Goal: Task Accomplishment & Management: Use online tool/utility

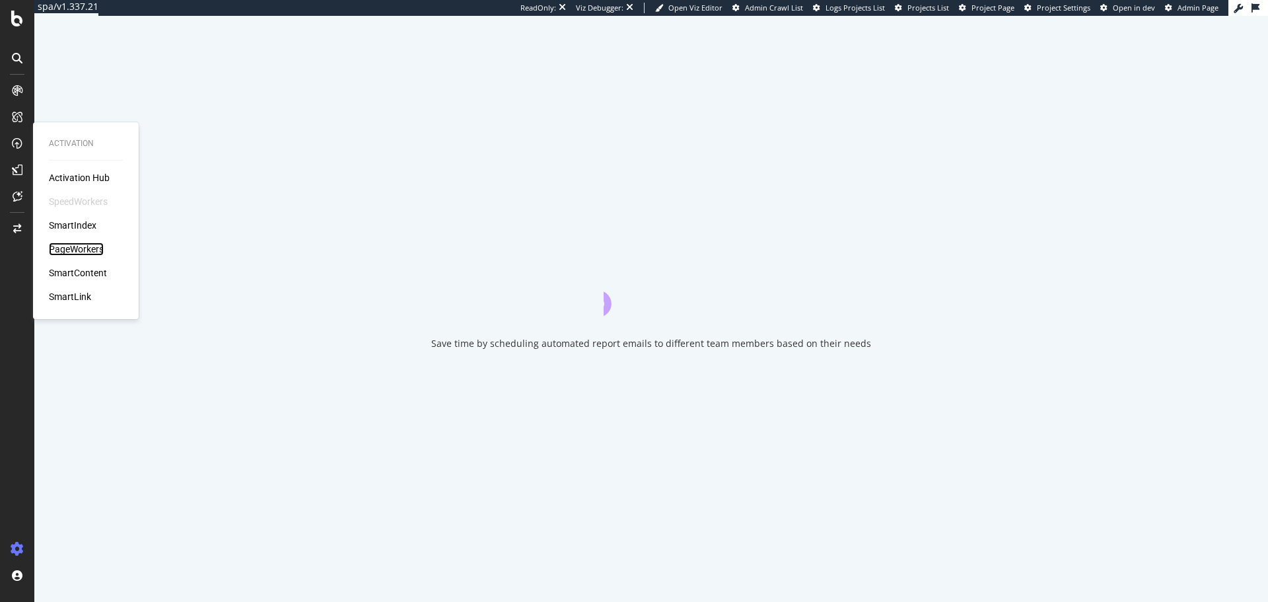
click at [73, 245] on div "PageWorkers" at bounding box center [76, 248] width 55 height 13
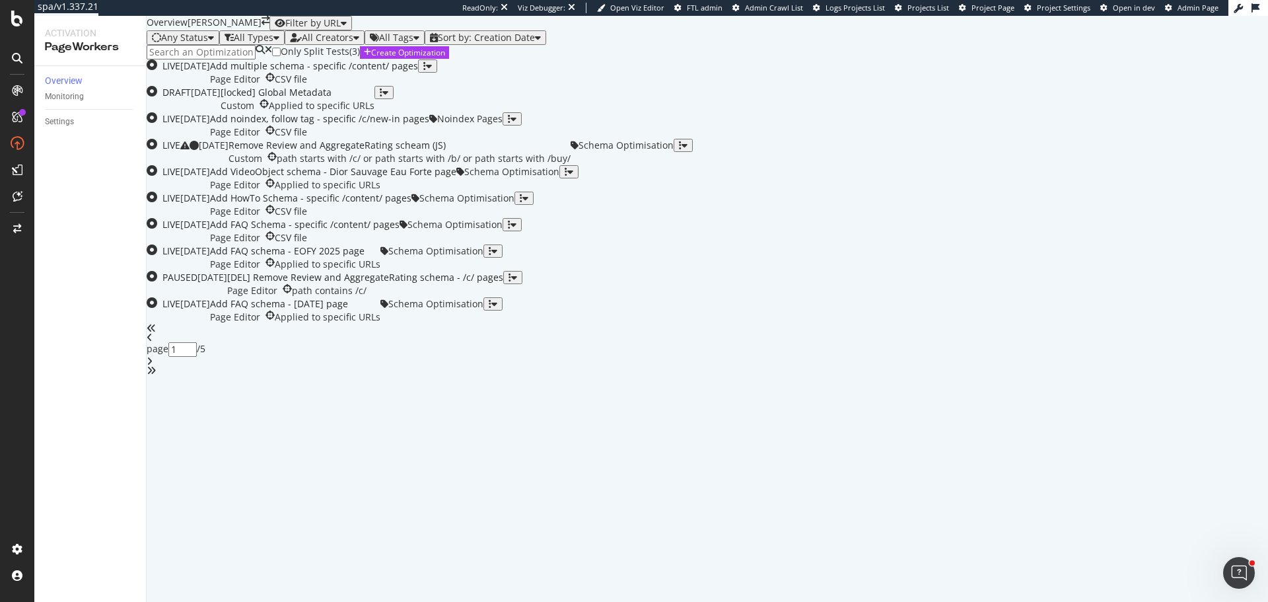
click at [241, 59] on input at bounding box center [201, 52] width 109 height 15
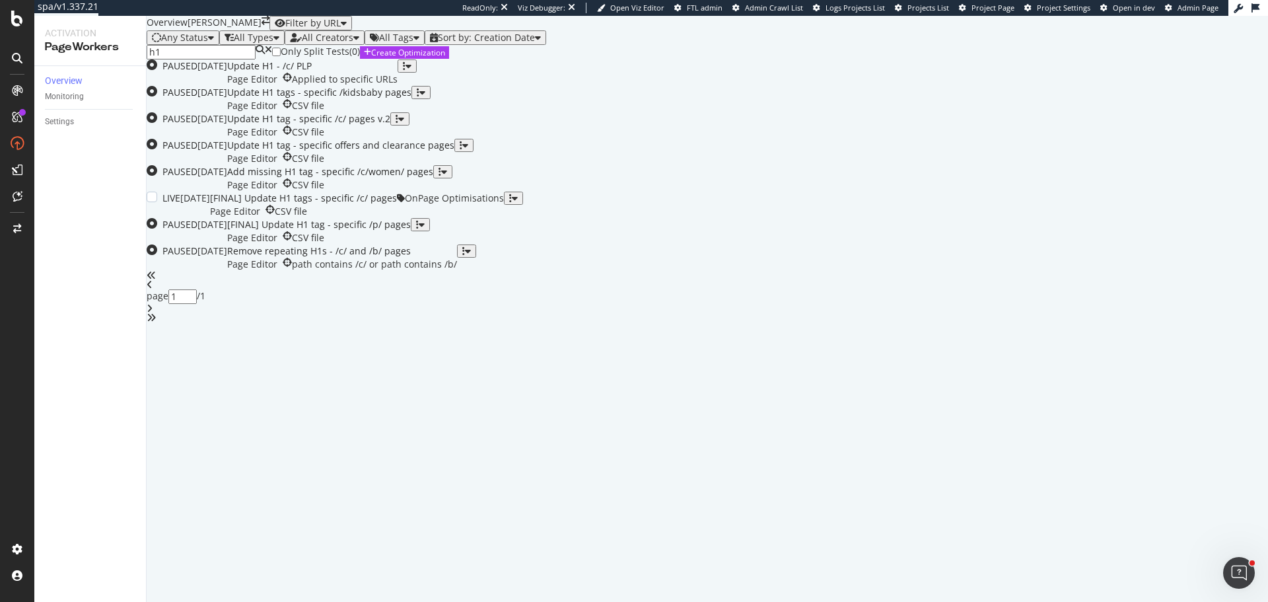
scroll to position [254, 0]
click at [397, 218] on div "Page Editor CSV file" at bounding box center [303, 211] width 187 height 13
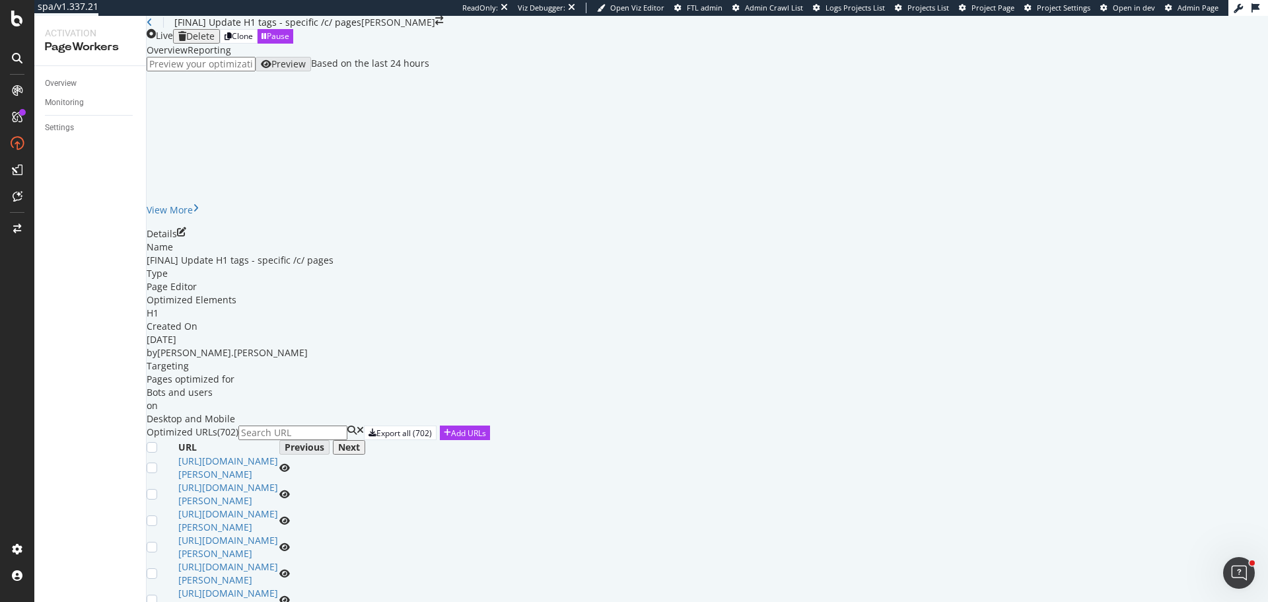
scroll to position [330, 0]
click at [290, 463] on icon "eye" at bounding box center [284, 467] width 11 height 9
click at [278, 454] on link "https://www.myer.com.au/c/all-toys/featured-toys-brands" at bounding box center [228, 467] width 100 height 26
click at [486, 427] on div "Add URLs" at bounding box center [468, 432] width 35 height 11
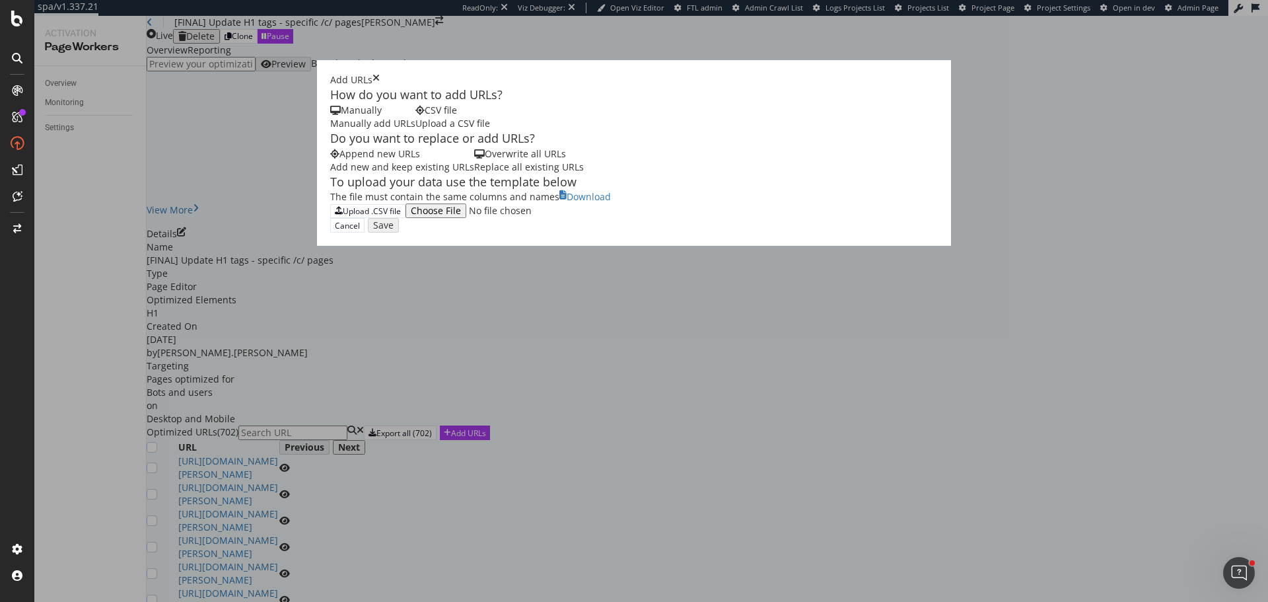
click at [474, 174] on div "Overwrite all URLs Replace all existing URLs" at bounding box center [529, 160] width 110 height 26
click at [343, 217] on div "Upload .CSV file" at bounding box center [372, 210] width 58 height 11
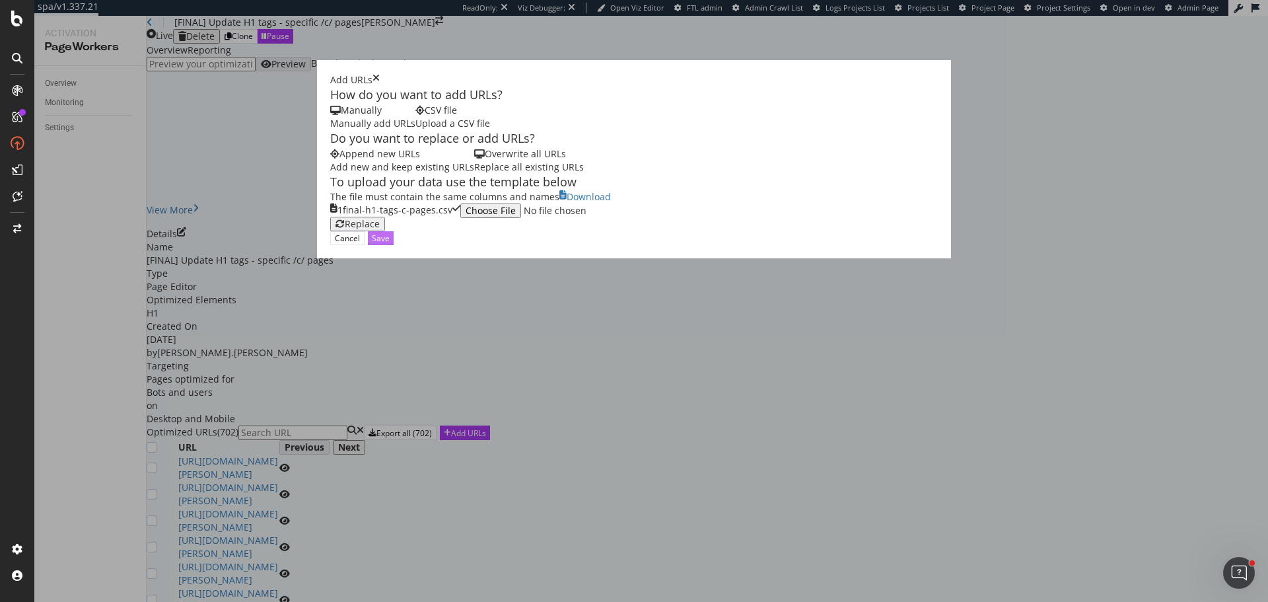
click at [390, 244] on div "Save" at bounding box center [381, 238] width 18 height 11
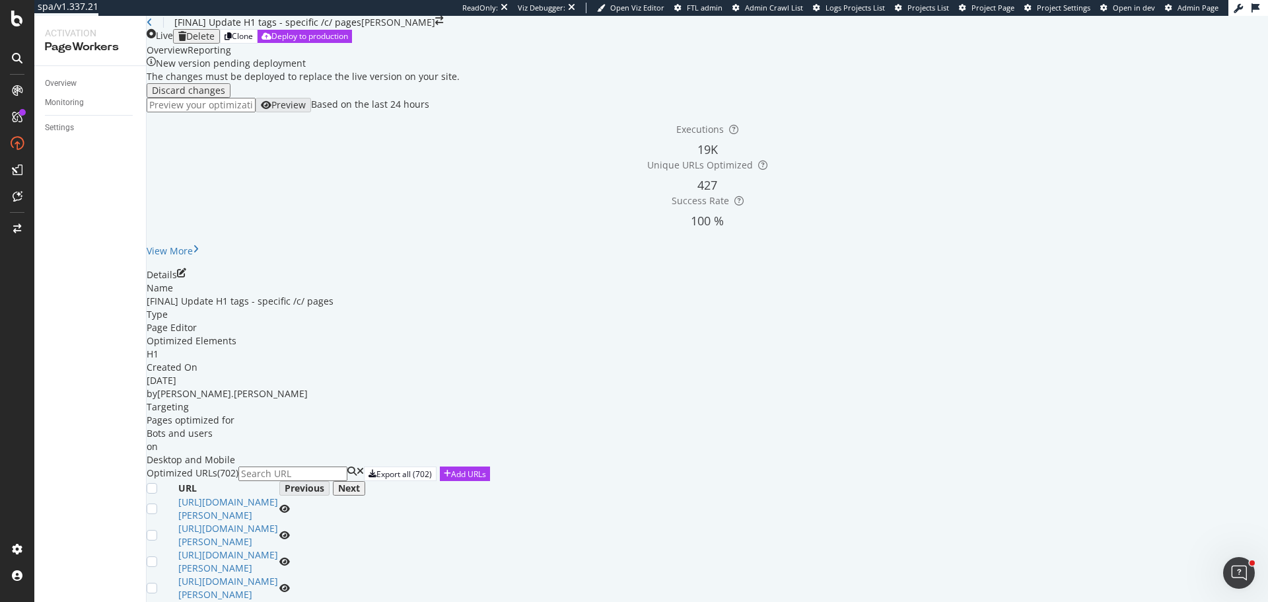
scroll to position [248, 0]
paste input "https://www.myer.com.au/c/kidsbaby/kids-boys/kids-boys-swim"
click at [288, 520] on icon "eye" at bounding box center [282, 515] width 11 height 9
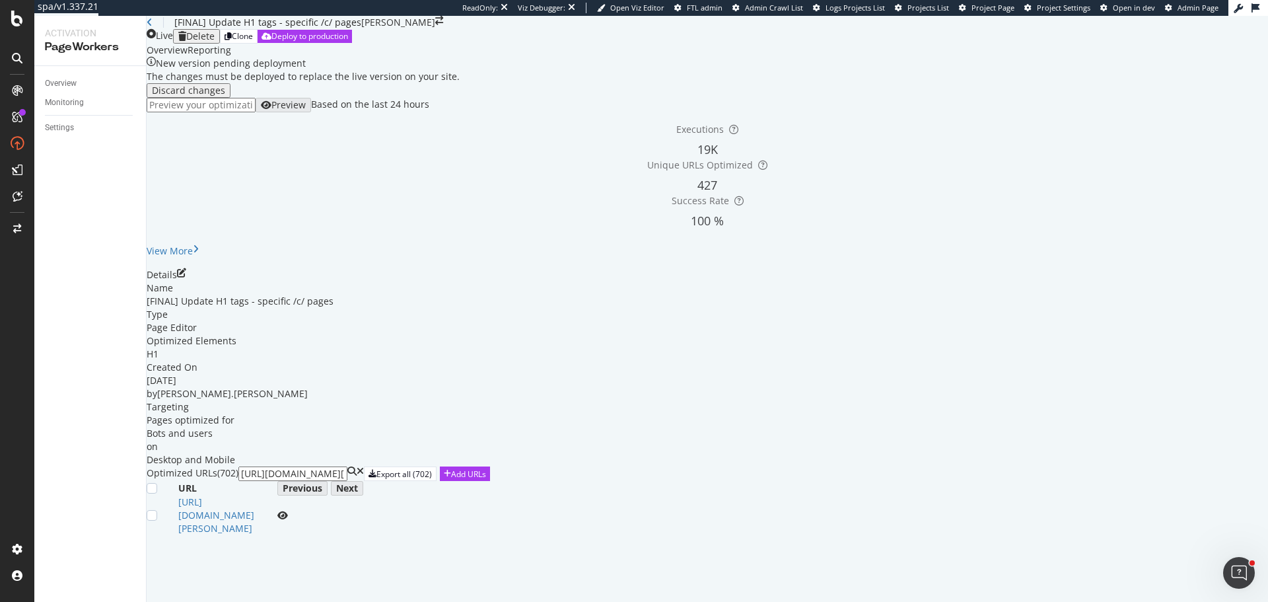
click at [347, 468] on input "https://www.myer.com.au/c/kidsbaby/kids-boys/kids-boys-swim" at bounding box center [292, 473] width 109 height 15
paste input "boys-sleepwear-sleep"
type input "https://www.myer.com.au/c/kidsbaby/kids-boys/boys-sleepwear-sleep"
click at [288, 520] on icon "eye" at bounding box center [282, 515] width 11 height 9
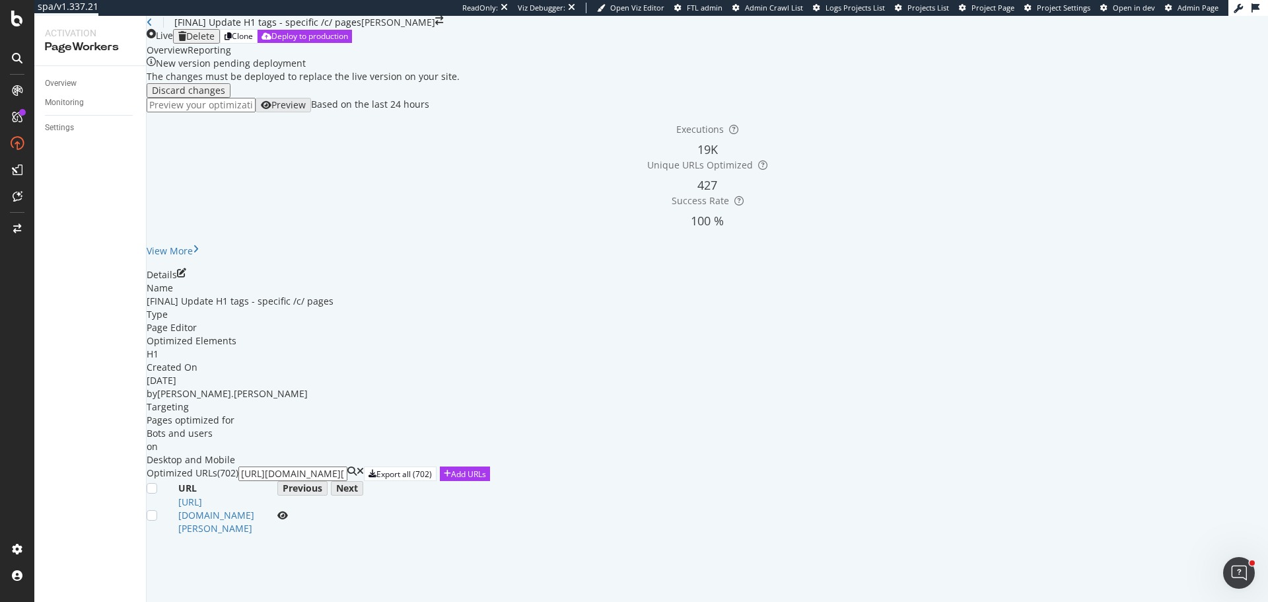
scroll to position [163, 0]
click at [364, 466] on icon at bounding box center [360, 473] width 7 height 15
click at [347, 466] on input at bounding box center [292, 473] width 109 height 15
paste input "https://www.myer.com.au/c/kidsbaby/kids-babywear/baby-sleepwear"
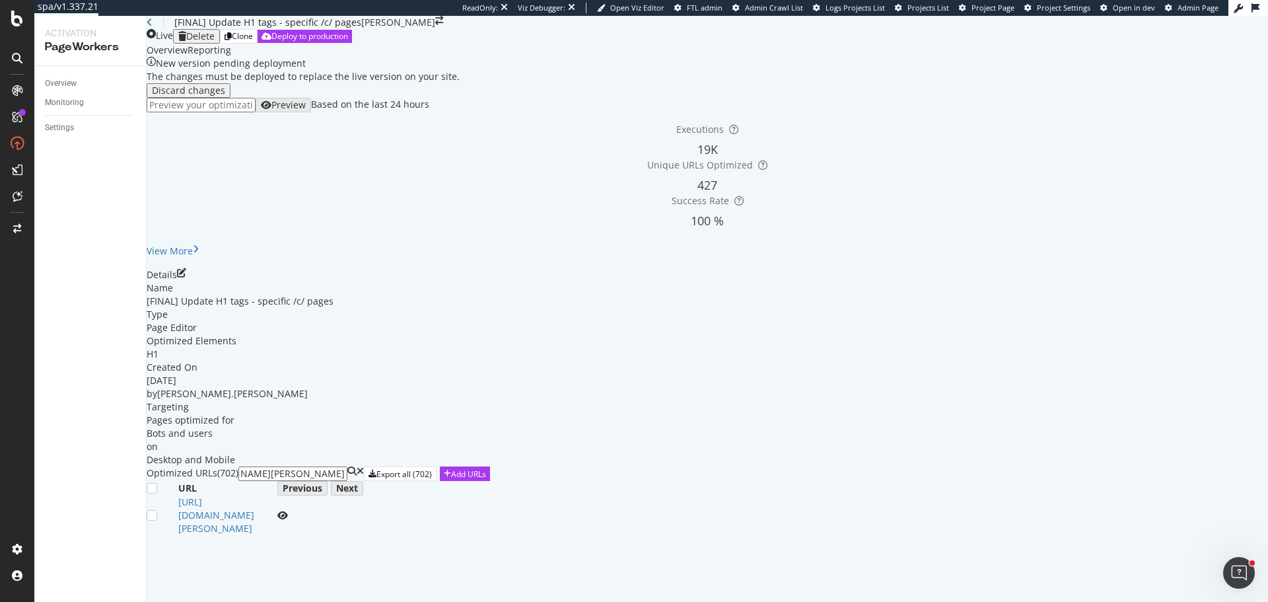
type input "https://www.myer.com.au/c/kidsbaby/kids-babywear/baby-sleepwear"
click at [288, 520] on icon "eye" at bounding box center [282, 515] width 11 height 9
click at [73, 77] on div "Overview" at bounding box center [61, 84] width 32 height 14
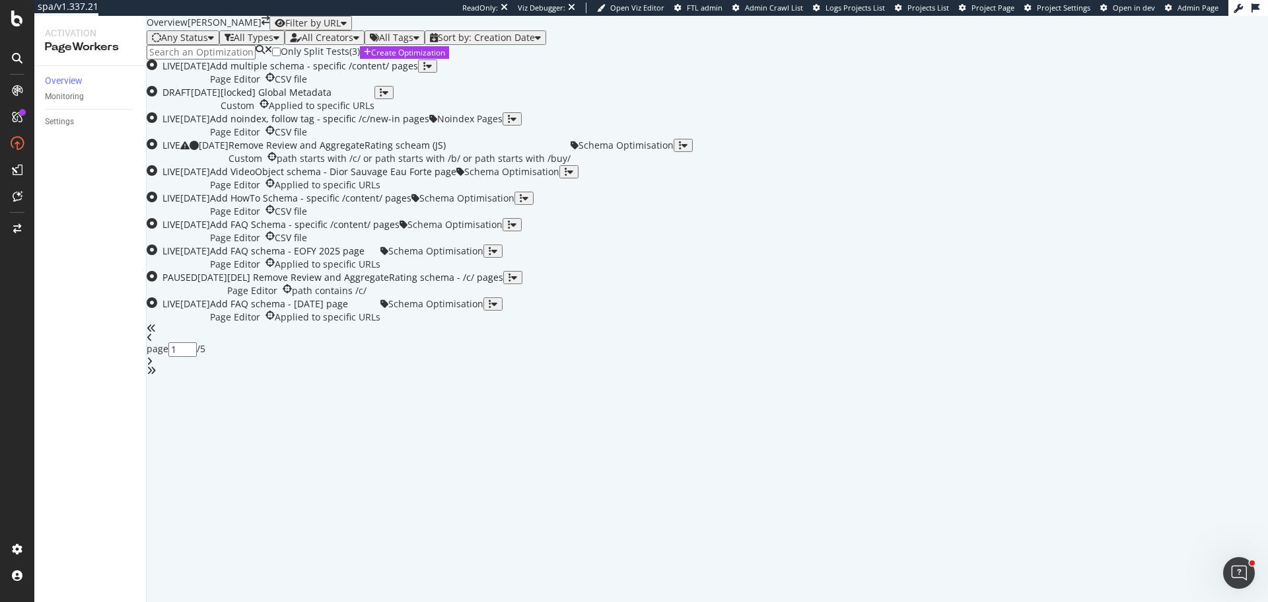
click at [223, 59] on input at bounding box center [201, 52] width 109 height 15
click at [535, 43] on div "Sort by: Creation Date" at bounding box center [486, 37] width 97 height 11
click at [556, 98] on div "Modification Date" at bounding box center [524, 92] width 83 height 11
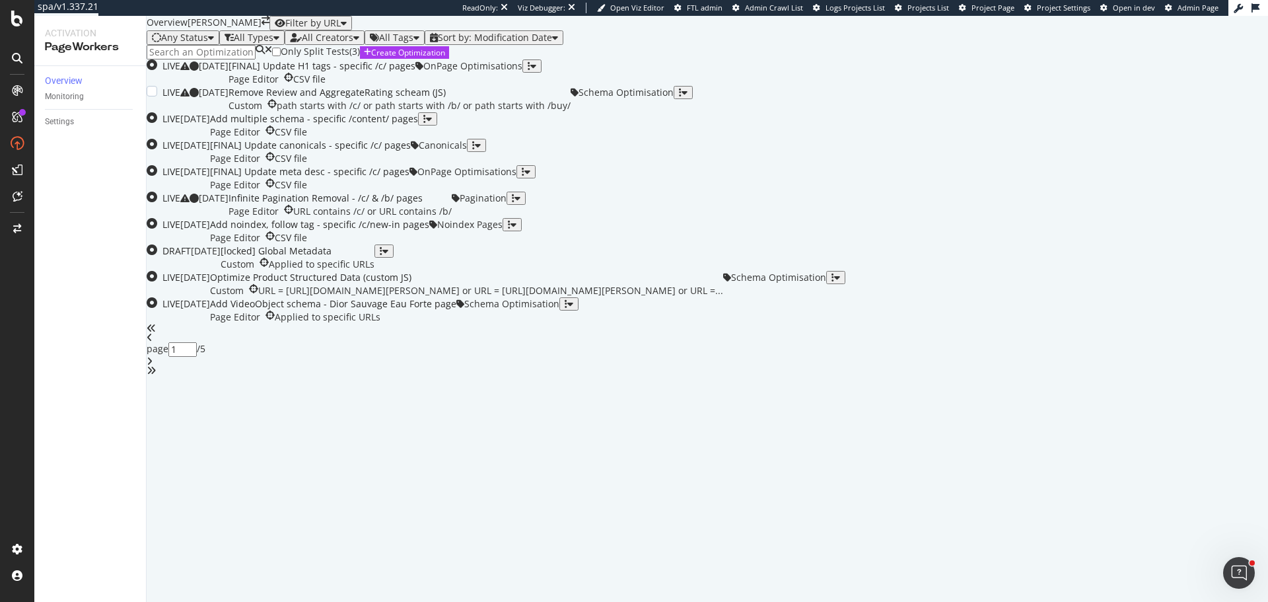
click at [497, 112] on div "Remove Review and AggregateRating scheam (JS) Custom path starts with /c/ or pa…" at bounding box center [400, 99] width 342 height 26
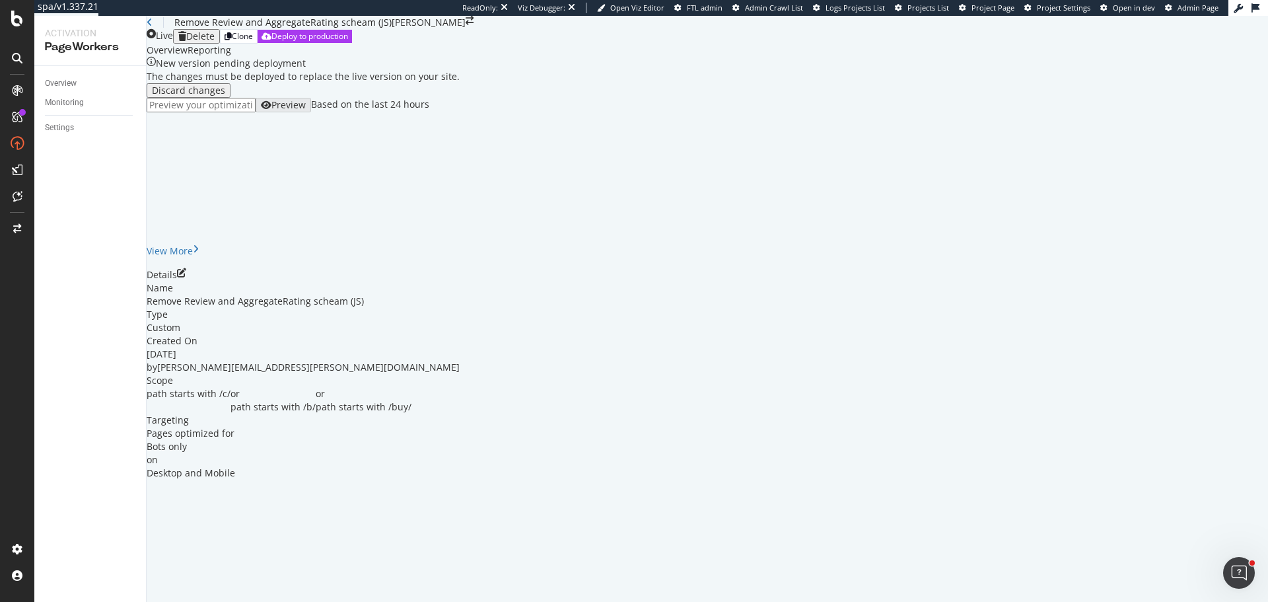
click at [219, 98] on button "Discard changes" at bounding box center [189, 90] width 84 height 15
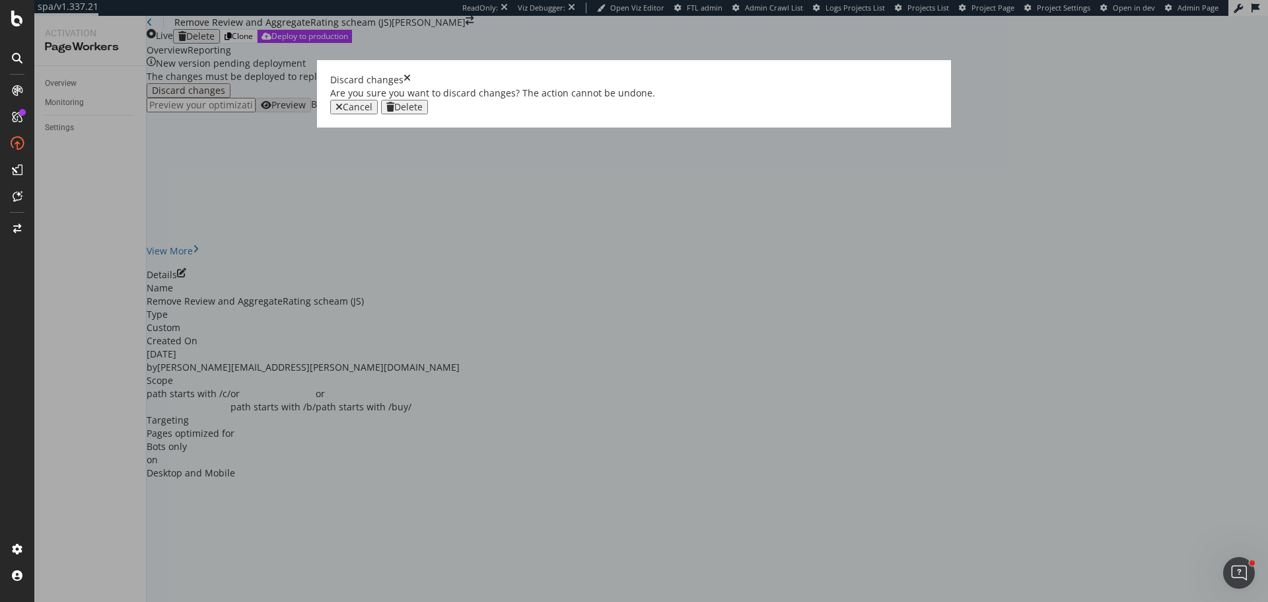
click at [423, 112] on div "Delete" at bounding box center [408, 107] width 28 height 11
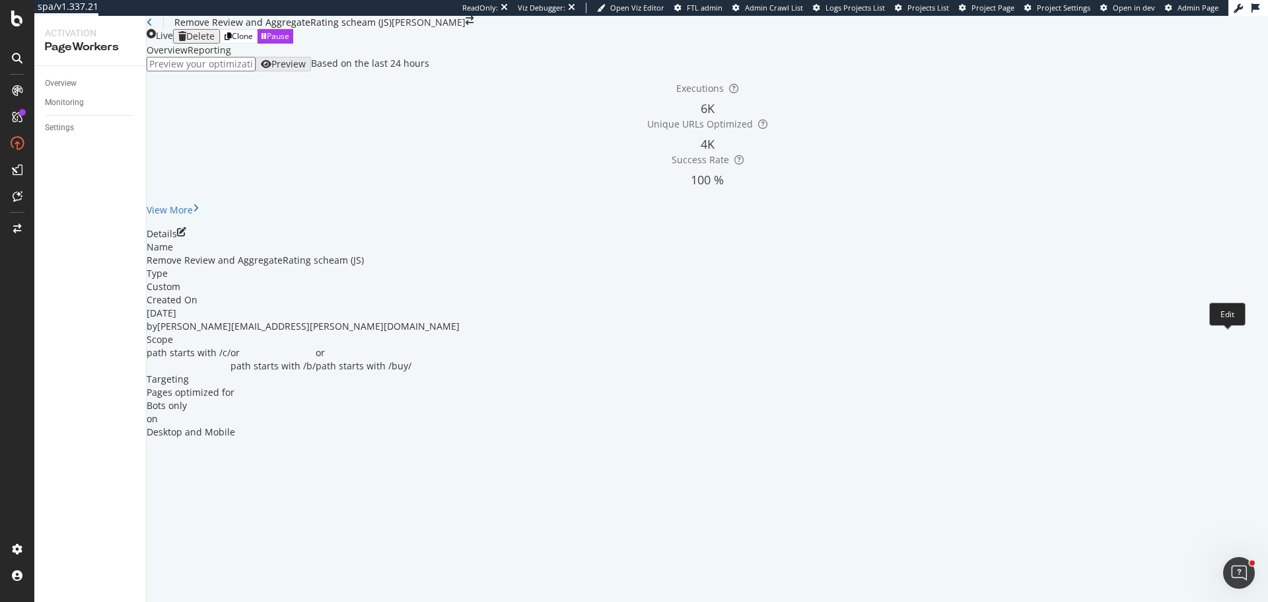
click at [186, 236] on icon "pen-to-square" at bounding box center [181, 231] width 9 height 9
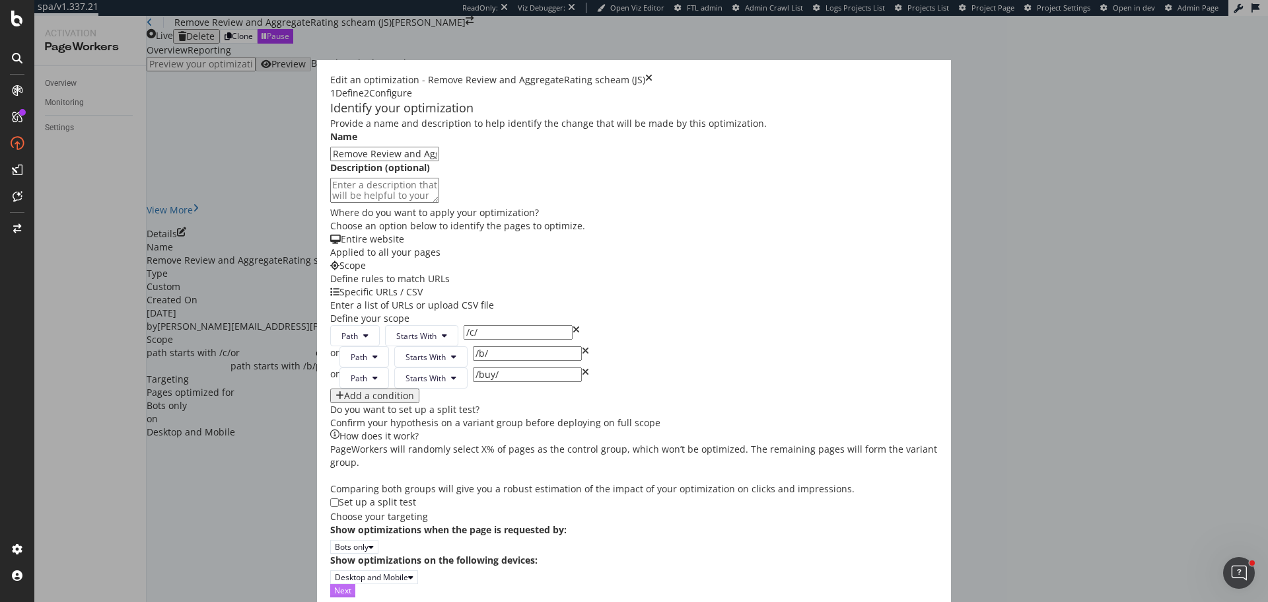
click at [351, 585] on div "Next" at bounding box center [342, 590] width 17 height 11
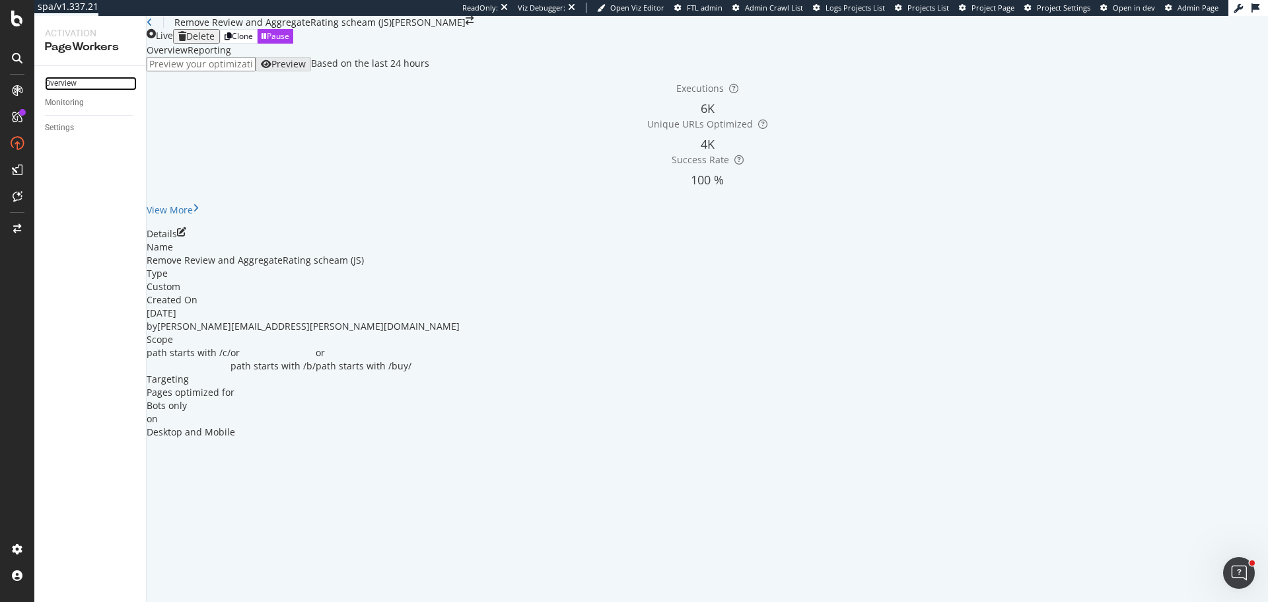
drag, startPoint x: 77, startPoint y: 84, endPoint x: 86, endPoint y: 84, distance: 9.2
click at [77, 84] on div "Overview" at bounding box center [61, 84] width 32 height 14
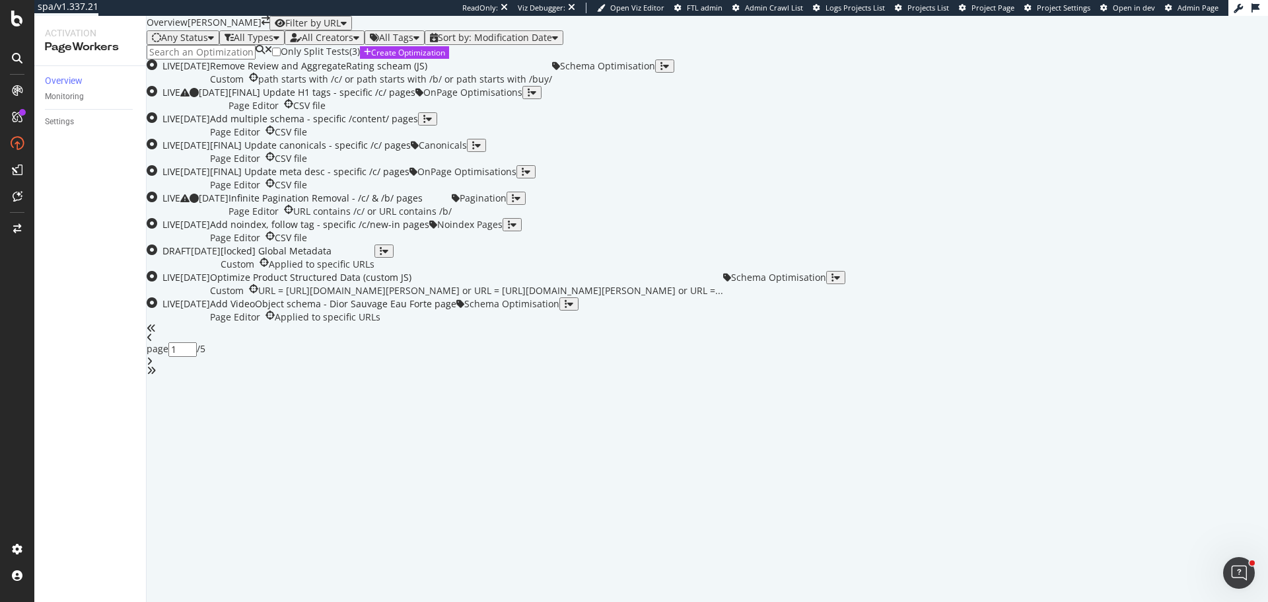
click at [227, 59] on input at bounding box center [201, 52] width 109 height 15
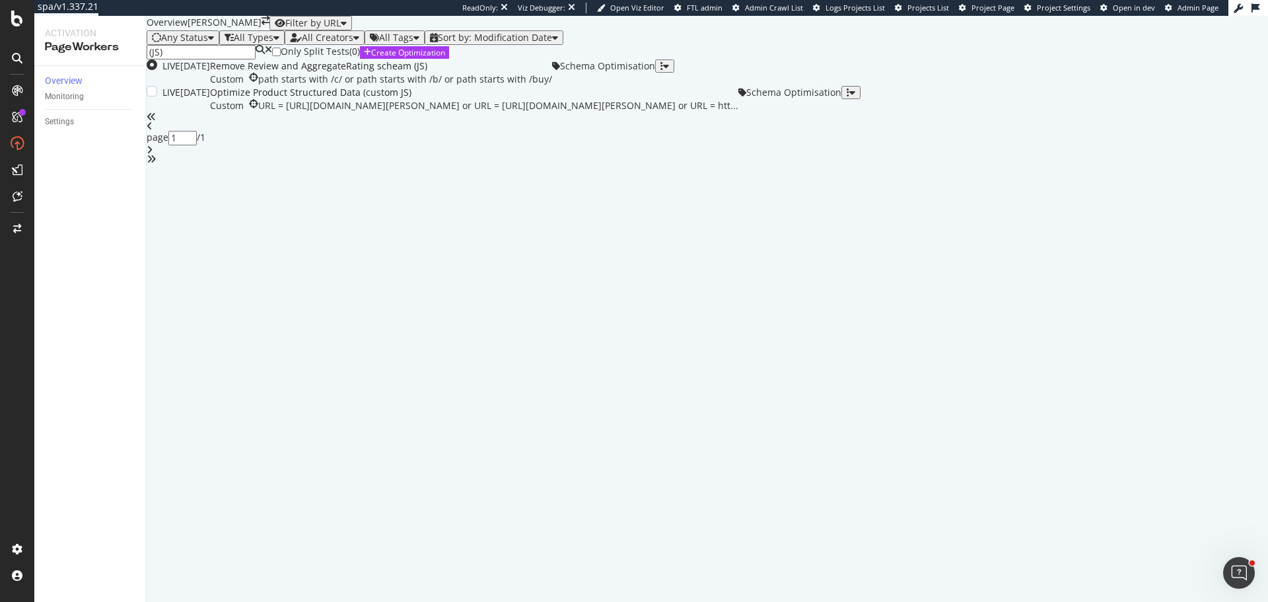
click at [413, 99] on div "Optimize Product Structured Data (custom JS)" at bounding box center [474, 92] width 528 height 13
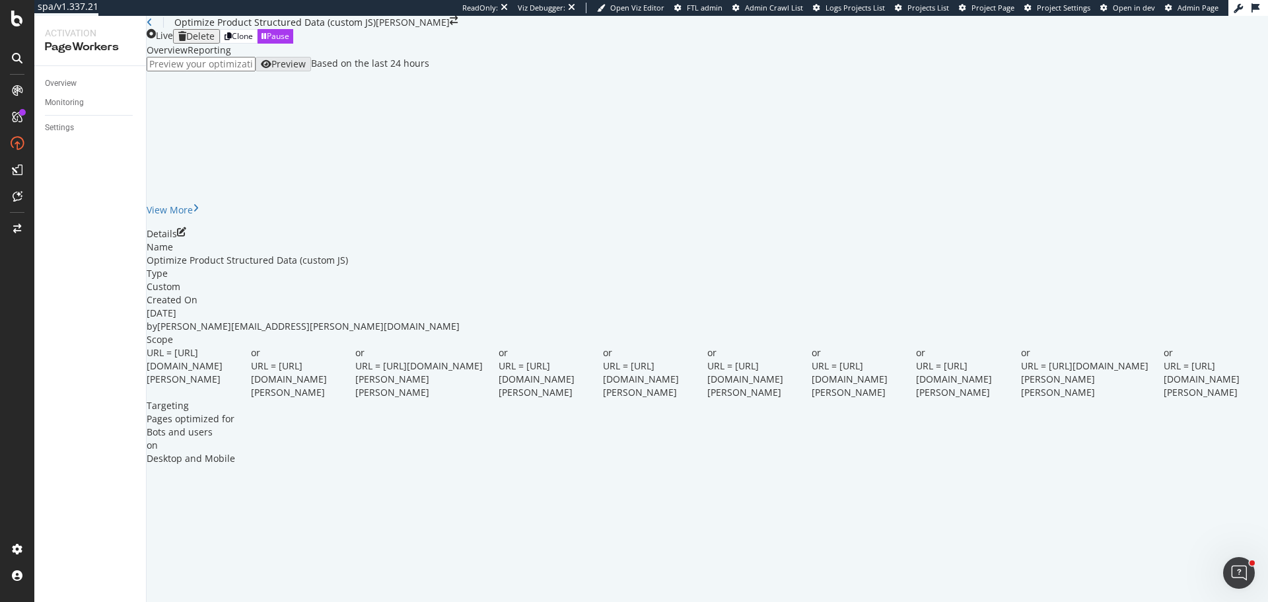
click at [186, 236] on icon "pen-to-square" at bounding box center [181, 231] width 9 height 9
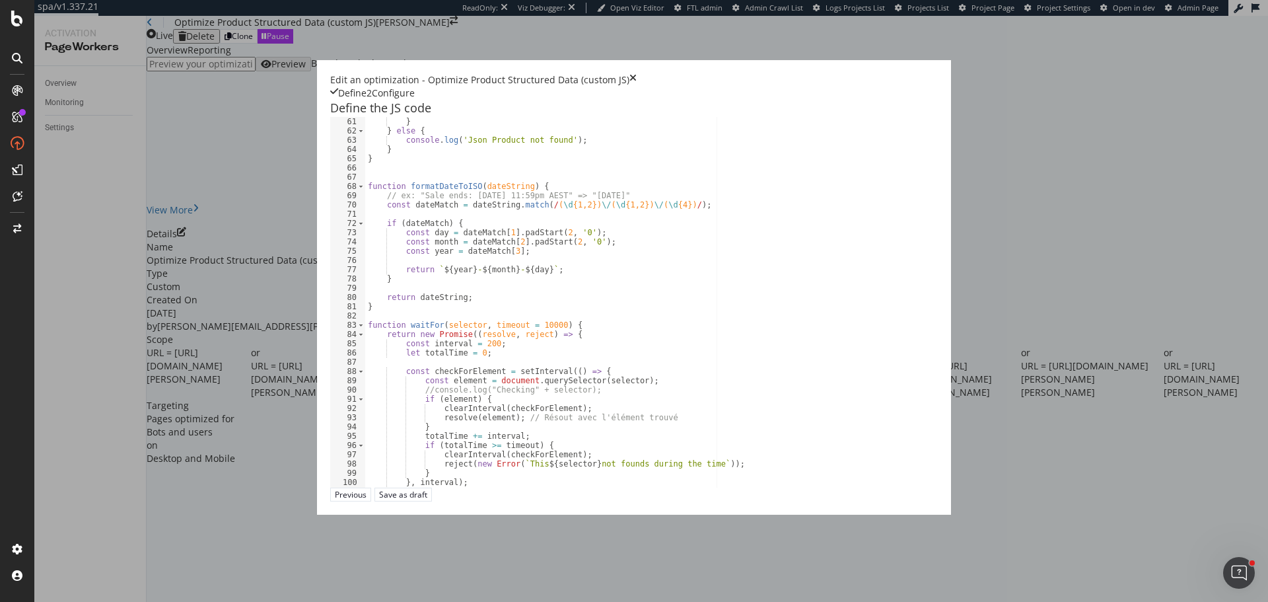
scroll to position [595, 0]
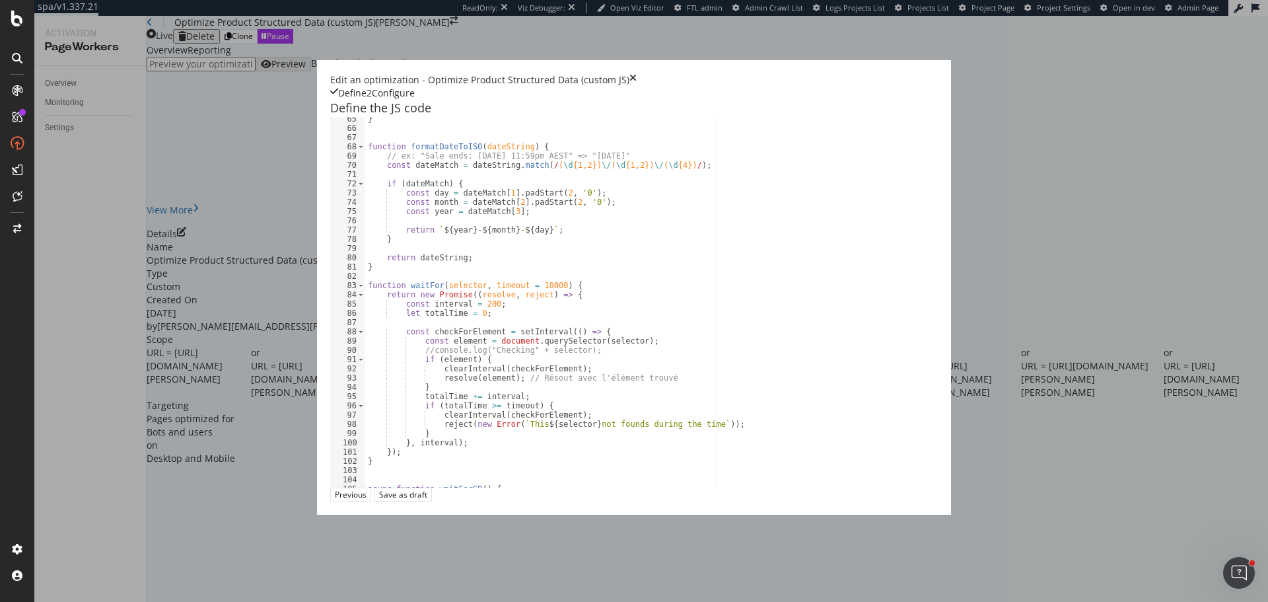
click at [746, 285] on div "} function formatDateToISO ( dateString ) { // ex: "Sale ends: 13/07/2025 11:59…" at bounding box center [738, 308] width 746 height 388
type textarea "return dateString; }"
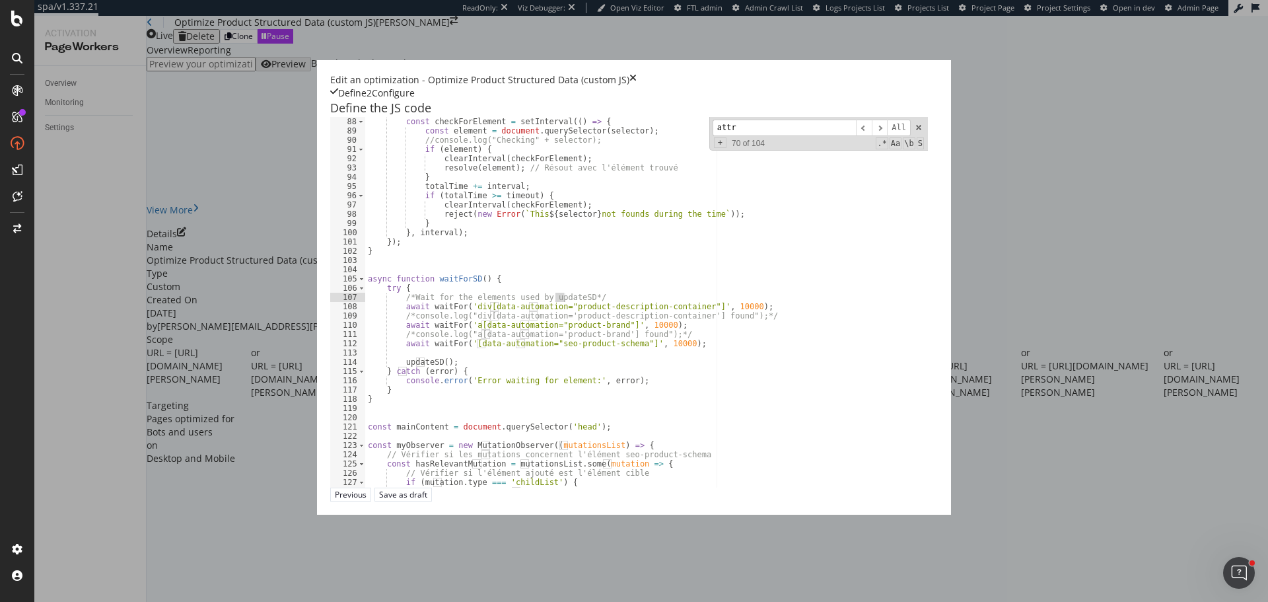
scroll to position [1018, 0]
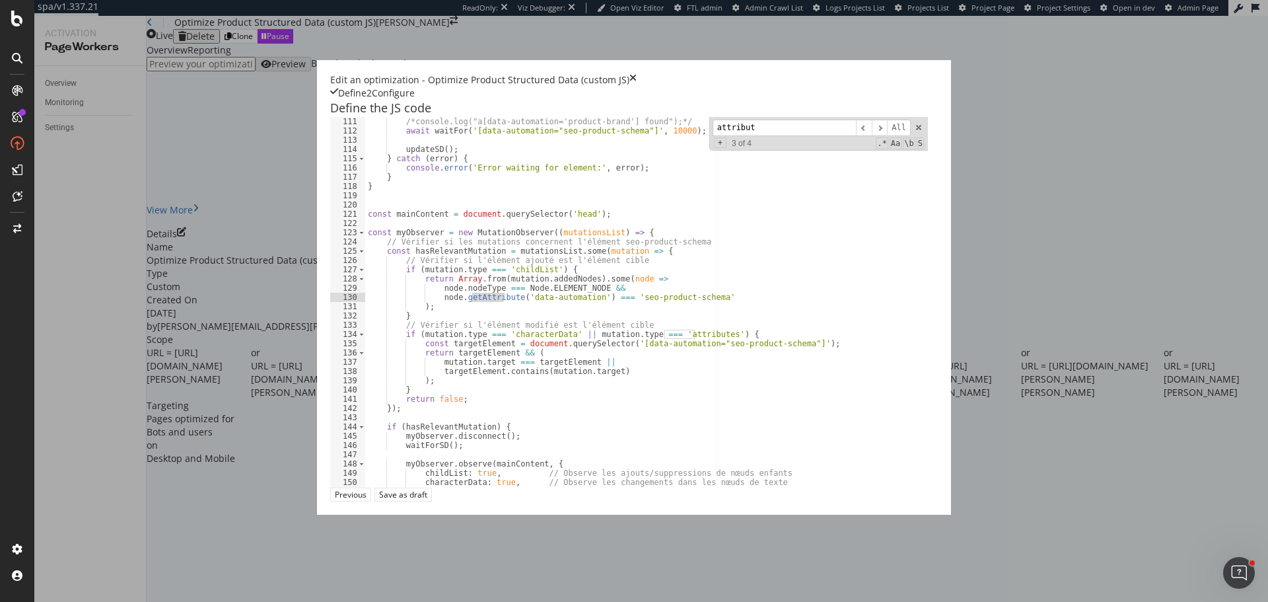
type input "attribute"
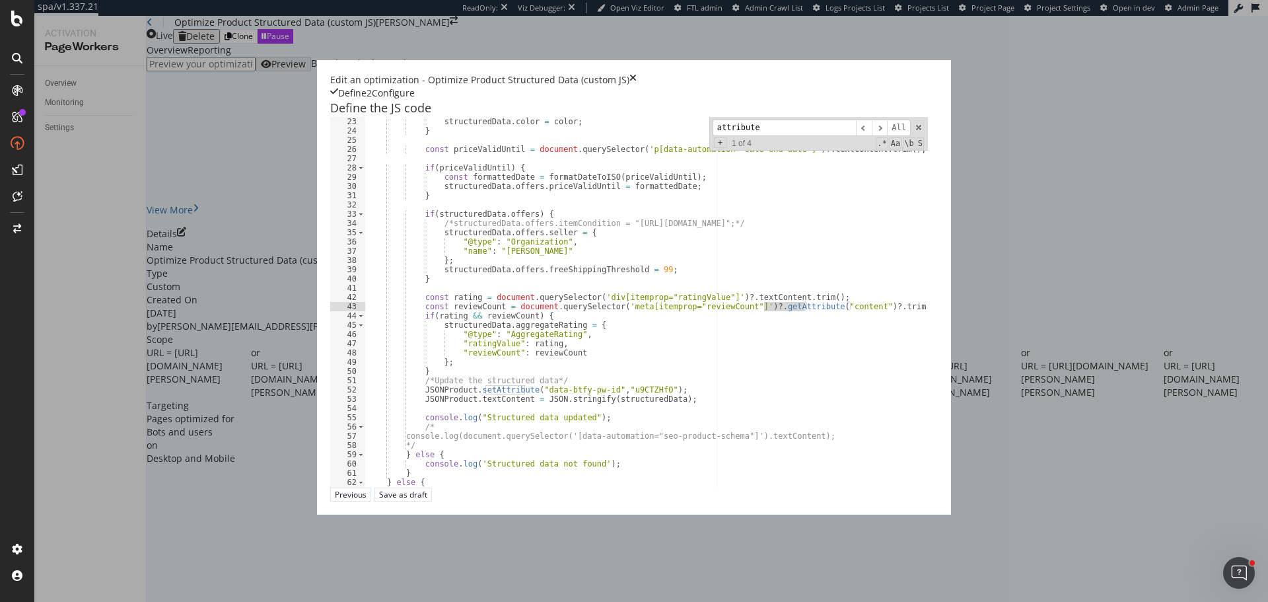
scroll to position [204, 0]
type textarea "JSONProduct.setAttribute("data-btfy-pw-id","u9CTZHfO");"
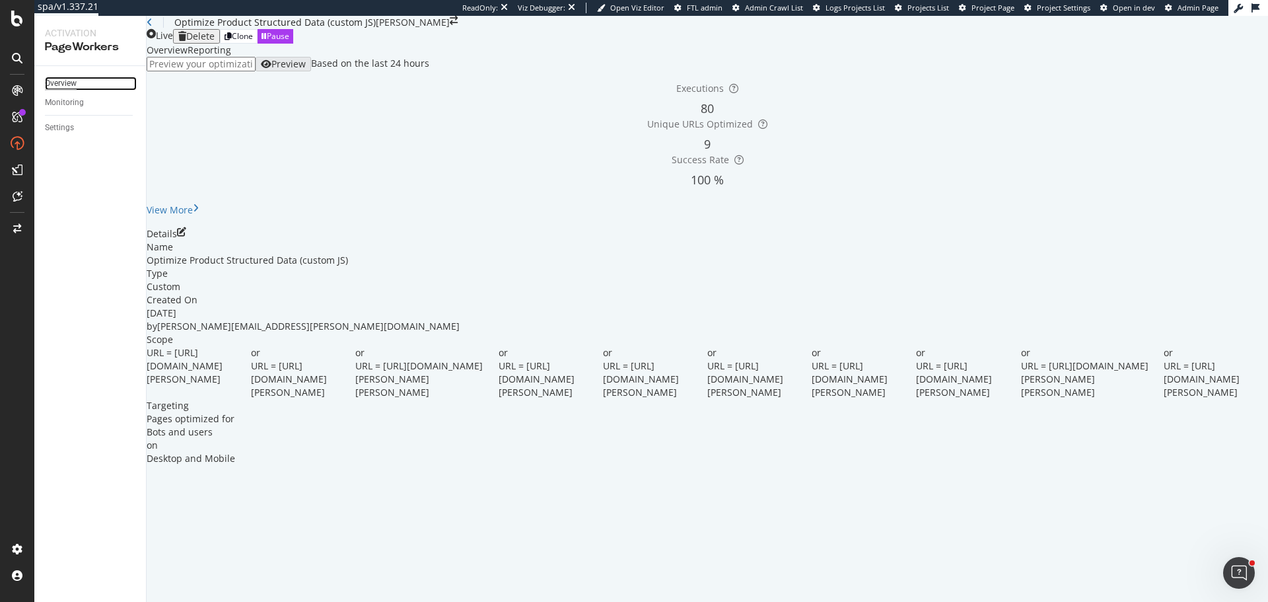
click at [71, 79] on div "Overview" at bounding box center [61, 84] width 32 height 14
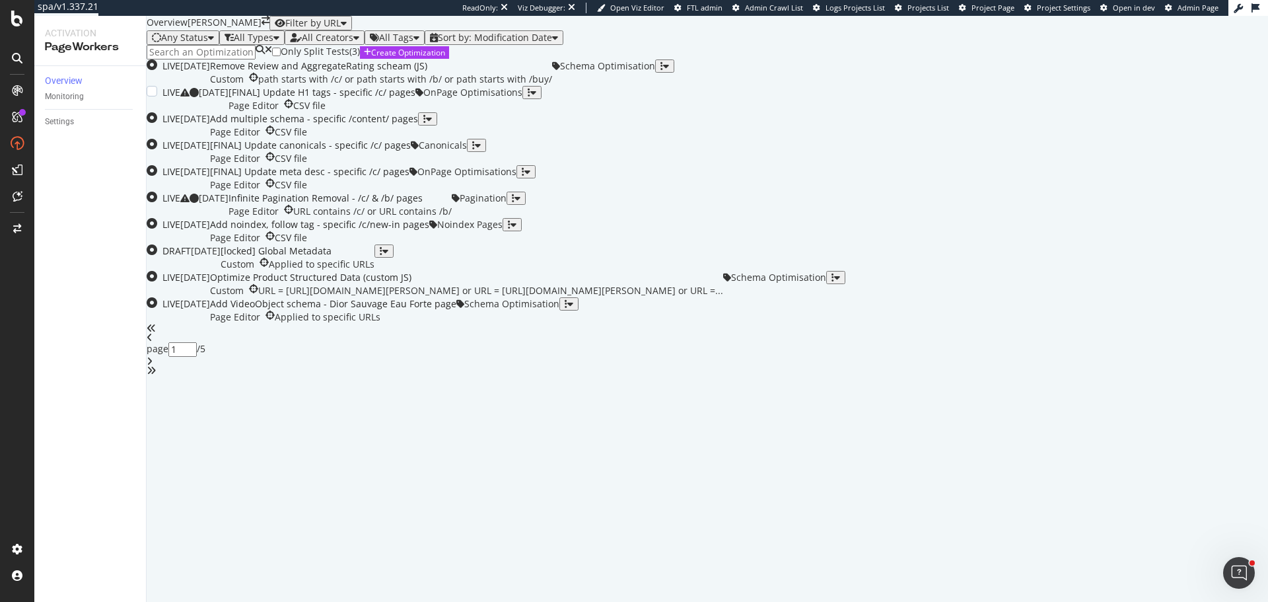
click at [416, 99] on div "[FINAL] Update H1 tags - specific /c/ pages" at bounding box center [322, 92] width 187 height 13
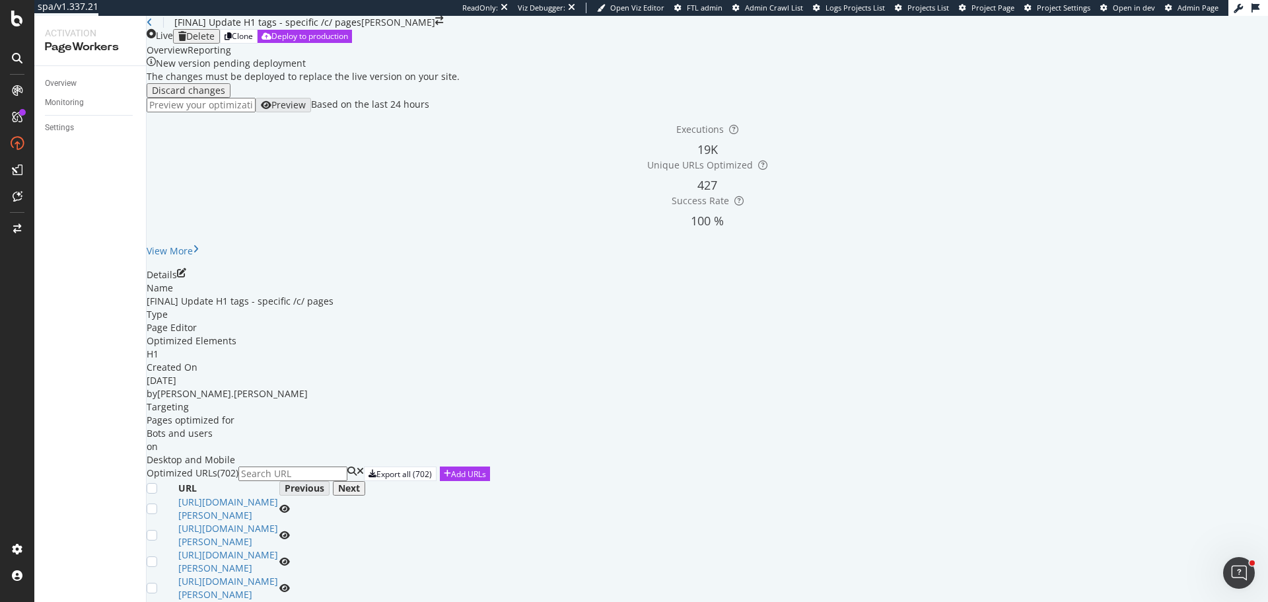
scroll to position [330, 0]
click at [347, 466] on input at bounding box center [292, 473] width 109 height 15
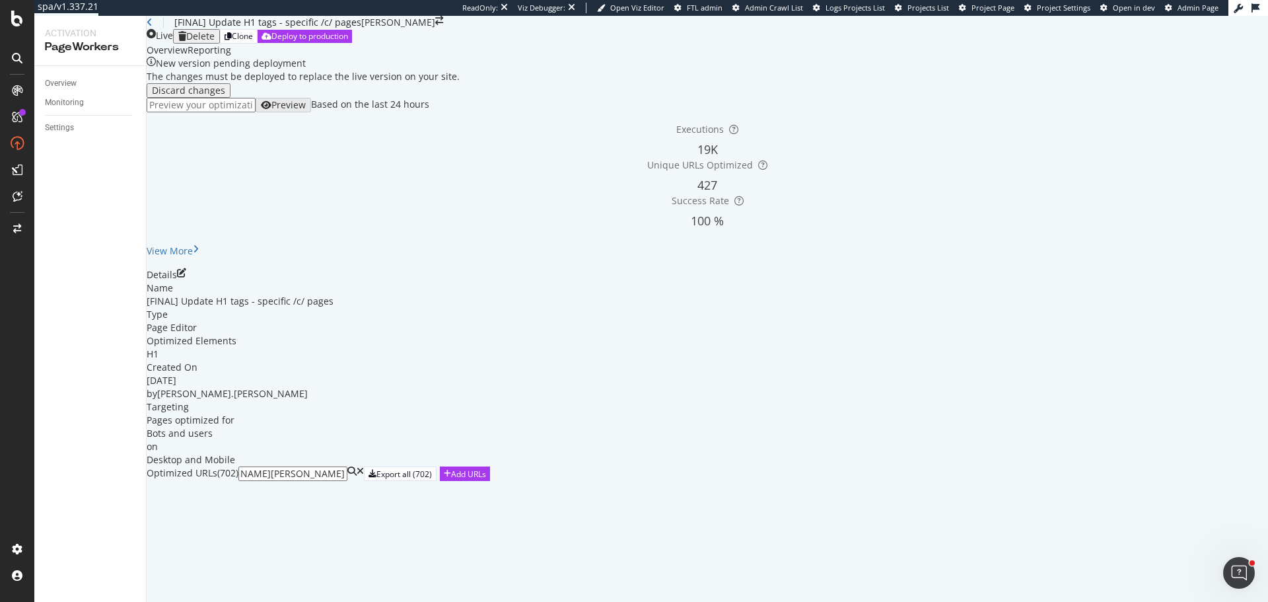
scroll to position [163, 0]
type input "https://www.myer.com.au/c/kidsbaby/kids-babywear/baby-sleepwear"
click at [59, 84] on div "Overview" at bounding box center [61, 84] width 32 height 14
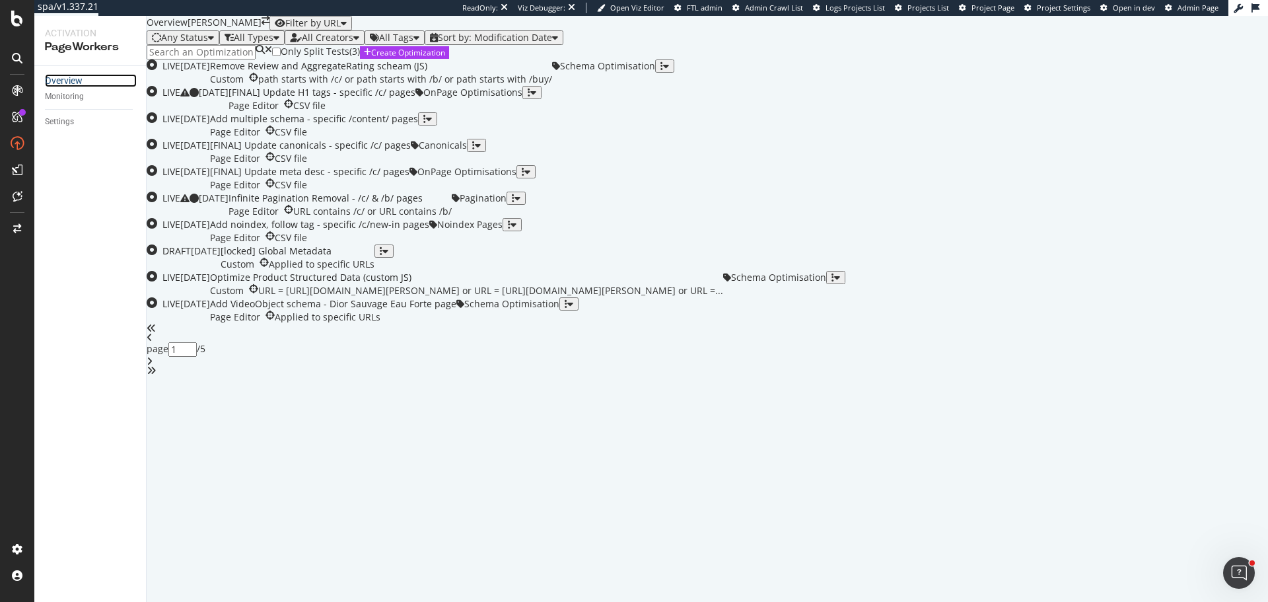
click at [59, 84] on div "Overview" at bounding box center [64, 80] width 38 height 13
click at [416, 99] on div "[FINAL] Update H1 tags - specific /c/ pages" at bounding box center [322, 92] width 187 height 13
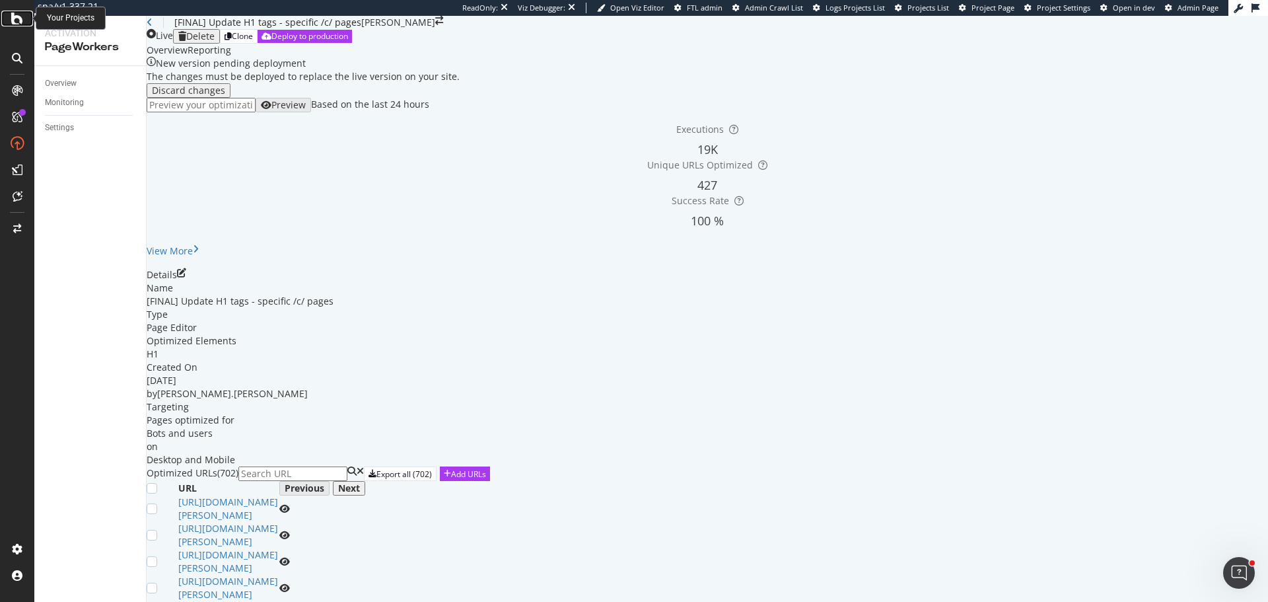
click at [18, 12] on icon at bounding box center [17, 19] width 12 height 16
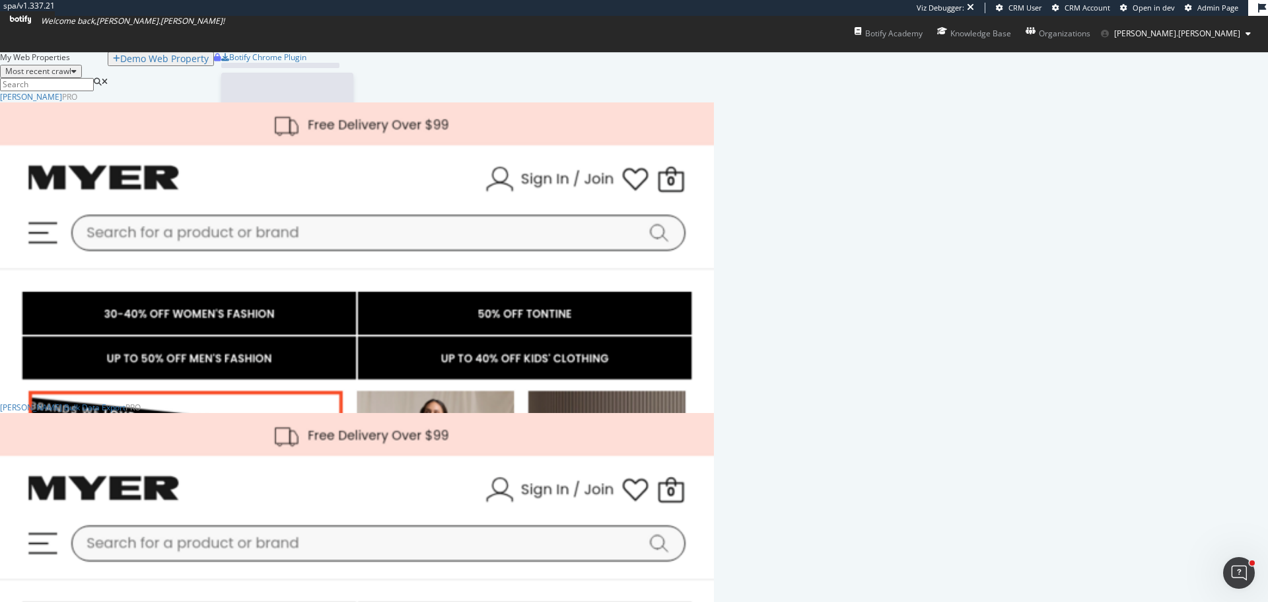
scroll to position [532, 704]
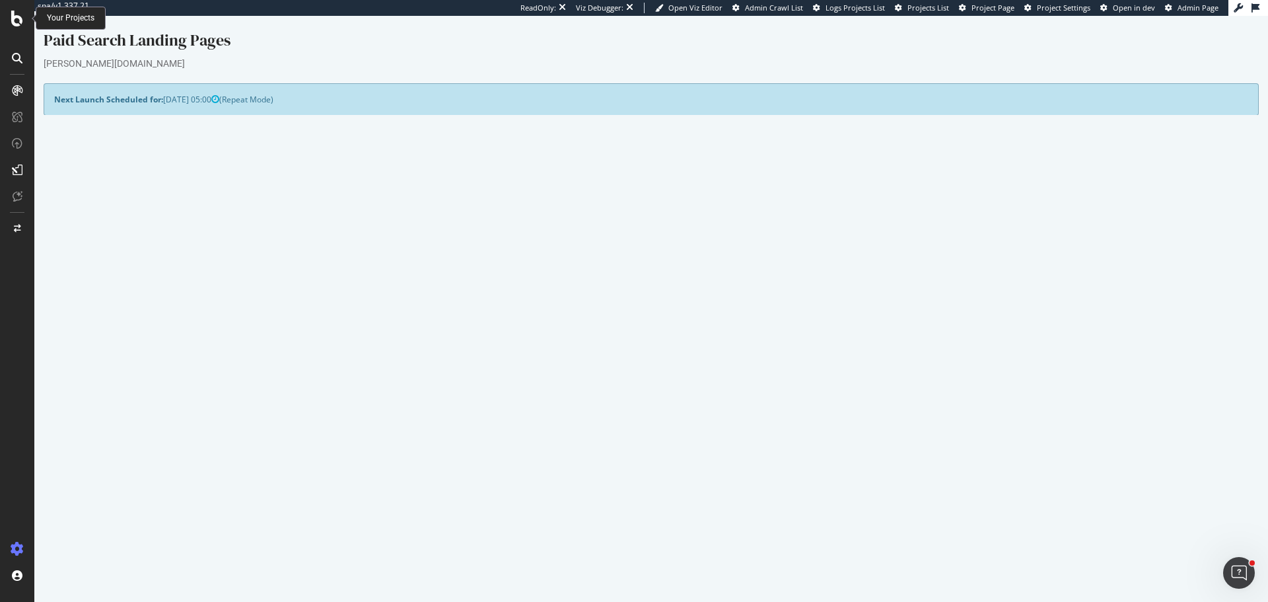
click at [13, 21] on icon at bounding box center [17, 19] width 12 height 16
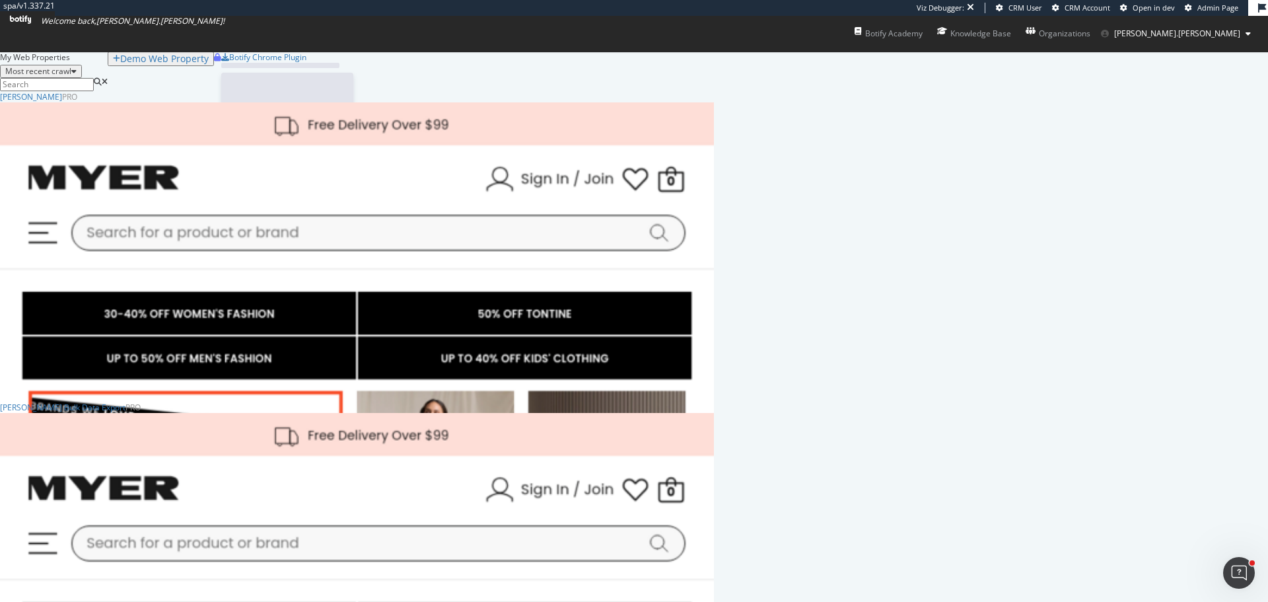
scroll to position [532, 704]
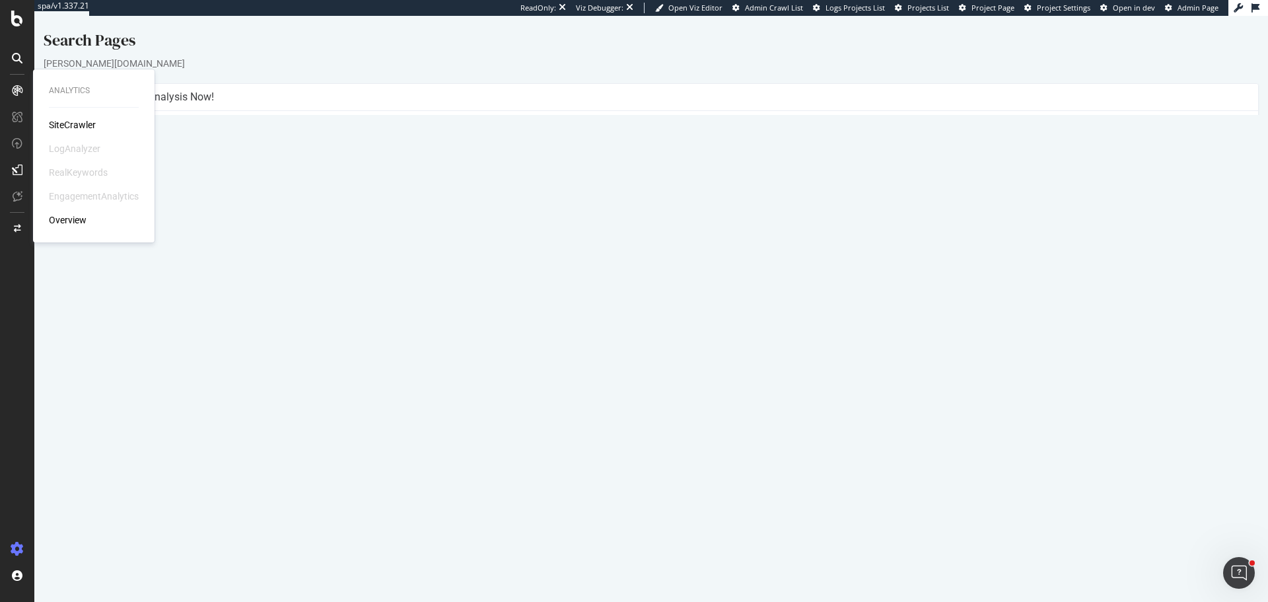
click at [83, 124] on div "SiteCrawler" at bounding box center [72, 124] width 47 height 13
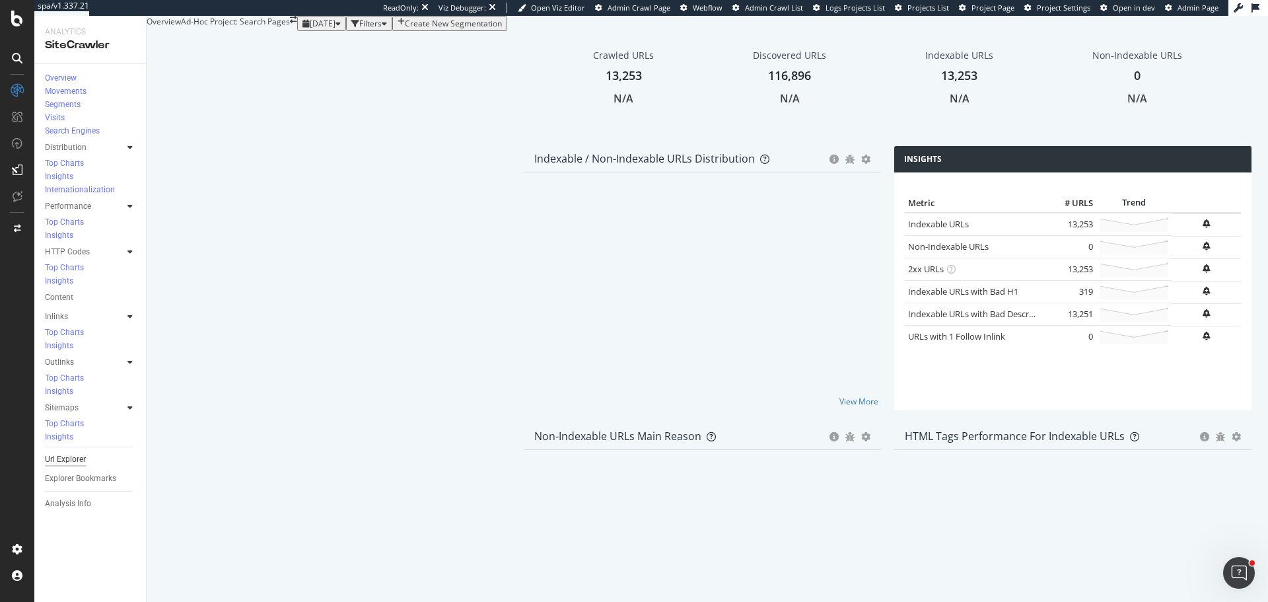
click at [65, 453] on div "Url Explorer" at bounding box center [65, 460] width 41 height 14
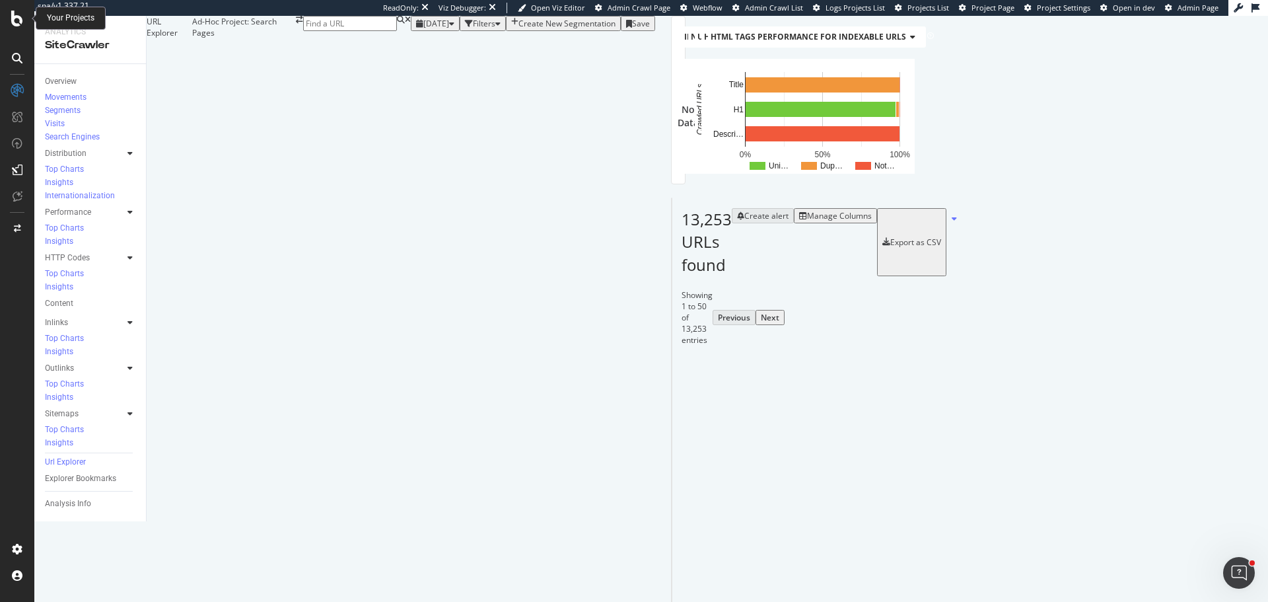
click at [10, 18] on div at bounding box center [17, 19] width 32 height 16
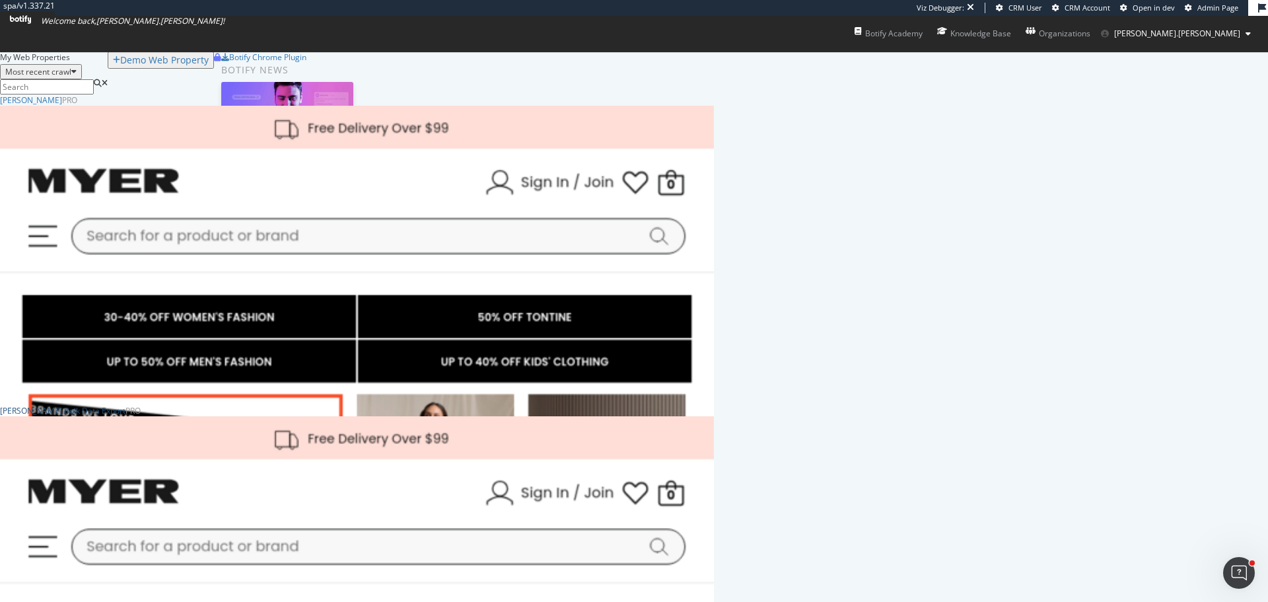
scroll to position [532, 704]
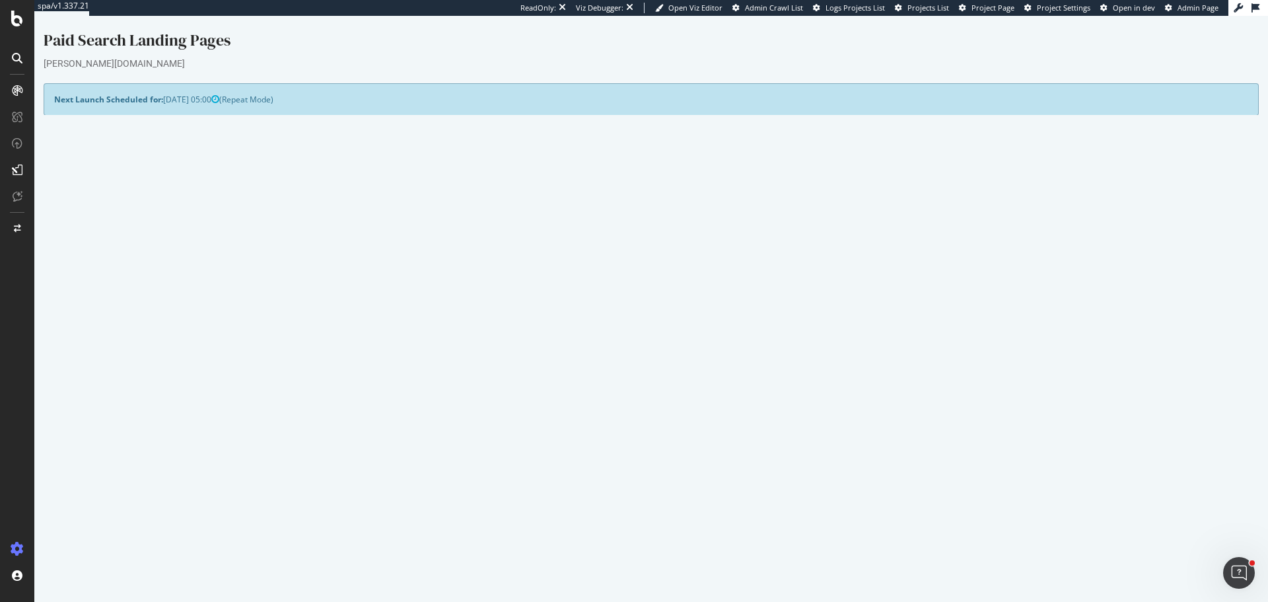
click at [111, 511] on link "2025 Sep. 7th report" at bounding box center [89, 508] width 51 height 11
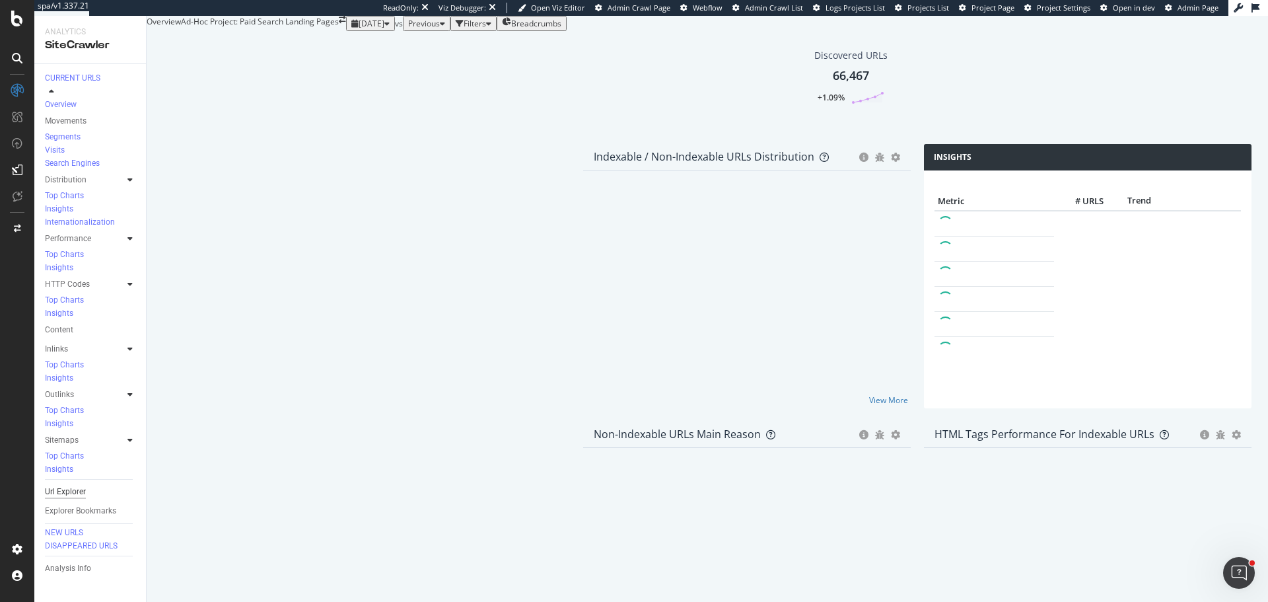
click at [73, 485] on div "Url Explorer" at bounding box center [65, 492] width 41 height 14
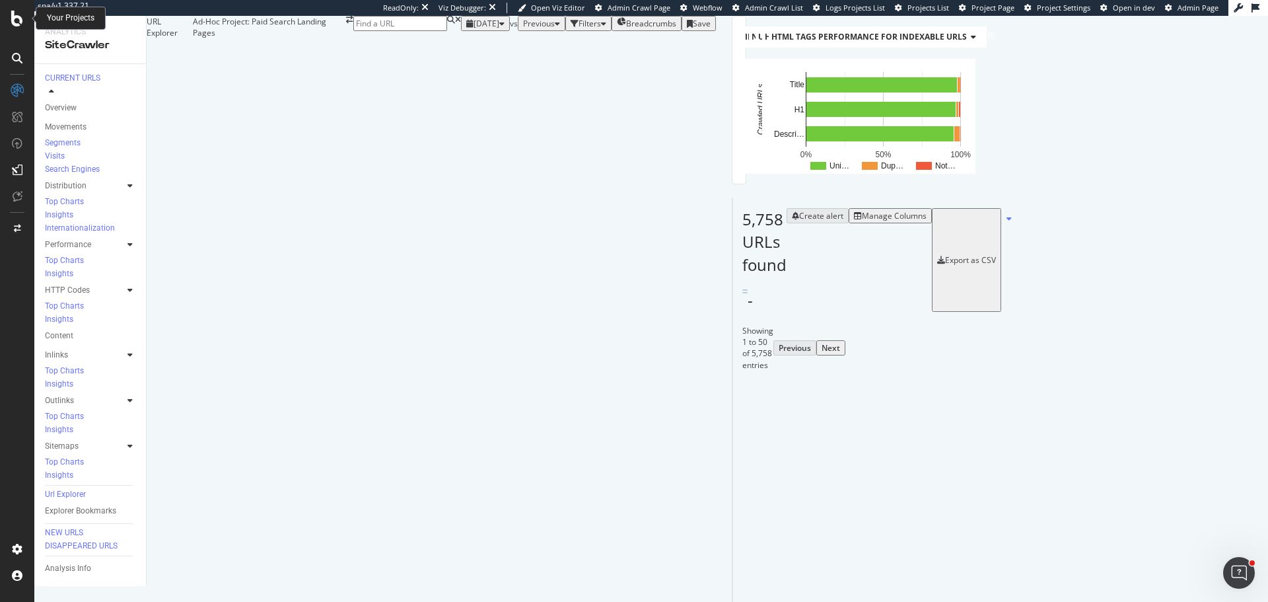
click at [23, 13] on div at bounding box center [17, 19] width 32 height 16
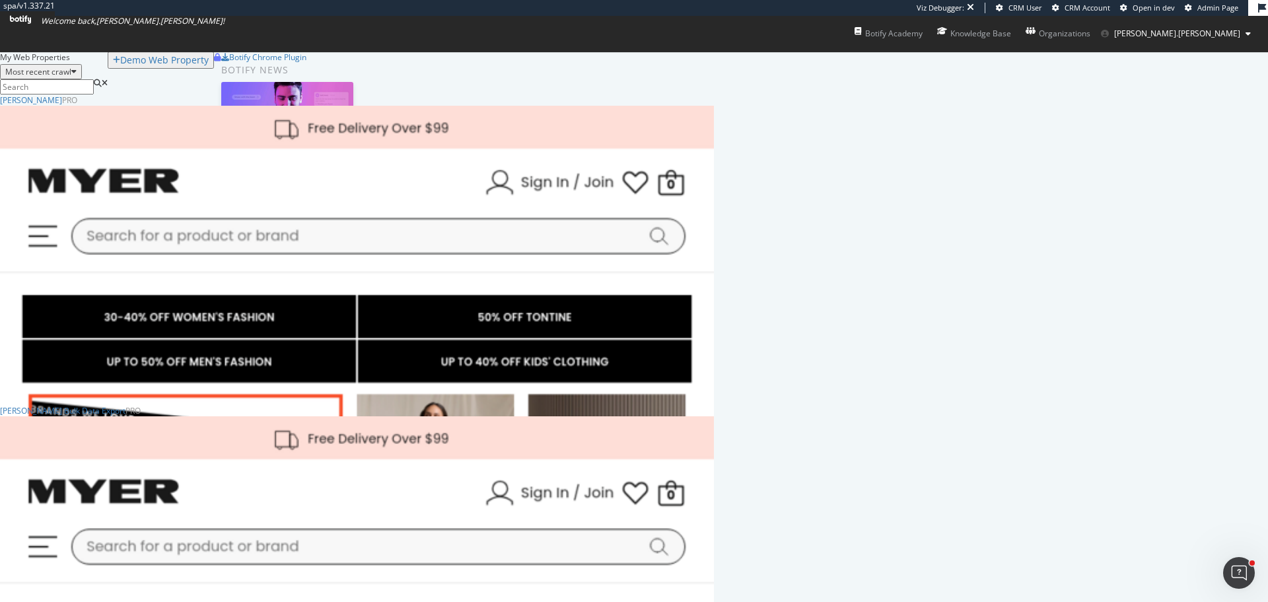
scroll to position [532, 704]
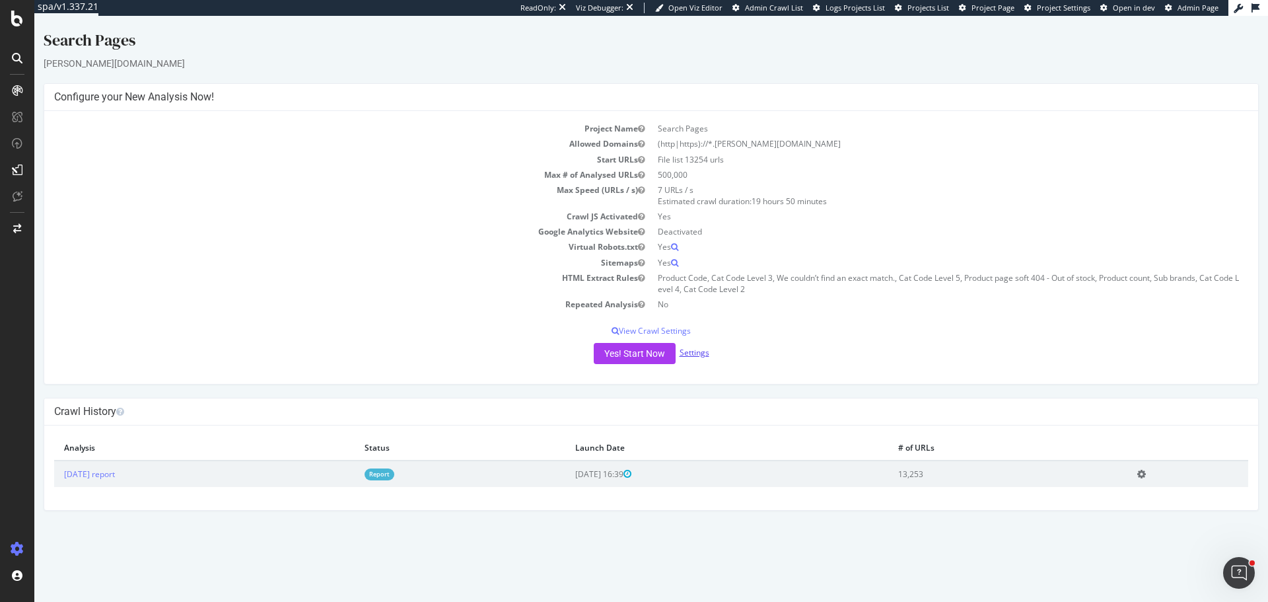
click at [689, 353] on link "Settings" at bounding box center [695, 352] width 30 height 11
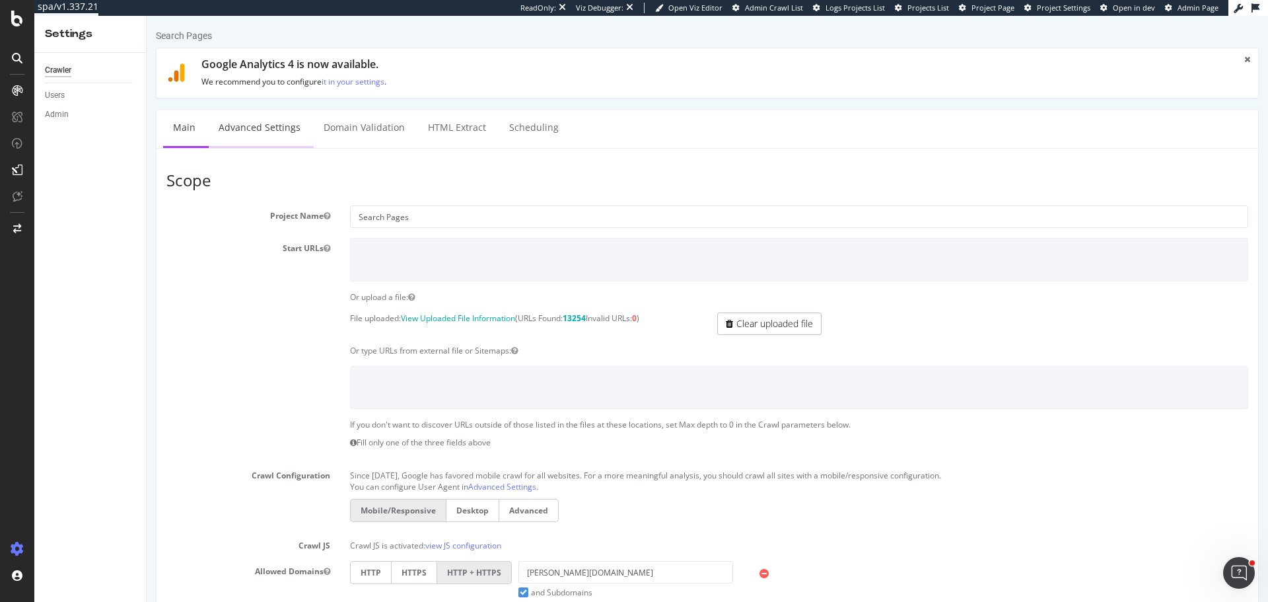
click at [255, 130] on link "Advanced Settings" at bounding box center [260, 128] width 102 height 36
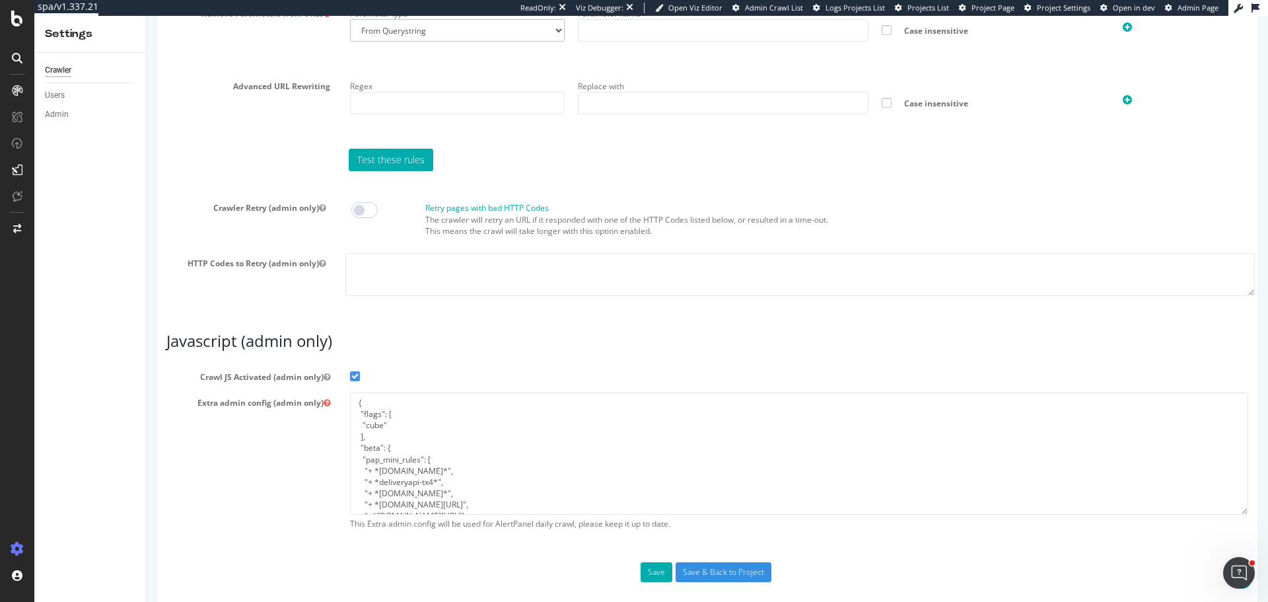
scroll to position [1005, 0]
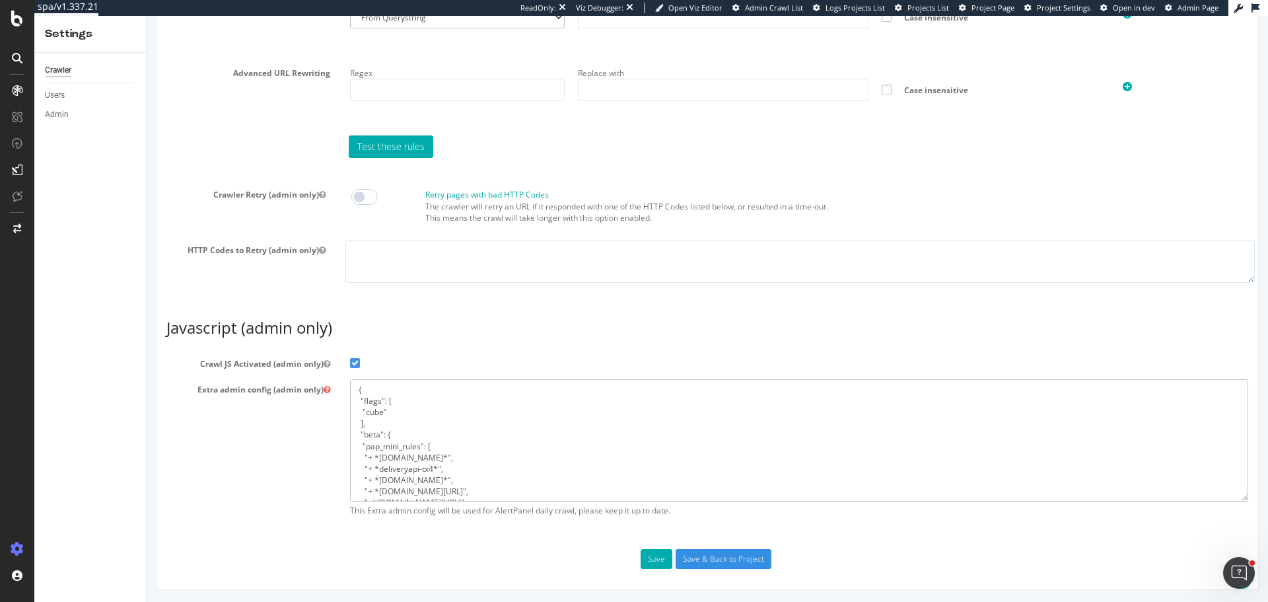
click at [502, 429] on textarea "{ "flags": [ "cube" ], "beta": { "pap_mini_rules": [ "+ *pw.adn.cloud*", "+ *de…" at bounding box center [799, 440] width 898 height 122
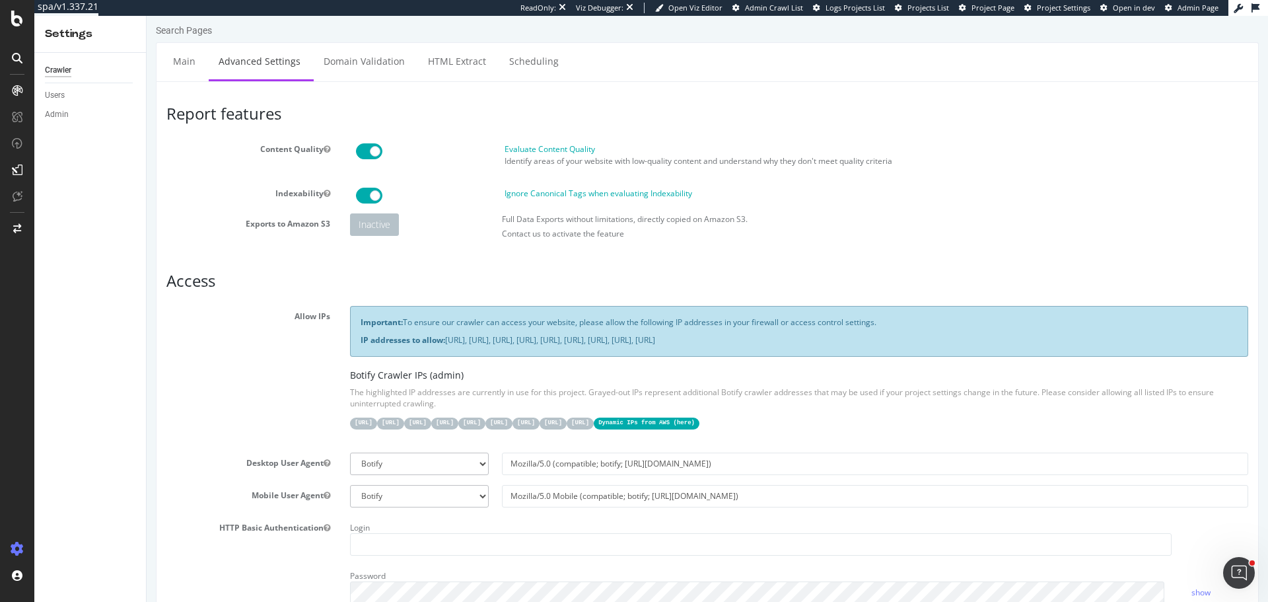
scroll to position [0, 0]
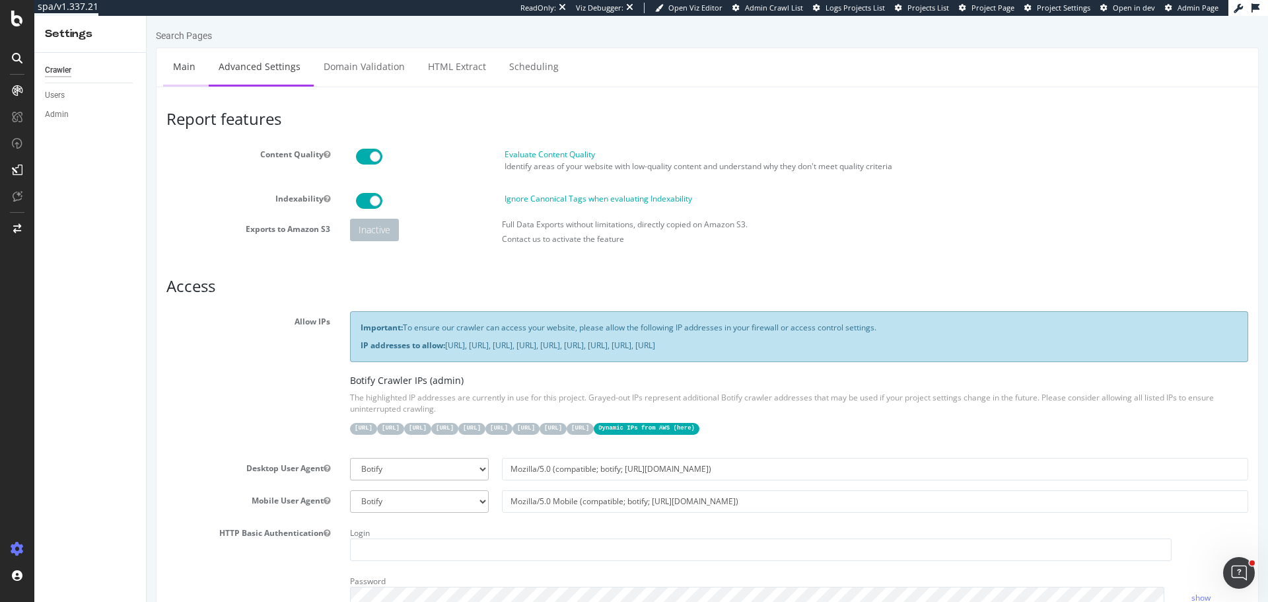
click at [190, 63] on link "Main" at bounding box center [184, 66] width 42 height 36
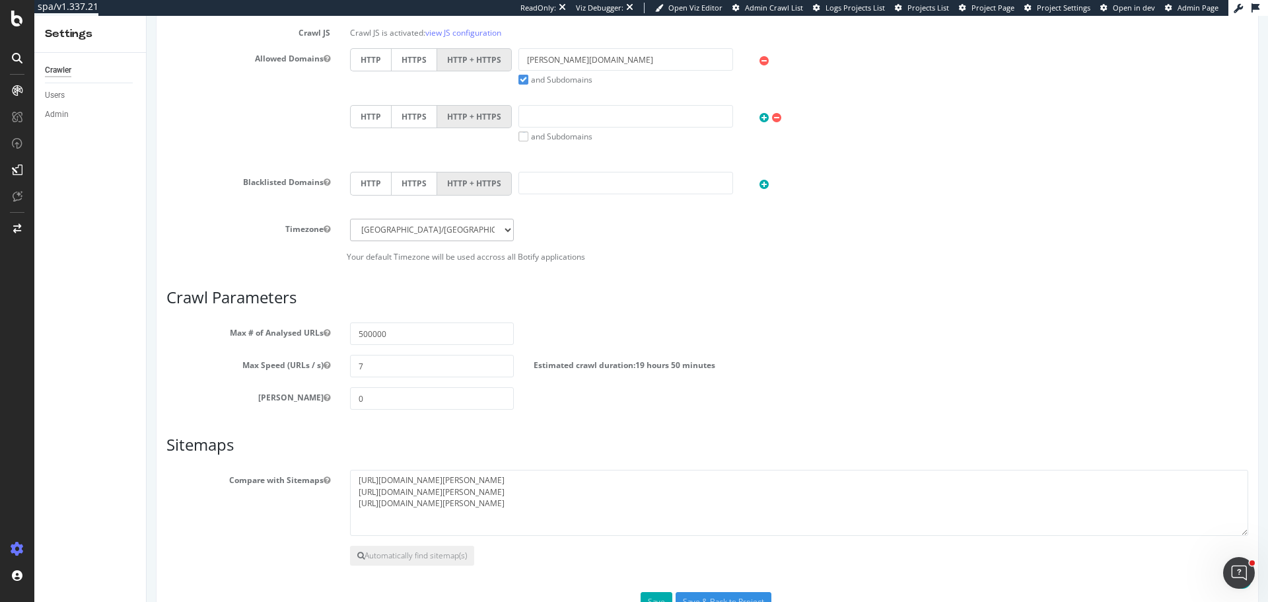
scroll to position [556, 0]
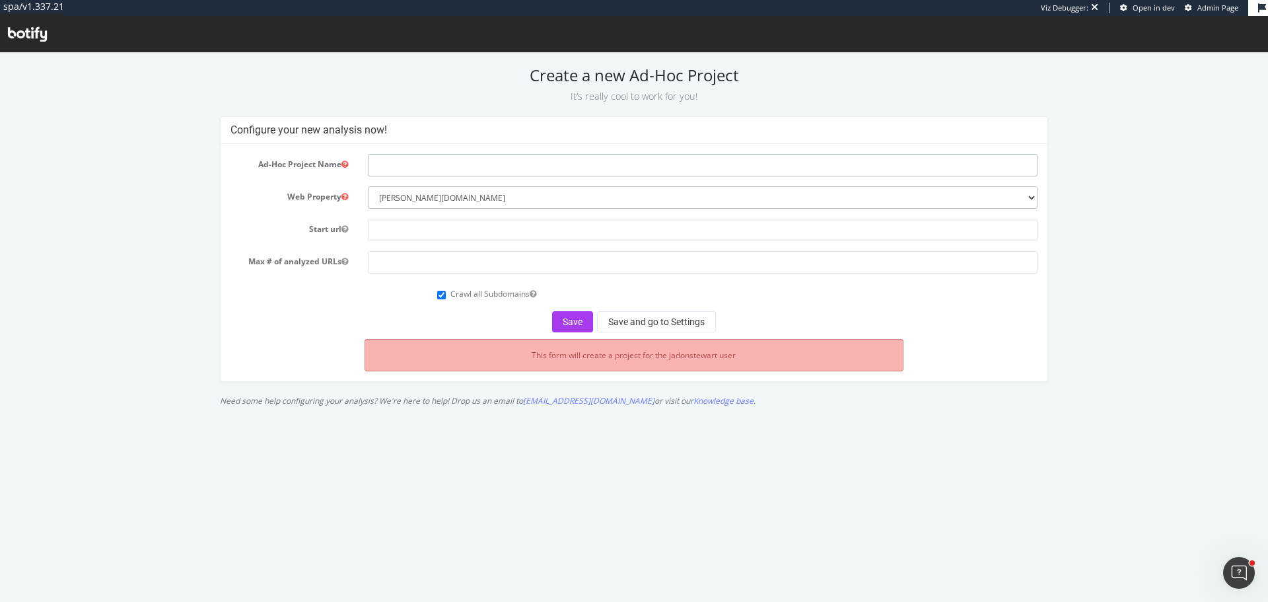
drag, startPoint x: 389, startPoint y: 163, endPoint x: 375, endPoint y: 170, distance: 15.4
click at [389, 163] on input "text" at bounding box center [703, 165] width 670 height 22
type input "Buy Pages"
click at [442, 233] on input "text" at bounding box center [703, 230] width 670 height 22
type input "https://www.myer.com.au/"
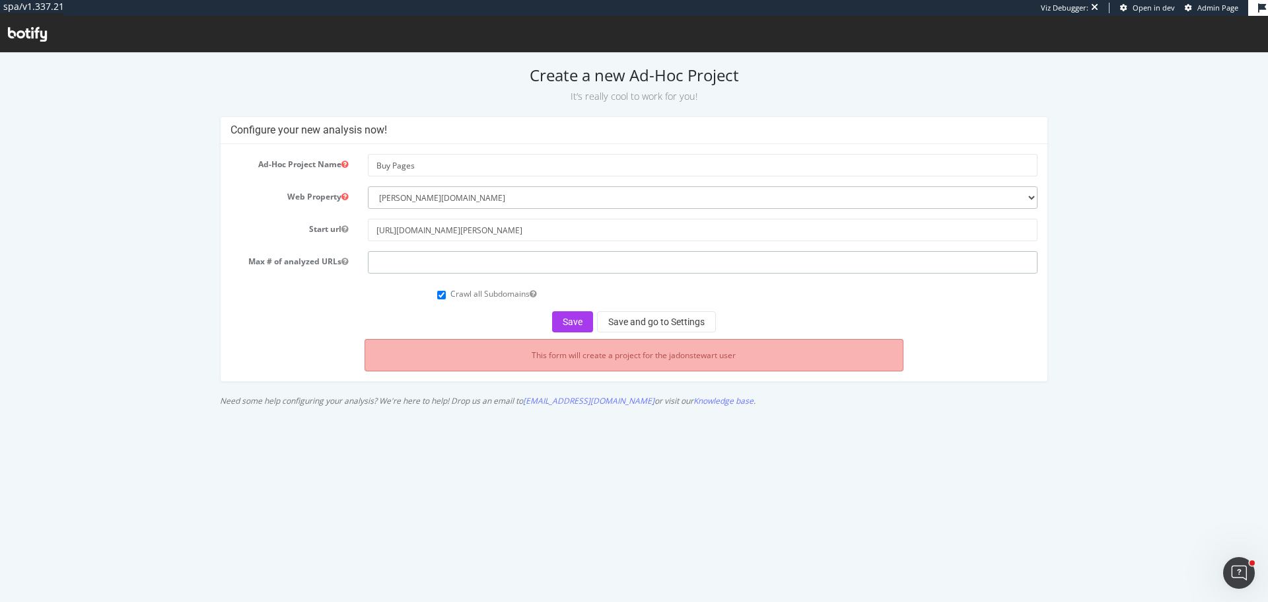
click at [431, 260] on input "number" at bounding box center [703, 262] width 670 height 22
type input "10000"
click at [642, 322] on button "Save and go to Settings" at bounding box center [656, 321] width 119 height 21
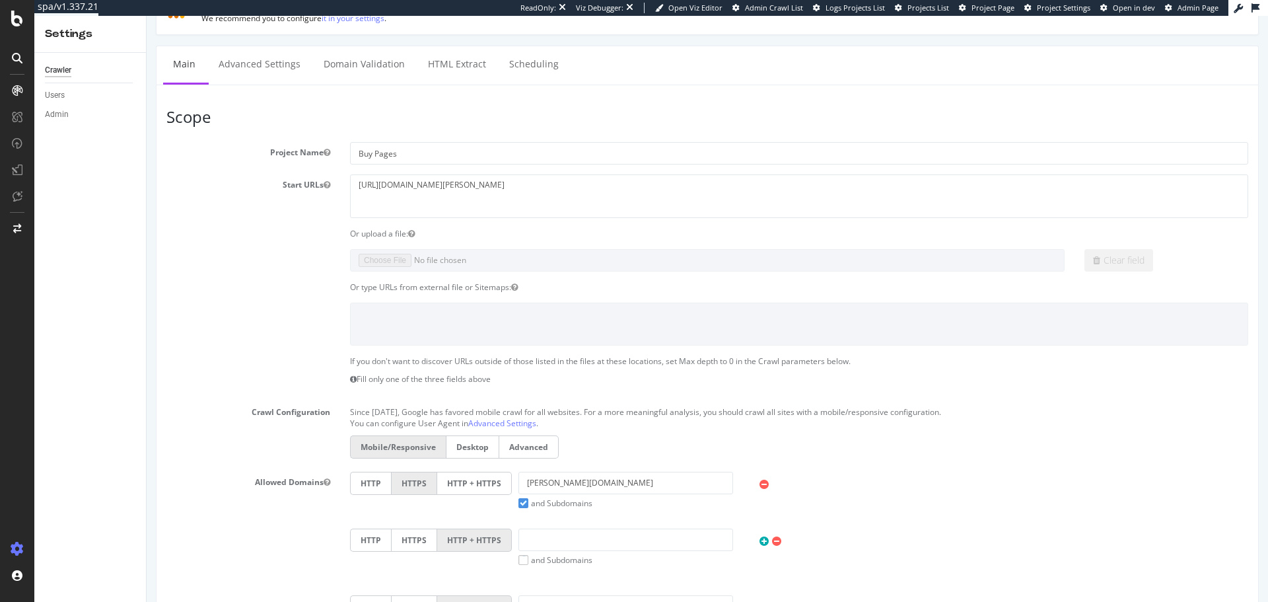
scroll to position [132, 0]
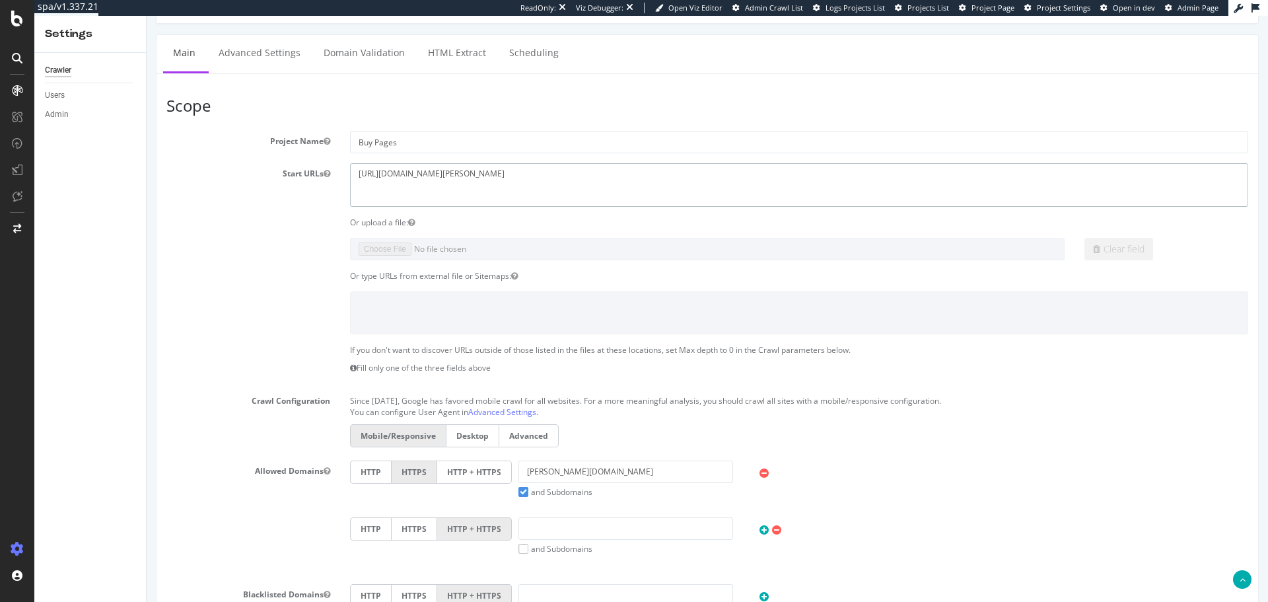
click at [515, 183] on textarea "https://www.myer.com.au/" at bounding box center [799, 184] width 898 height 43
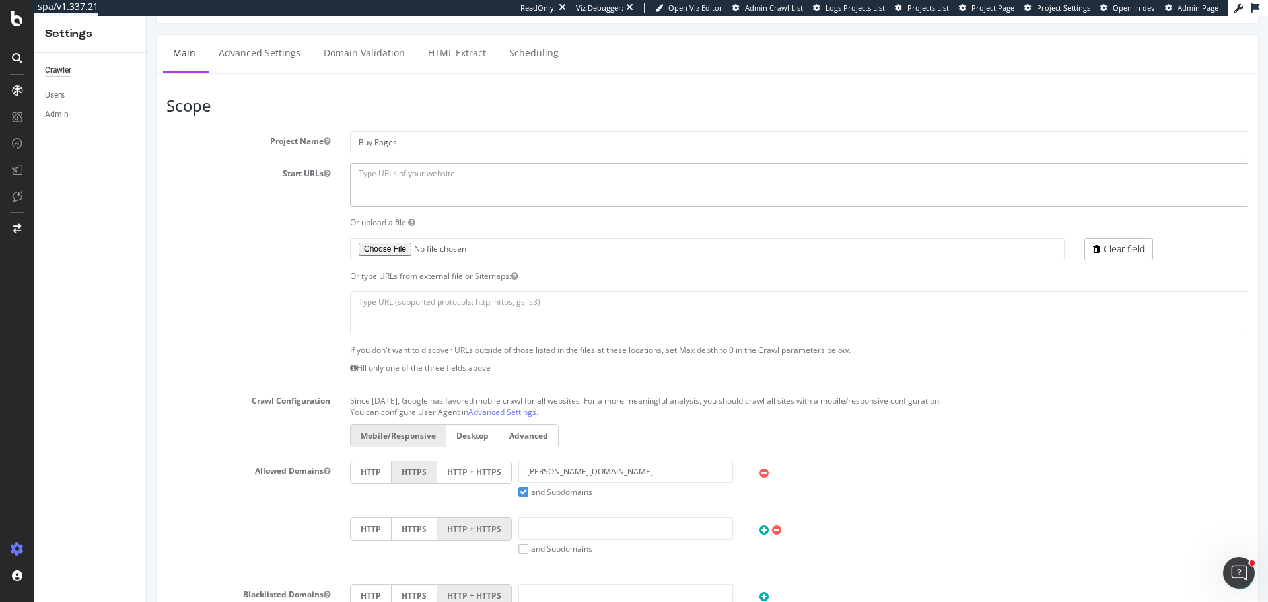
scroll to position [0, 0]
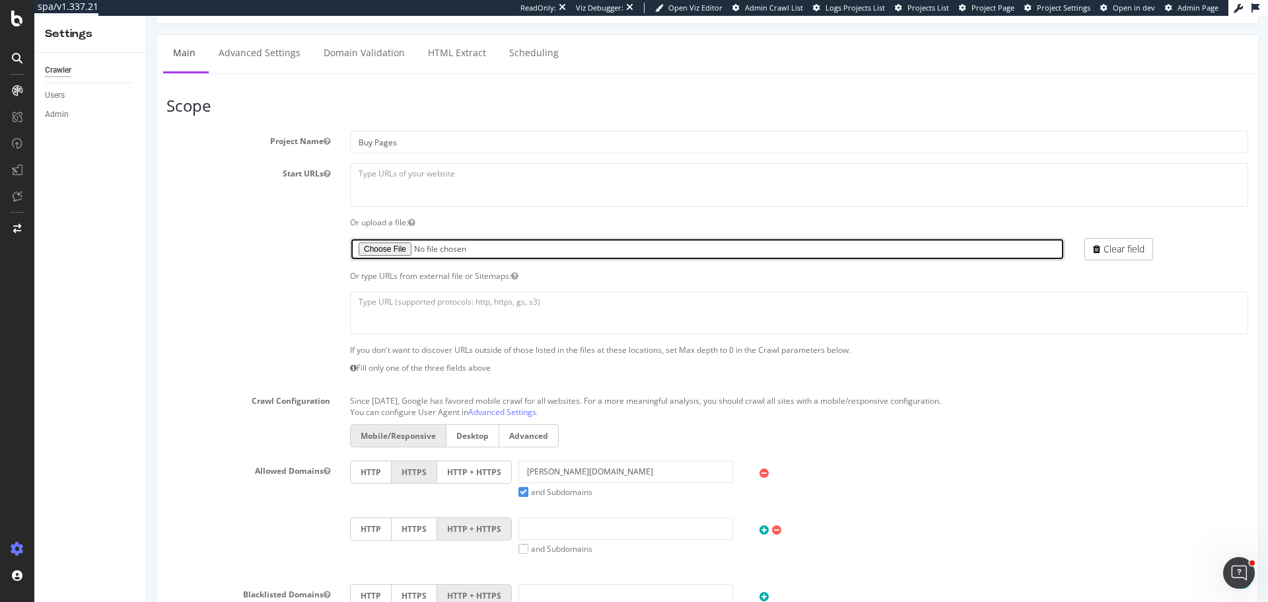
click at [393, 250] on input "file" at bounding box center [707, 249] width 715 height 22
type input "C:\fakepath\Buy page URLs_v2_20250911.txt"
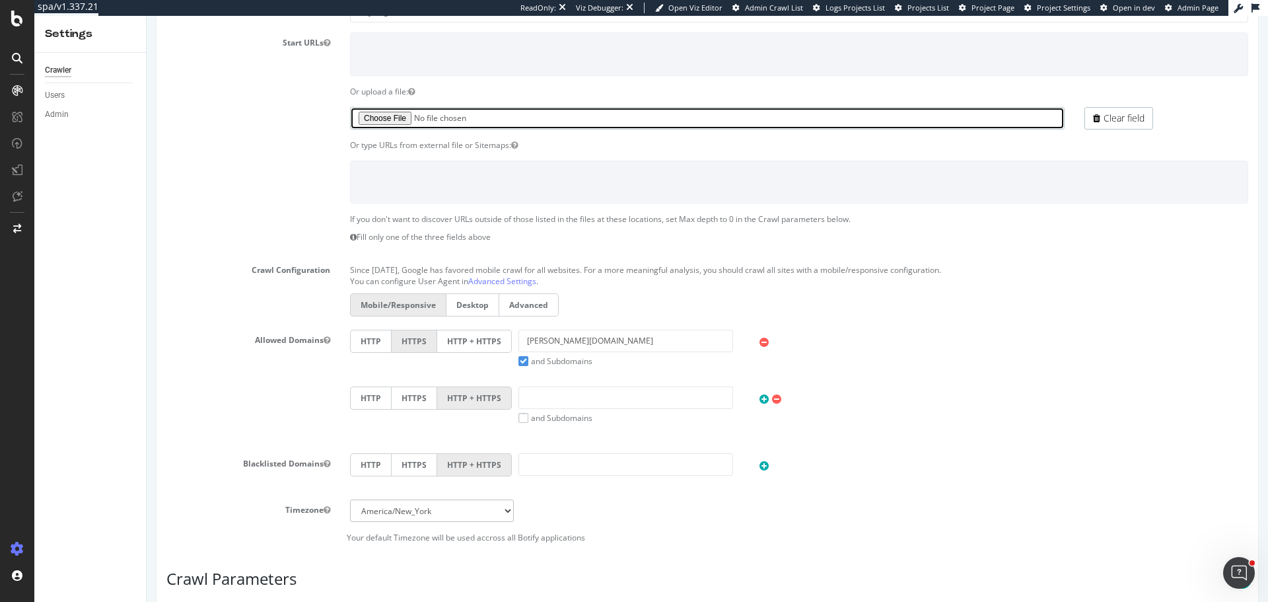
scroll to position [264, 0]
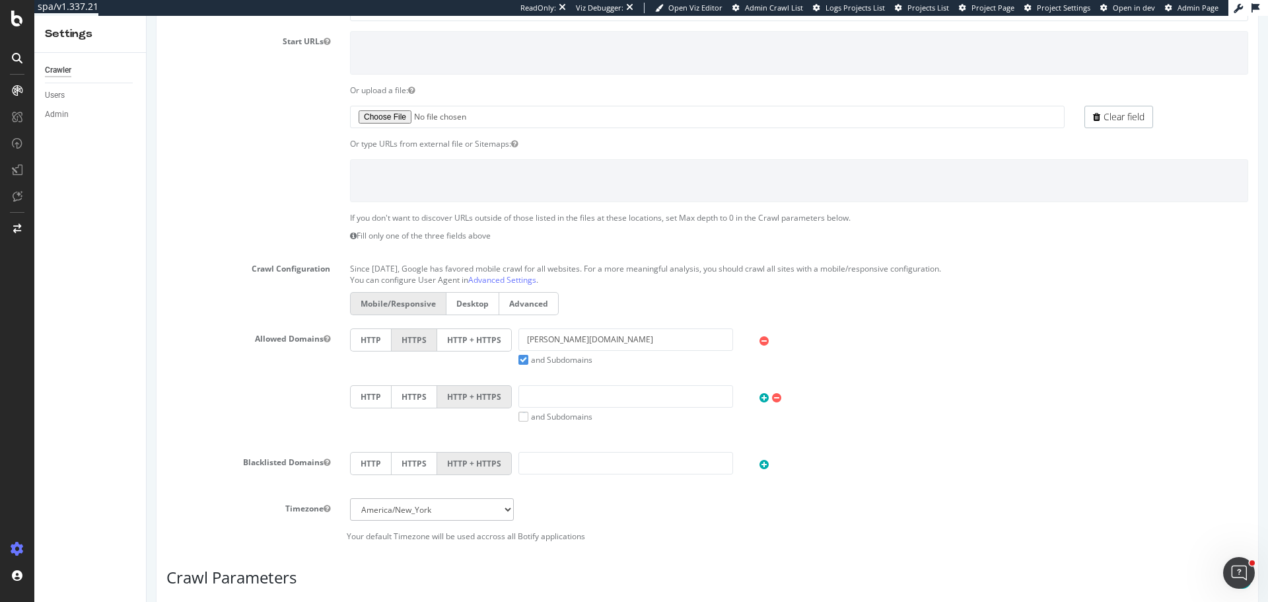
click at [468, 334] on label "HTTP + HTTPS" at bounding box center [474, 339] width 75 height 23
click at [147, 16] on input "HTTP + HTTPS" at bounding box center [147, 16] width 0 height 0
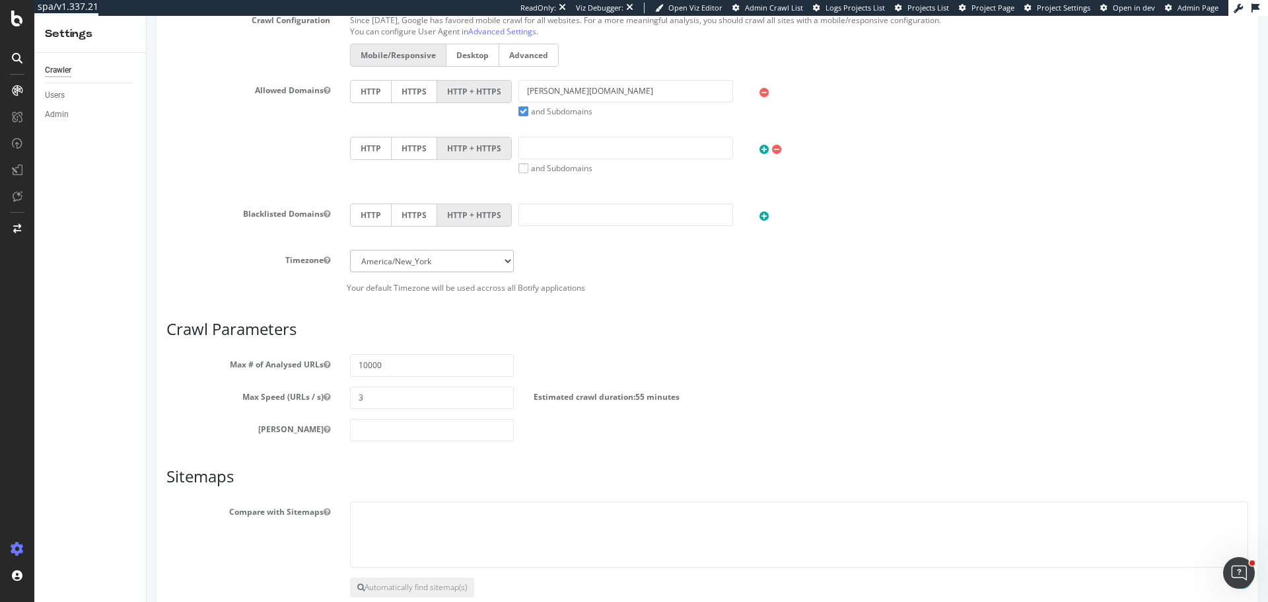
scroll to position [528, 0]
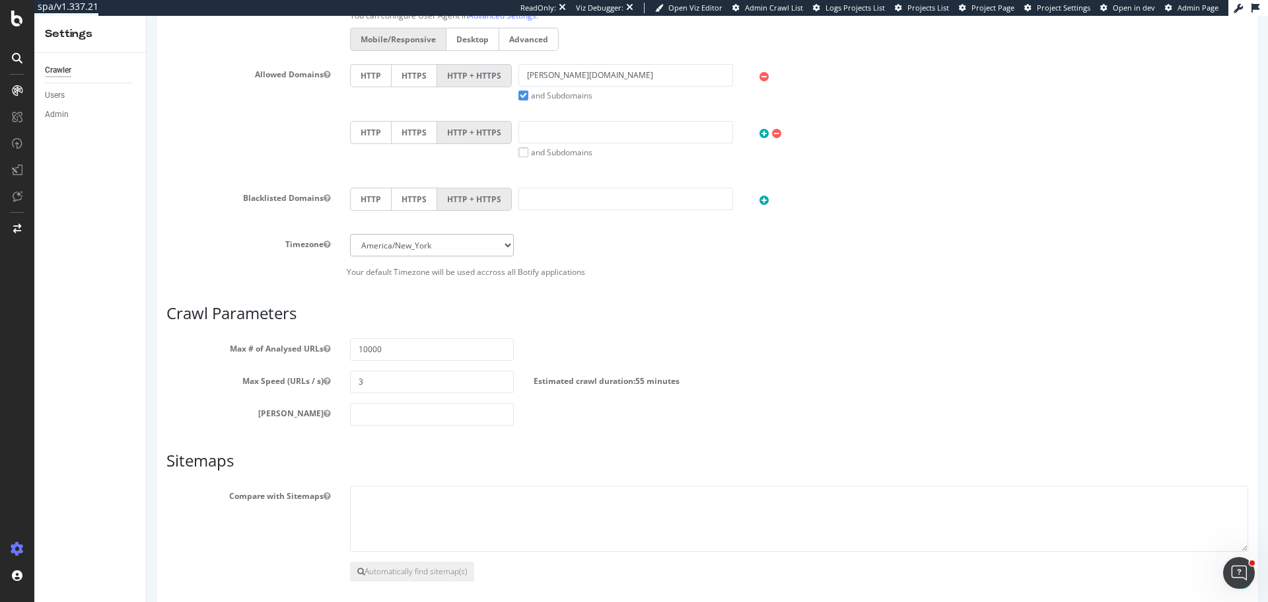
click at [415, 248] on select "Africa/Abidjan Africa/Accra Africa/Addis_Ababa Africa/Algiers Africa/Asmara Afr…" at bounding box center [432, 245] width 164 height 22
select select "Australia/Melbourne"
click at [350, 234] on select "Africa/Abidjan Africa/Accra Africa/Addis_Ababa Africa/Algiers Africa/Asmara Afr…" at bounding box center [432, 245] width 164 height 22
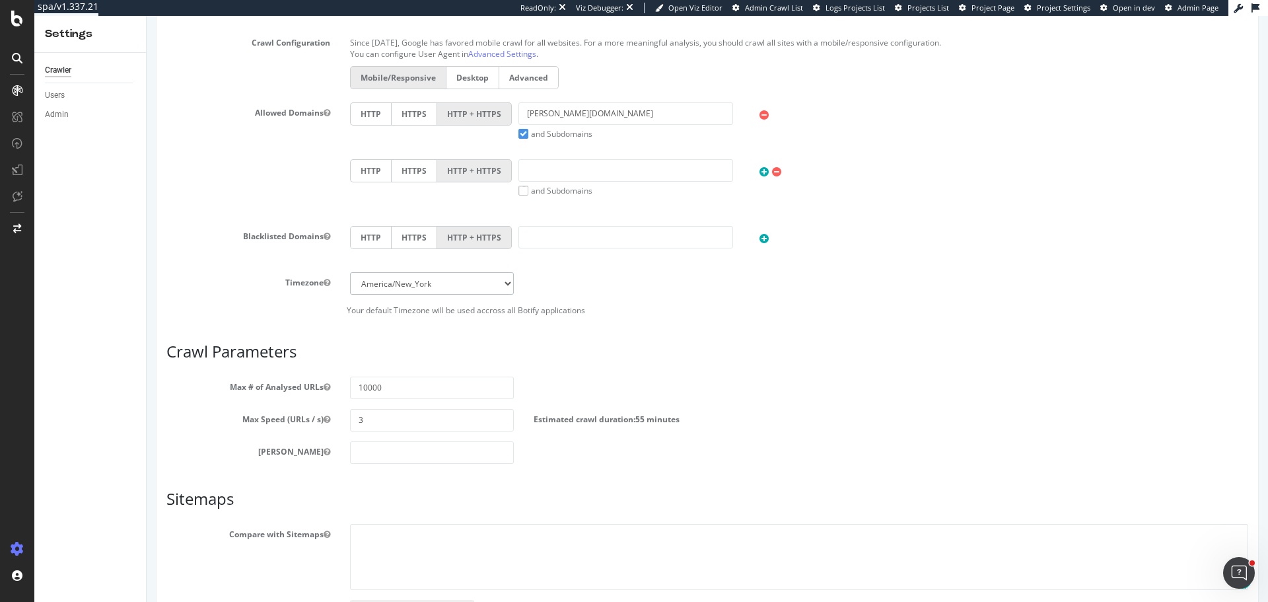
scroll to position [588, 0]
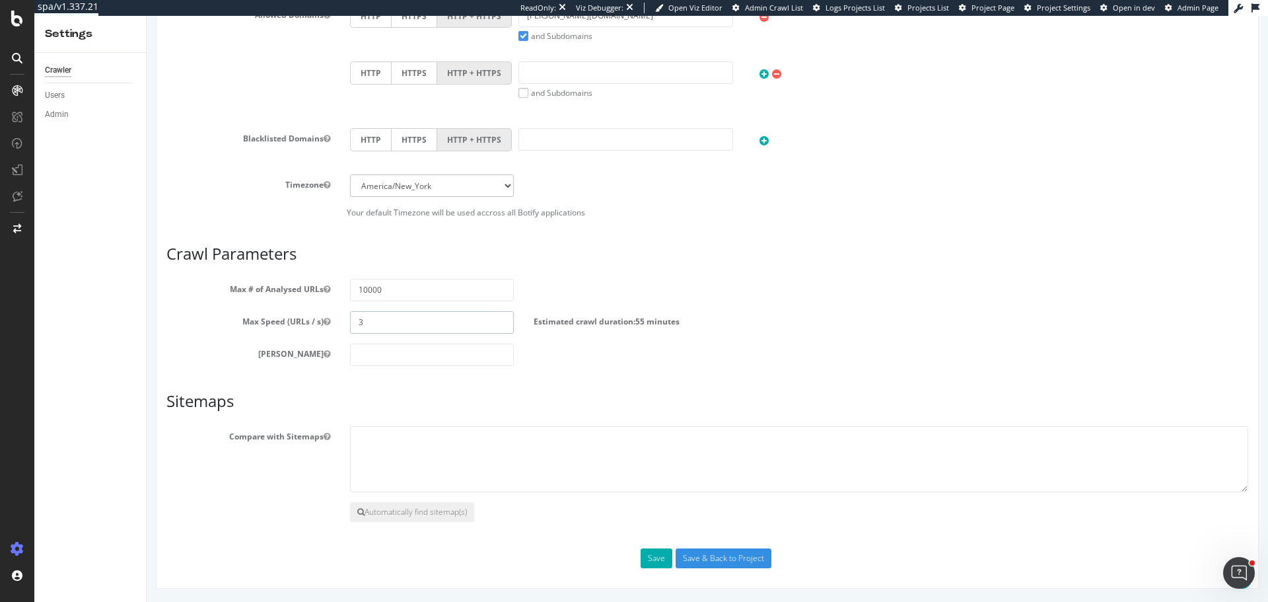
drag, startPoint x: 362, startPoint y: 316, endPoint x: 139, endPoint y: 305, distance: 222.9
click at [147, 305] on html "Buy Pages Everything is good! × 2 sitemap(s) have been detected! Apply them - M…" at bounding box center [708, 15] width 1122 height 1174
type input "7"
click at [416, 353] on input "number" at bounding box center [432, 355] width 164 height 22
type input "0"
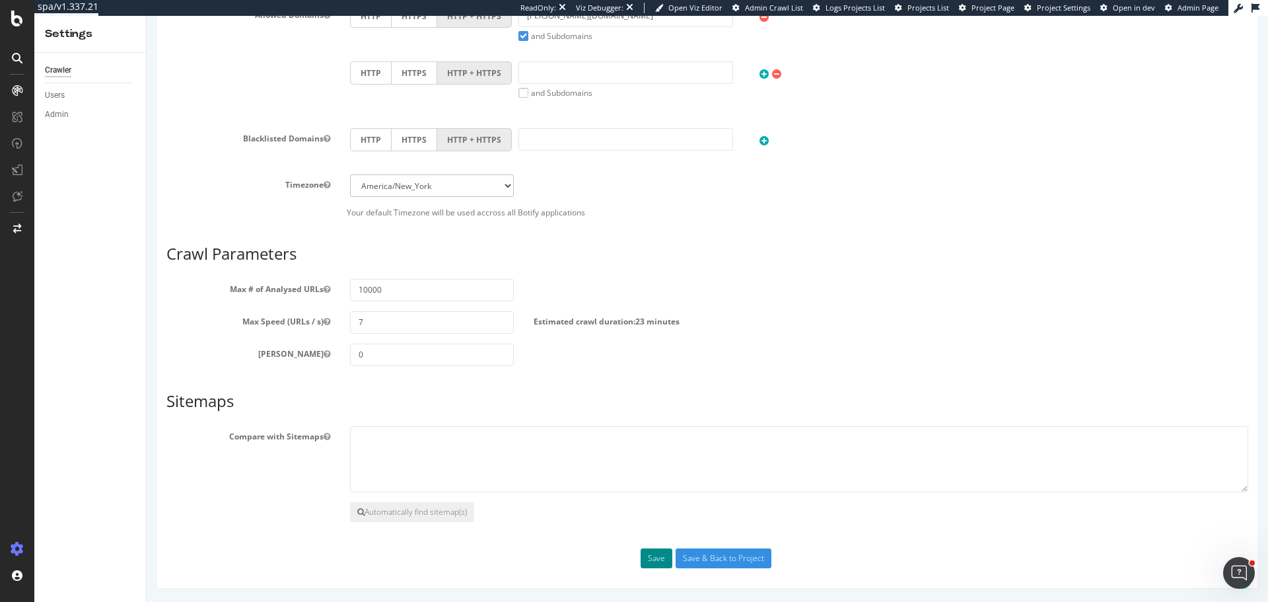
click at [663, 557] on button "Save" at bounding box center [657, 558] width 32 height 20
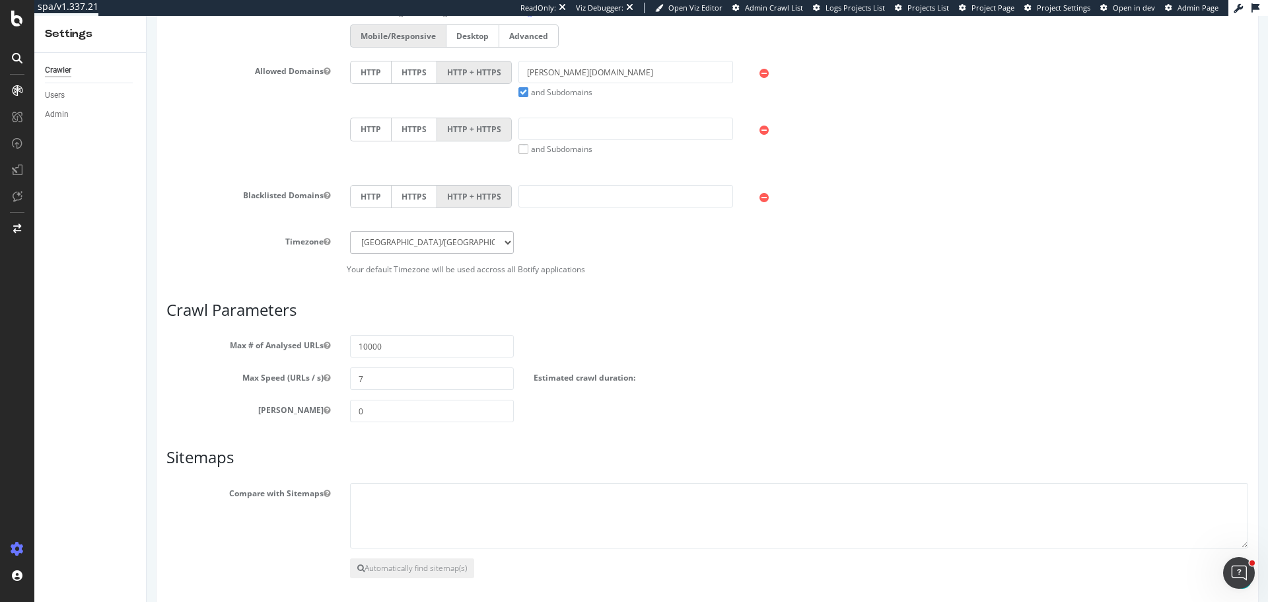
scroll to position [571, 0]
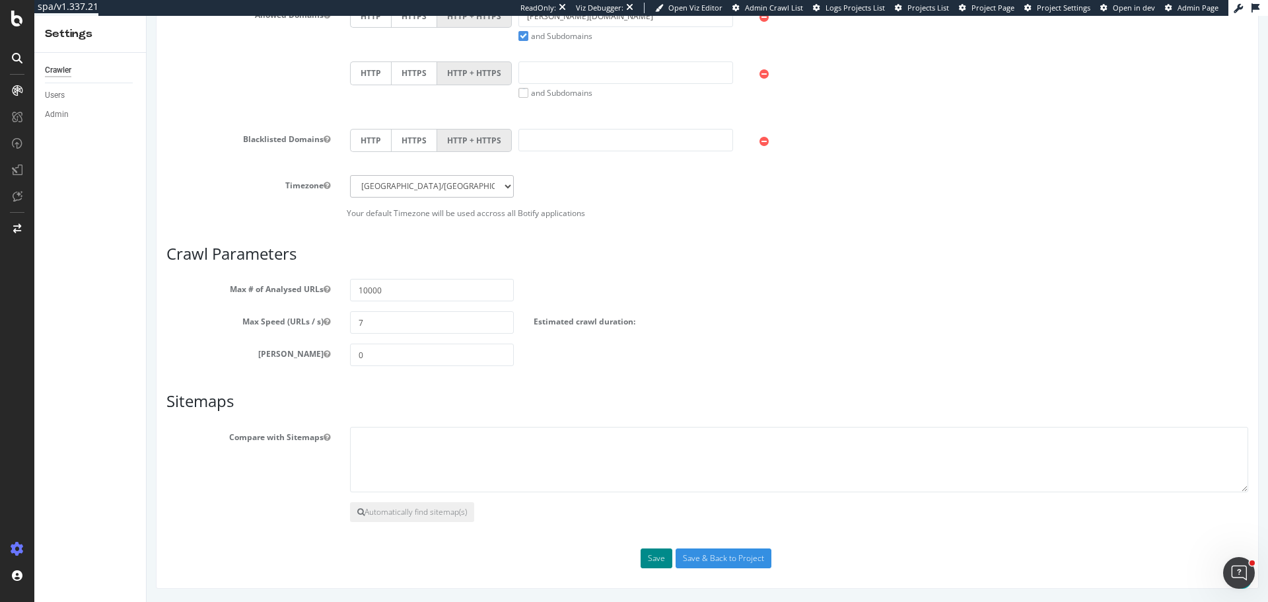
click at [650, 556] on button "Save" at bounding box center [657, 558] width 32 height 20
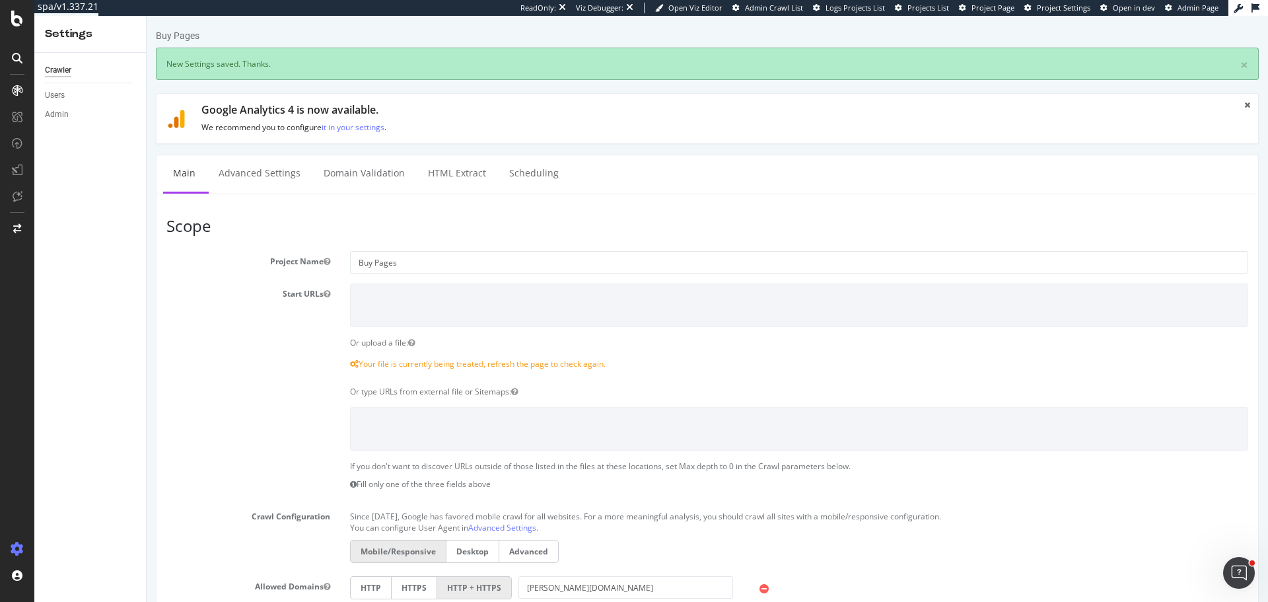
scroll to position [0, 0]
click at [248, 175] on link "Advanced Settings" at bounding box center [260, 173] width 102 height 36
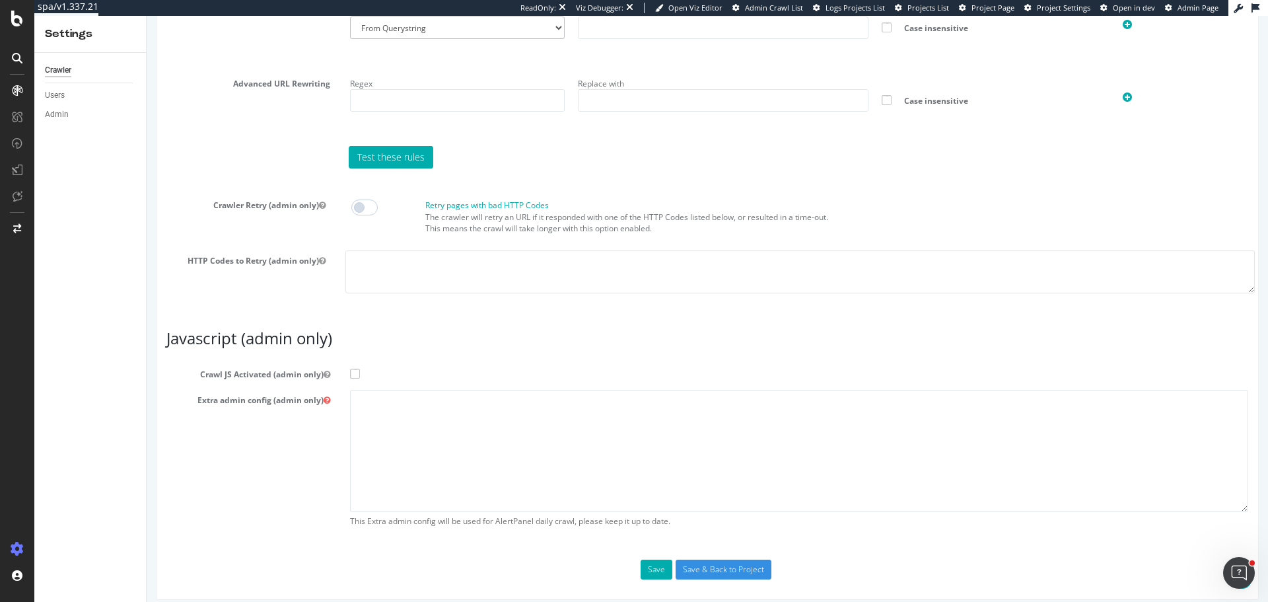
scroll to position [1063, 0]
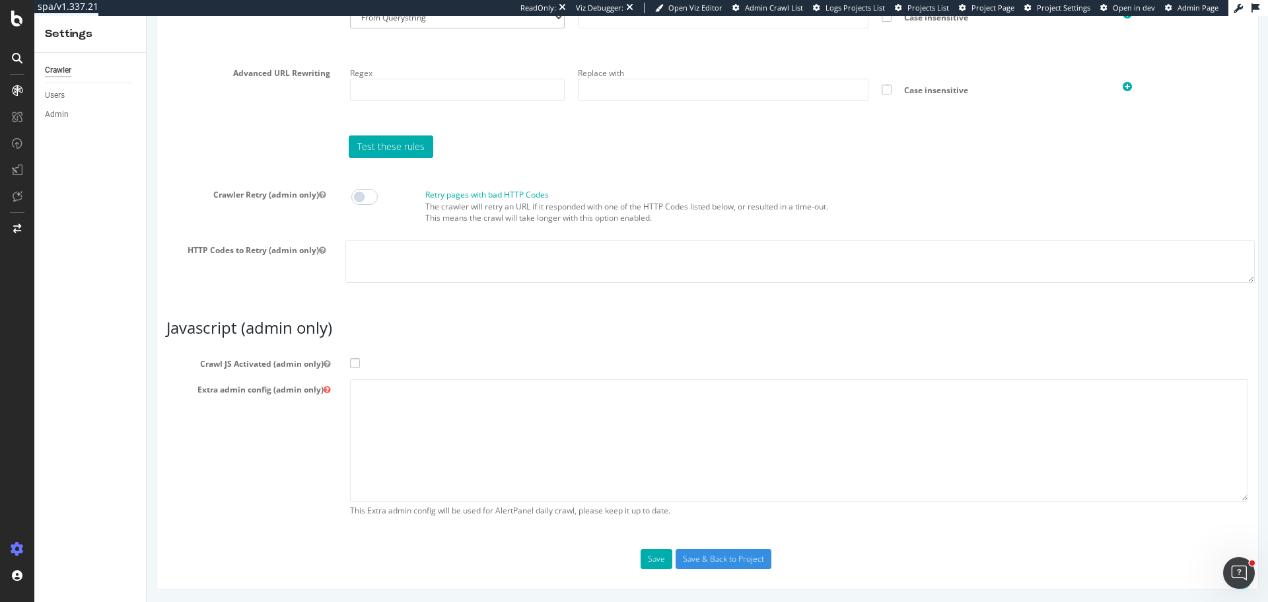
click at [353, 358] on span at bounding box center [355, 363] width 10 height 10
click at [147, 16] on input "Crawl JS Activated (admin only)" at bounding box center [147, 16] width 0 height 0
click at [430, 415] on textarea at bounding box center [799, 440] width 898 height 122
paste textarea "{ "flags": [ "cube" ], "beta": { "pap_mini_rules": [ "+ *pw.adn.cloud*", "+ *de…"
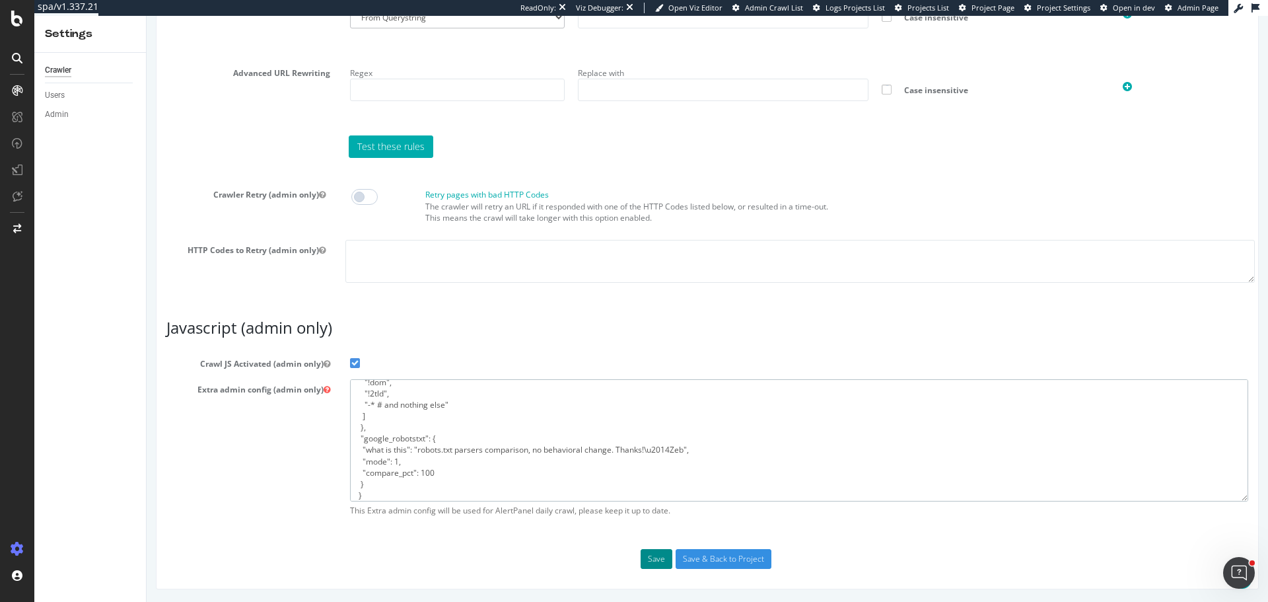
type textarea "{ "flags": [ "cube" ], "beta": { "pap_mini_rules": [ "+ *pw.adn.cloud*", "+ *de…"
click at [650, 559] on button "Save" at bounding box center [657, 559] width 32 height 20
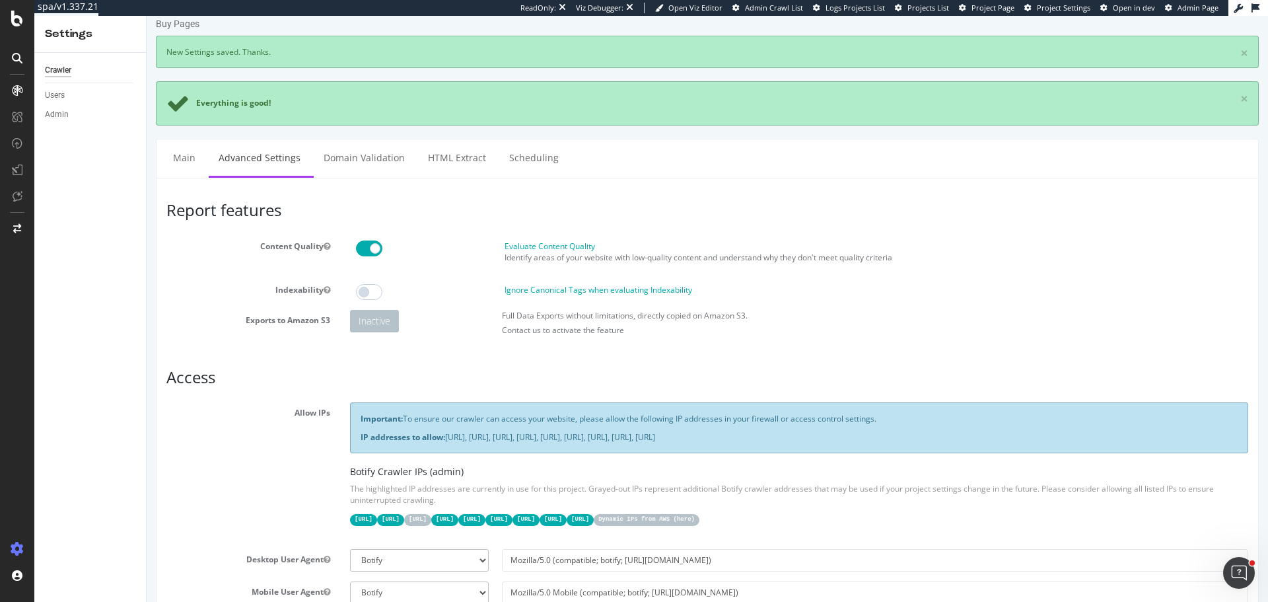
scroll to position [0, 0]
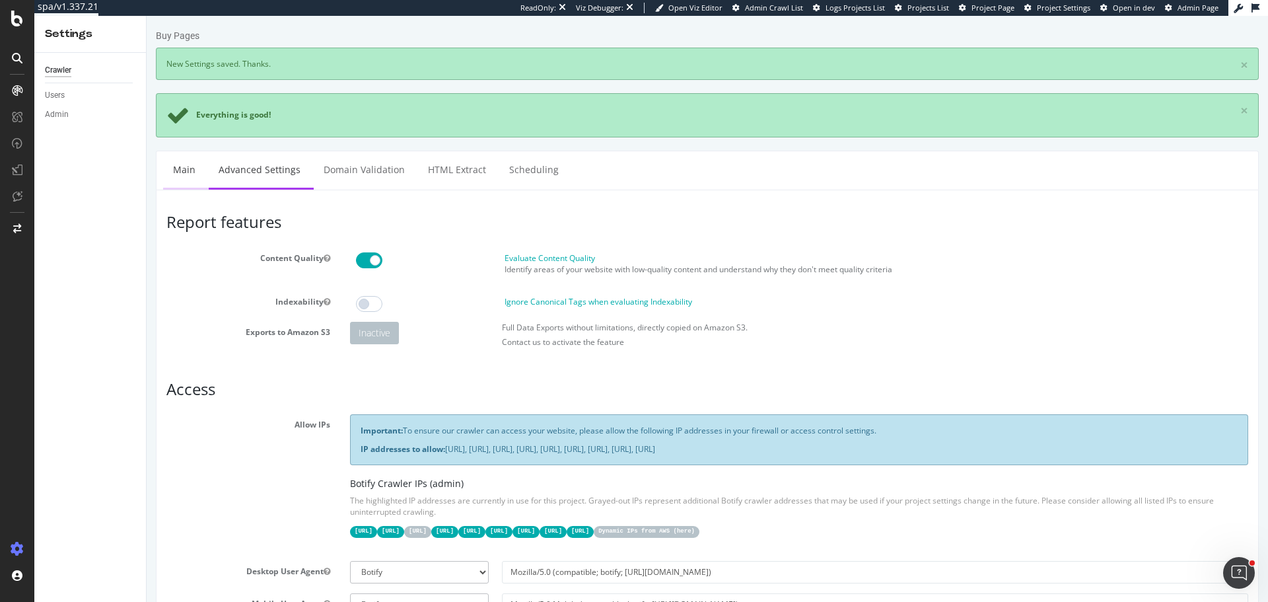
click at [187, 174] on link "Main" at bounding box center [184, 169] width 42 height 36
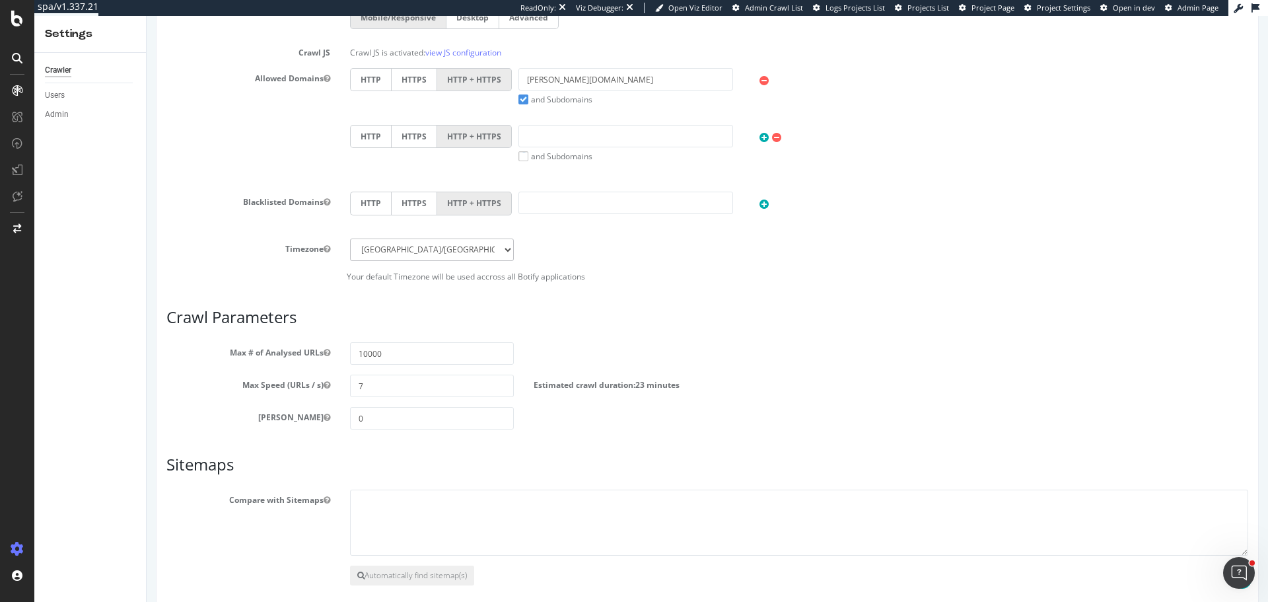
scroll to position [614, 0]
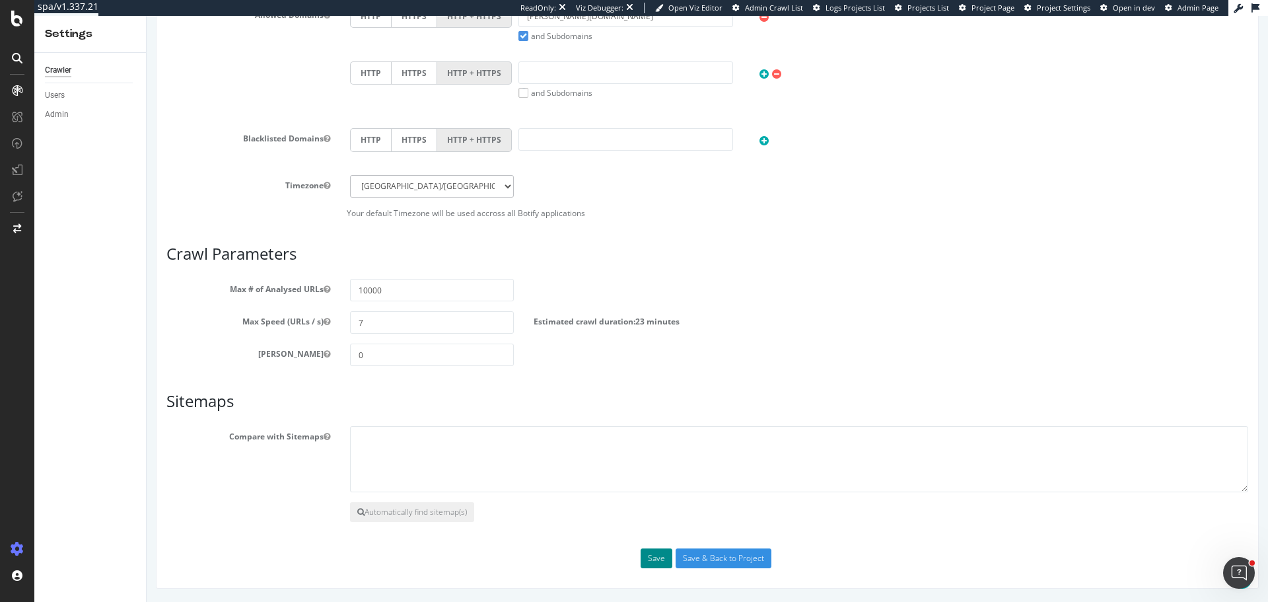
click at [655, 556] on button "Save" at bounding box center [657, 558] width 32 height 20
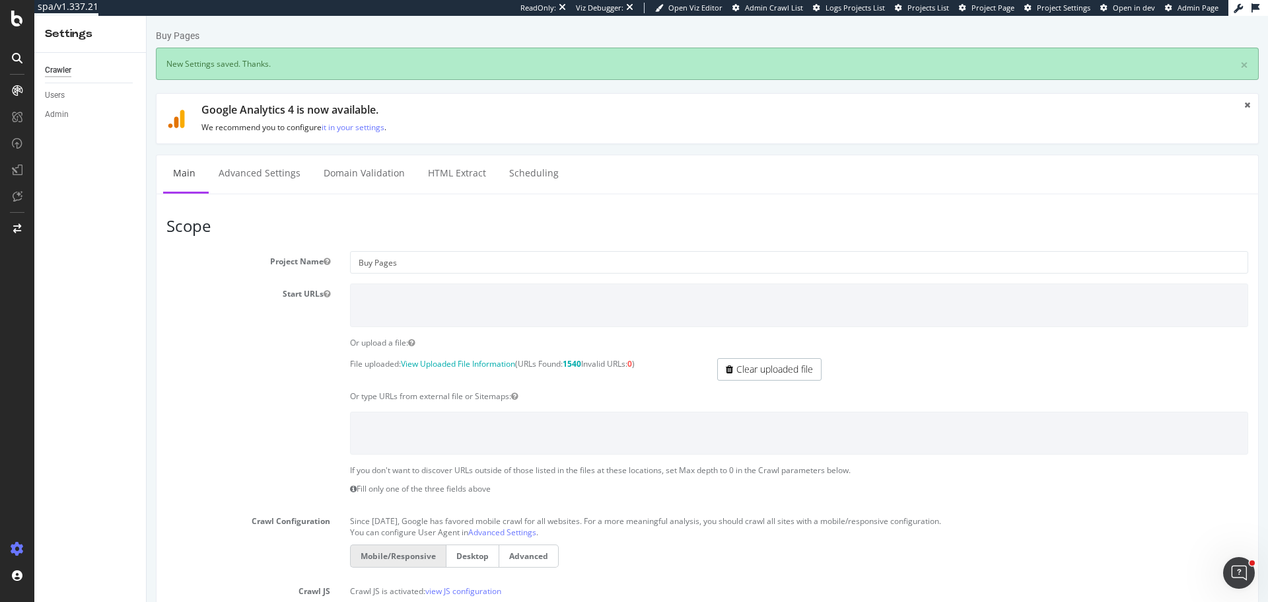
scroll to position [0, 0]
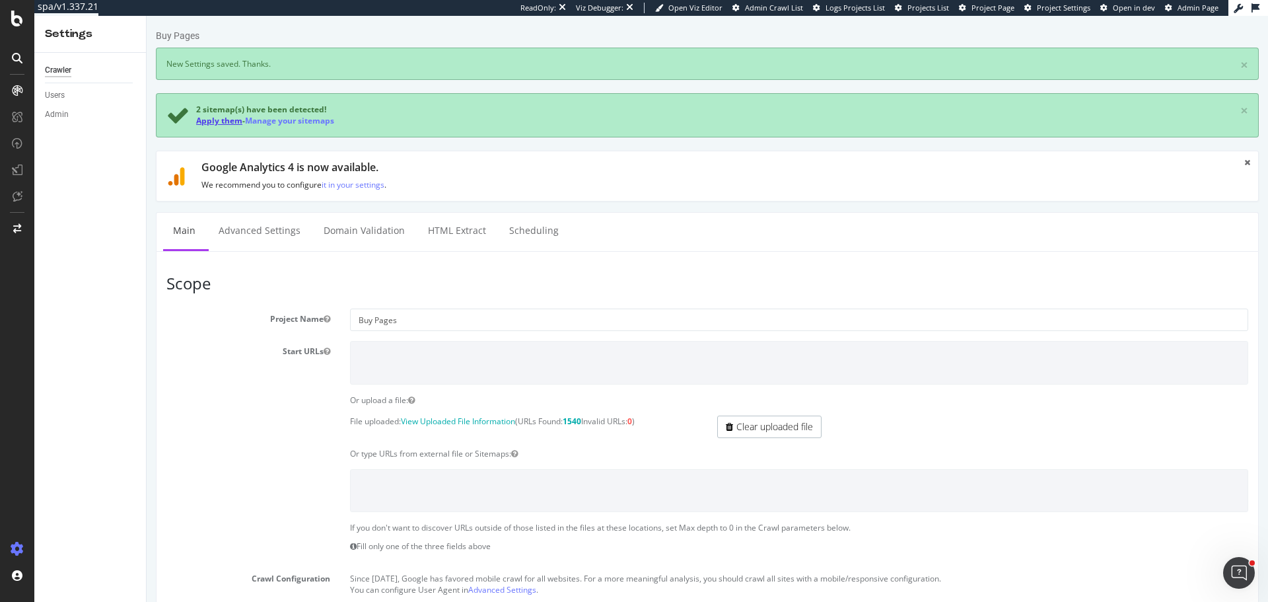
click at [221, 116] on link "Apply them" at bounding box center [219, 120] width 46 height 11
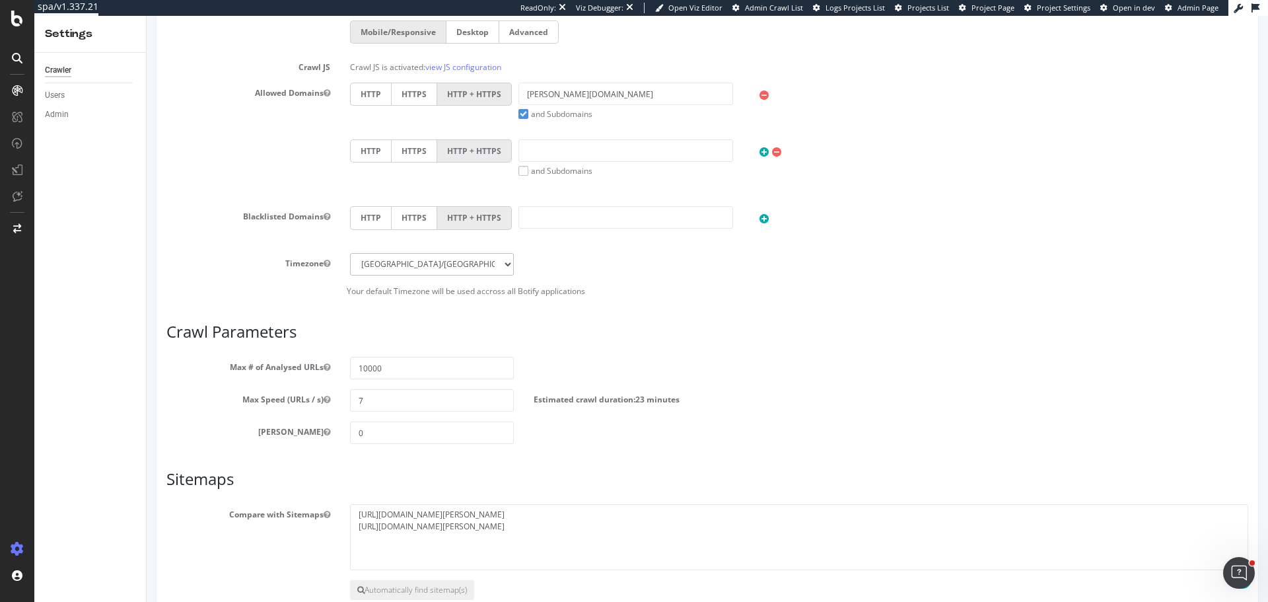
scroll to position [556, 0]
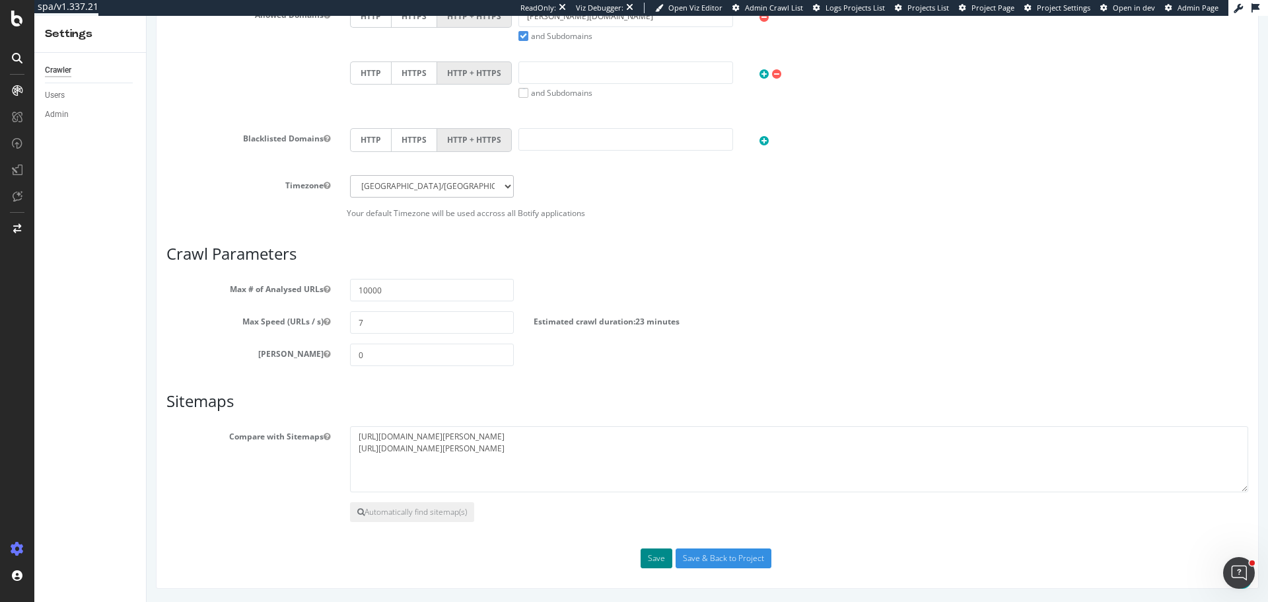
click at [658, 562] on button "Save" at bounding box center [657, 558] width 32 height 20
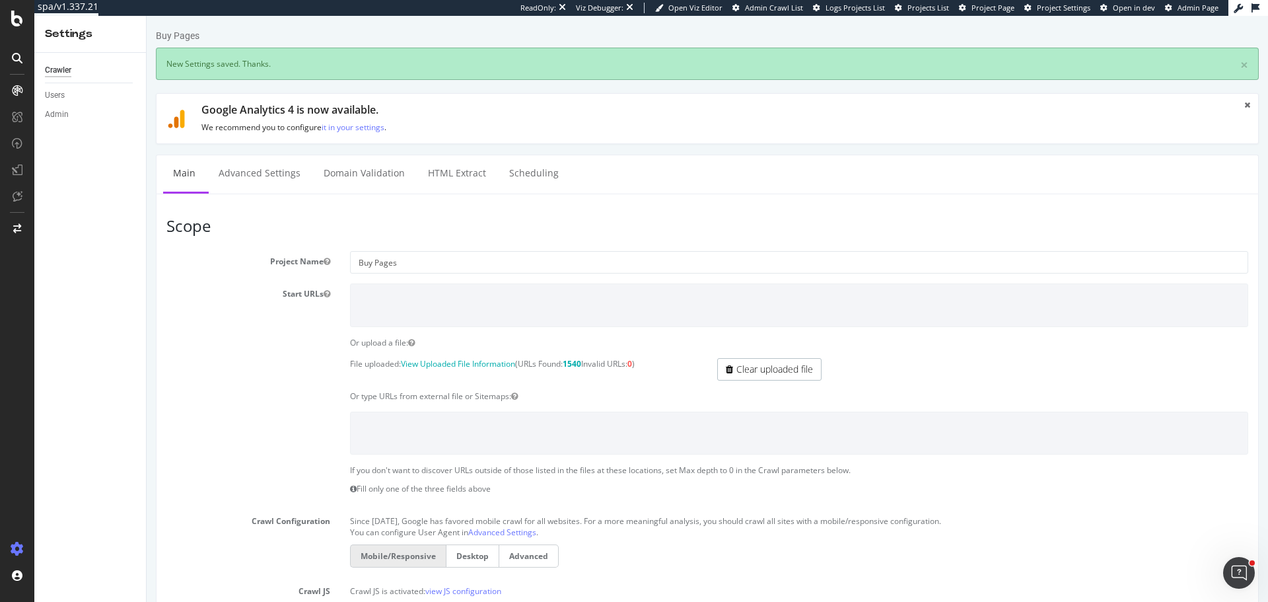
scroll to position [0, 0]
click at [268, 179] on link "Advanced Settings" at bounding box center [260, 173] width 102 height 36
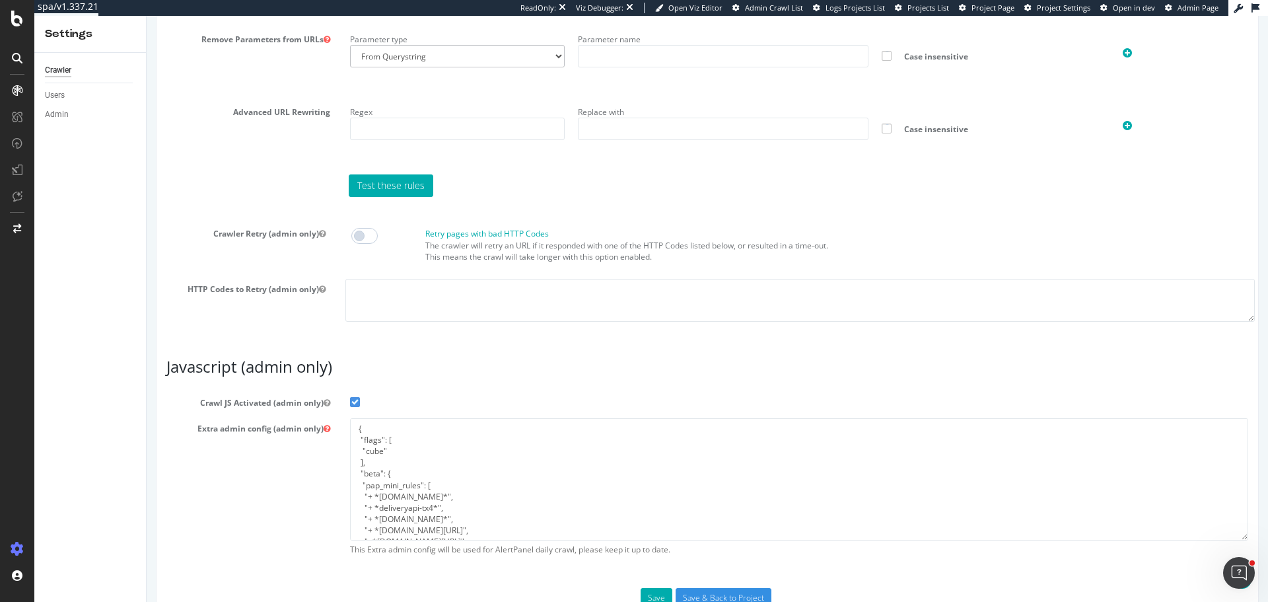
scroll to position [1005, 0]
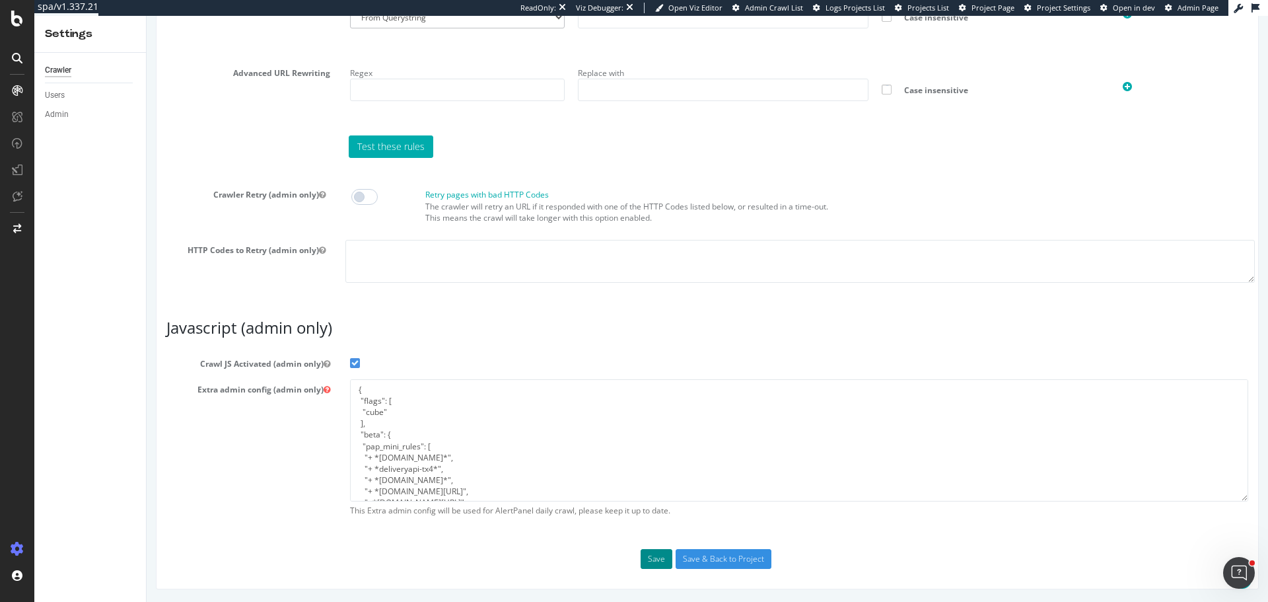
click at [649, 556] on button "Save" at bounding box center [657, 559] width 32 height 20
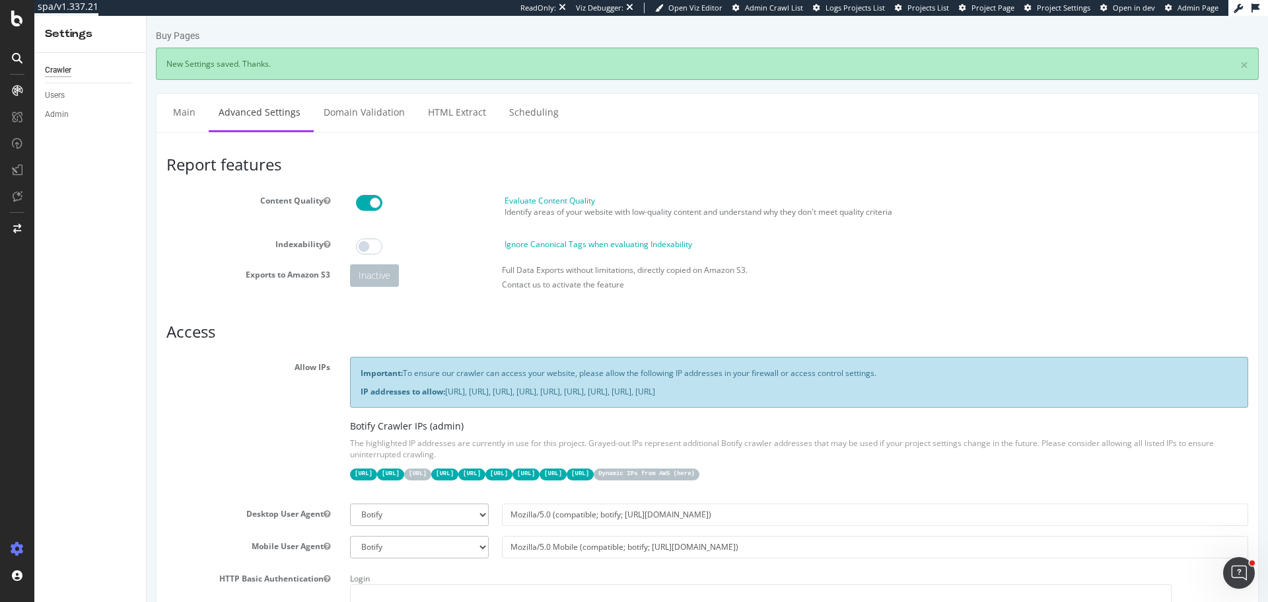
scroll to position [0, 0]
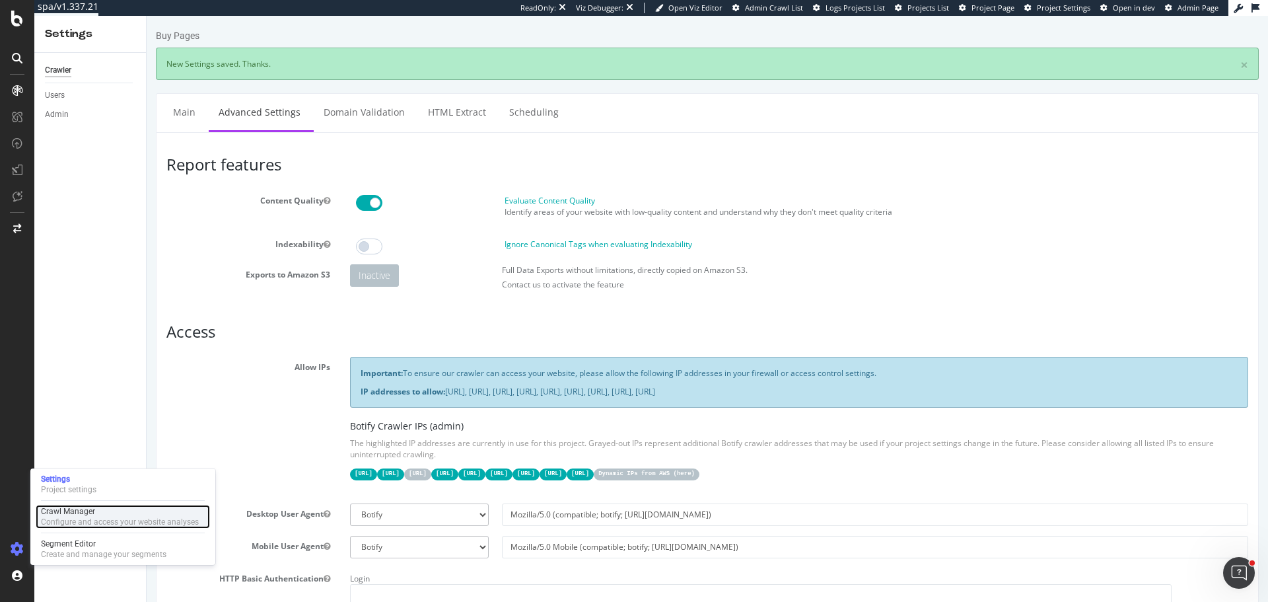
click at [78, 513] on div "Crawl Manager" at bounding box center [120, 511] width 158 height 11
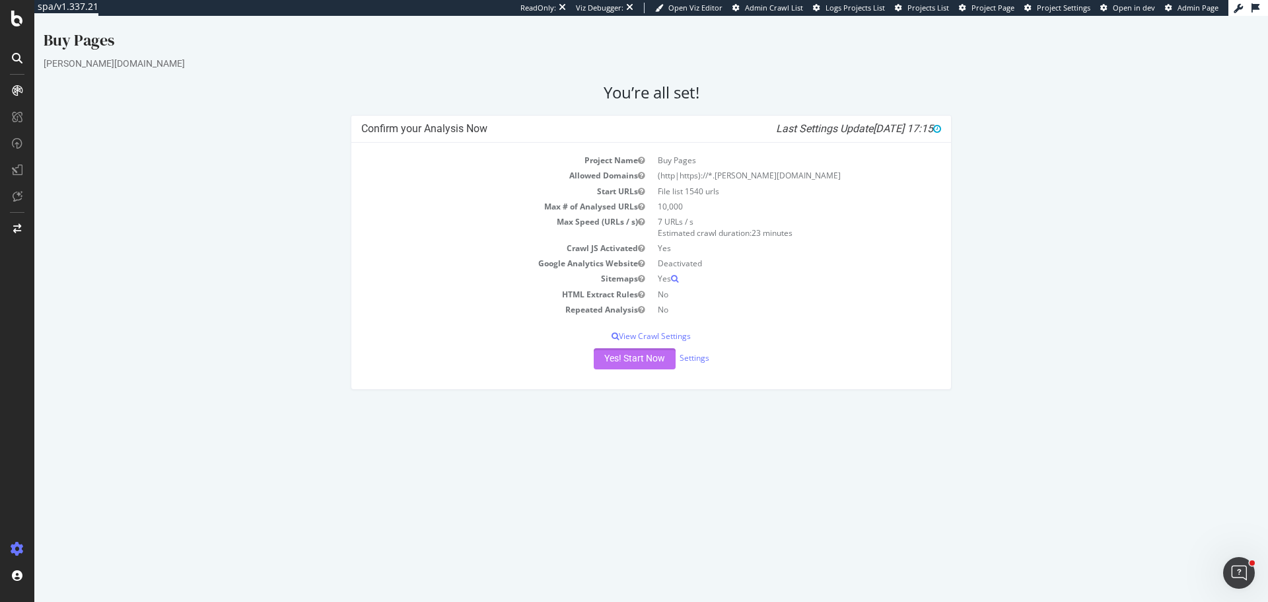
click at [635, 355] on button "Yes! Start Now" at bounding box center [635, 358] width 82 height 21
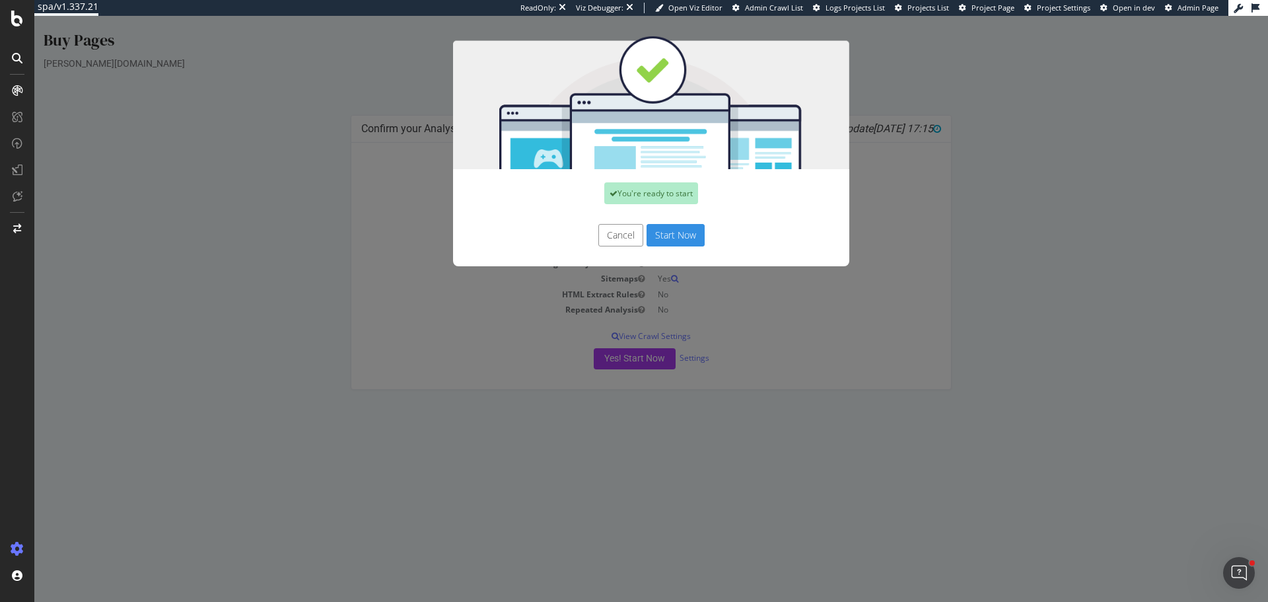
click at [668, 231] on button "Start Now" at bounding box center [676, 235] width 58 height 22
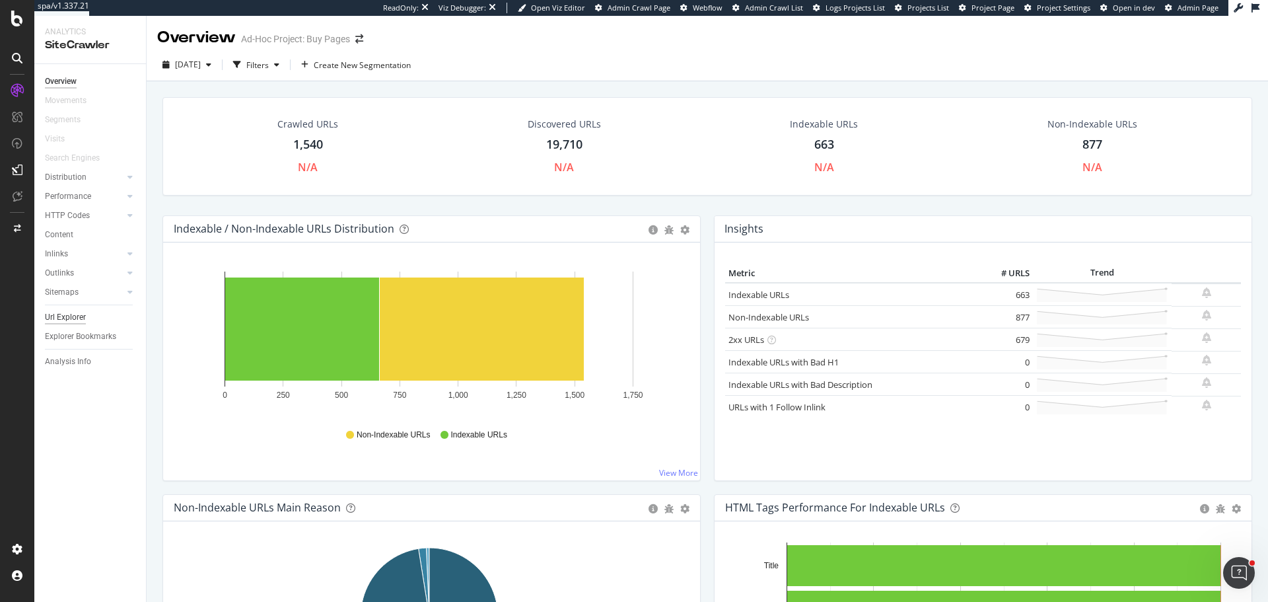
click at [79, 318] on div "Url Explorer" at bounding box center [65, 317] width 41 height 14
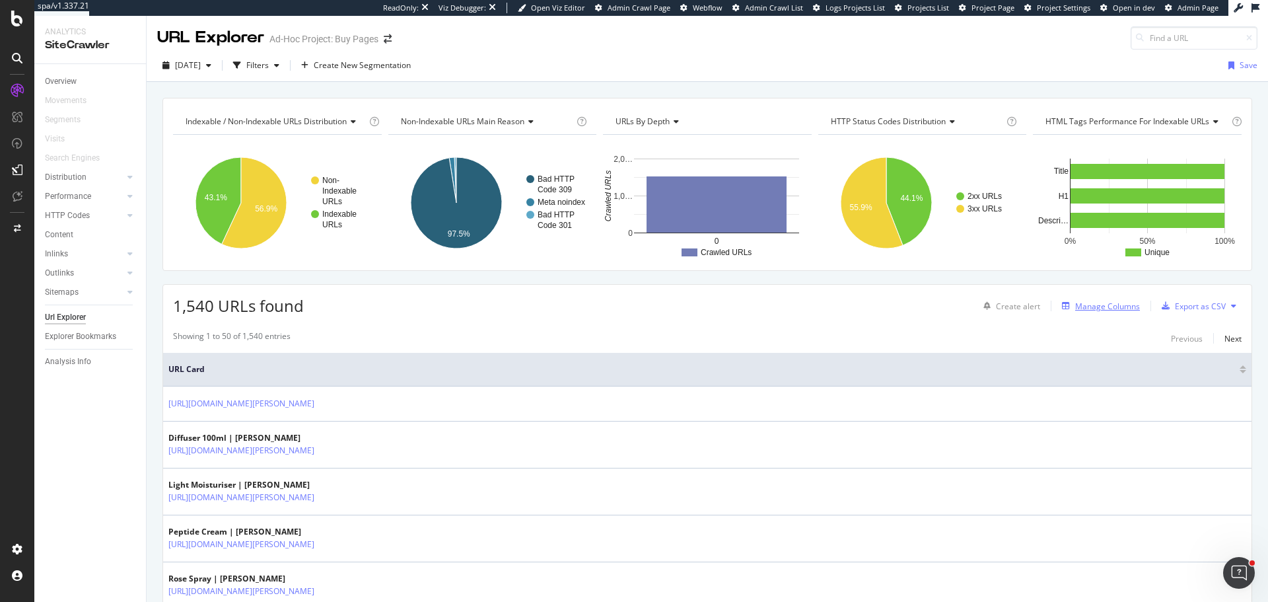
click at [1073, 312] on div "Manage Columns" at bounding box center [1098, 306] width 83 height 15
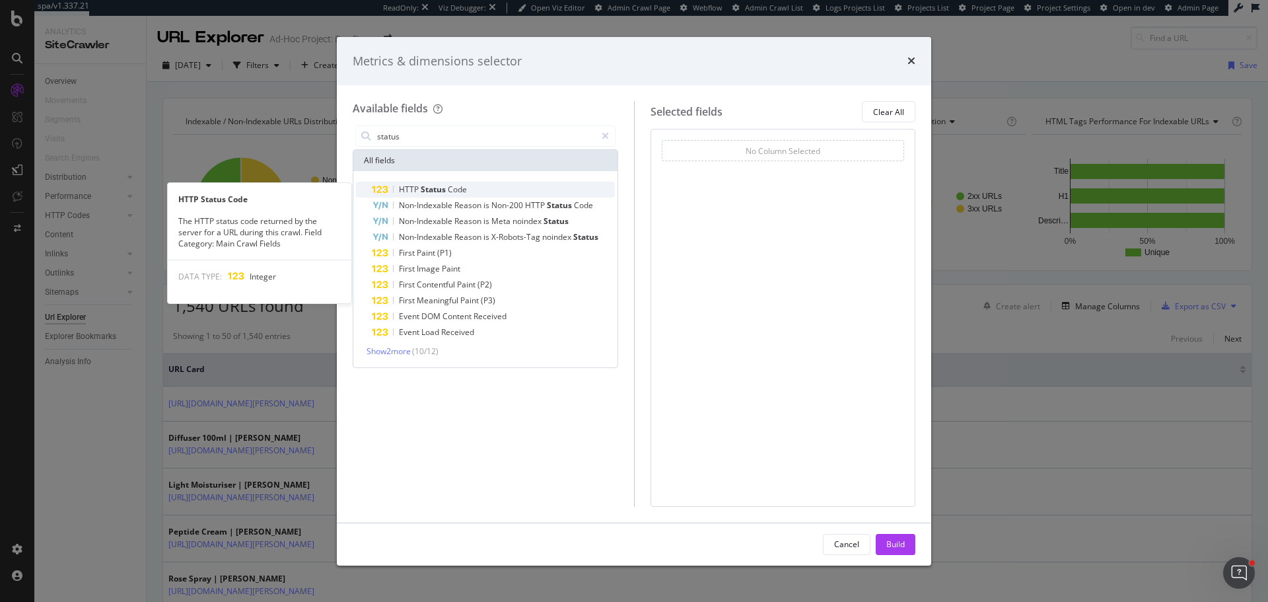
click at [445, 192] on span "Status" at bounding box center [434, 189] width 27 height 11
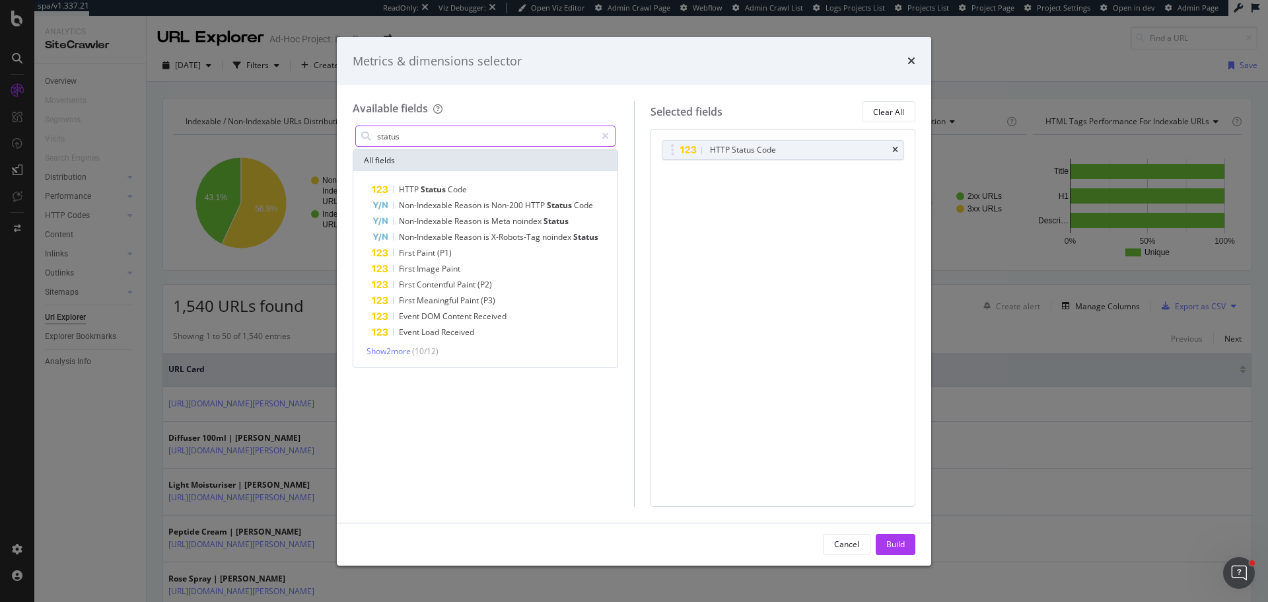
click at [414, 145] on input "status" at bounding box center [486, 136] width 220 height 20
type input "r"
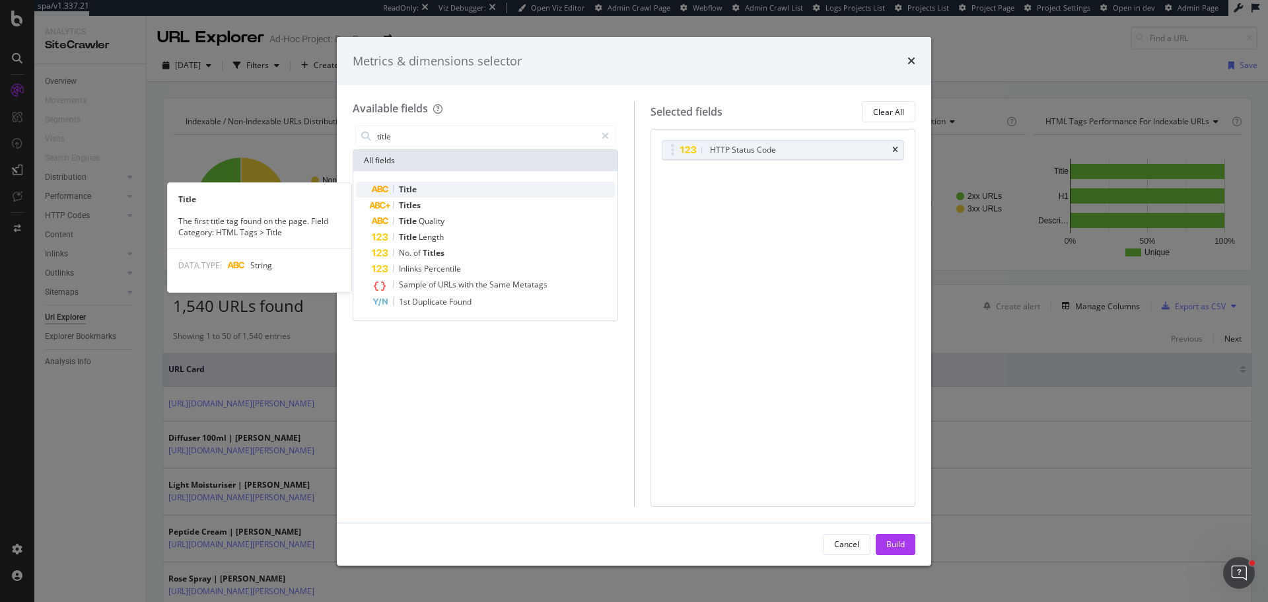
click at [425, 190] on div "Title" at bounding box center [493, 190] width 243 height 16
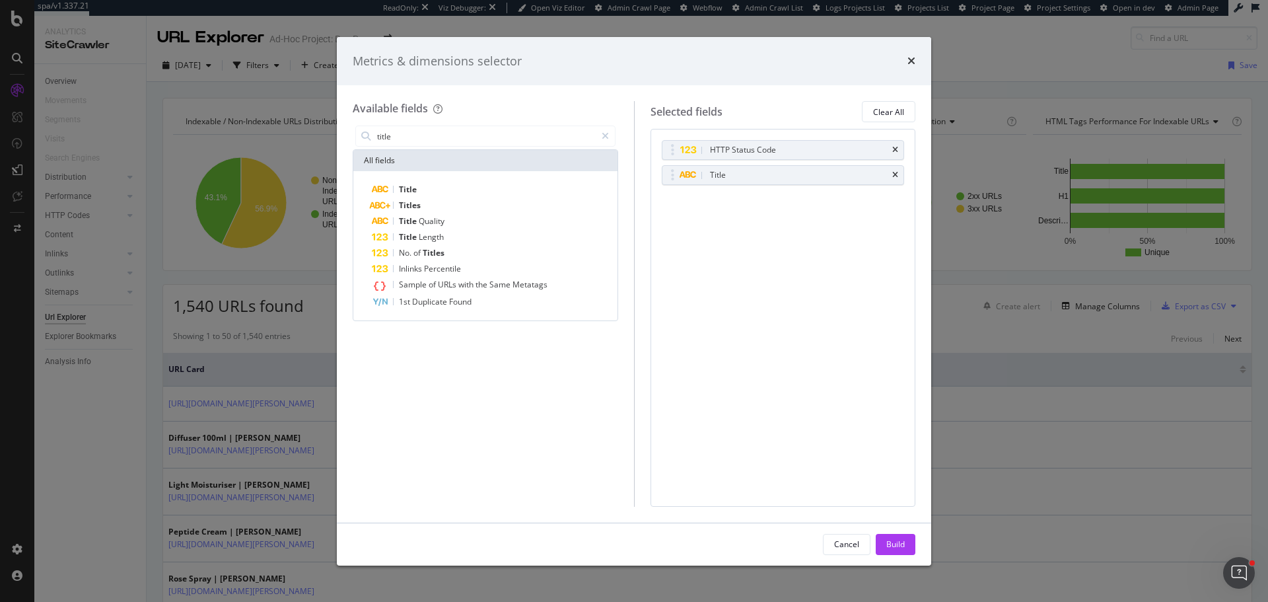
click at [436, 122] on div "Available fields title All fields Title Titles Title Quality Title Length No. o…" at bounding box center [493, 303] width 281 height 405
click at [435, 134] on input "title" at bounding box center [486, 136] width 220 height 20
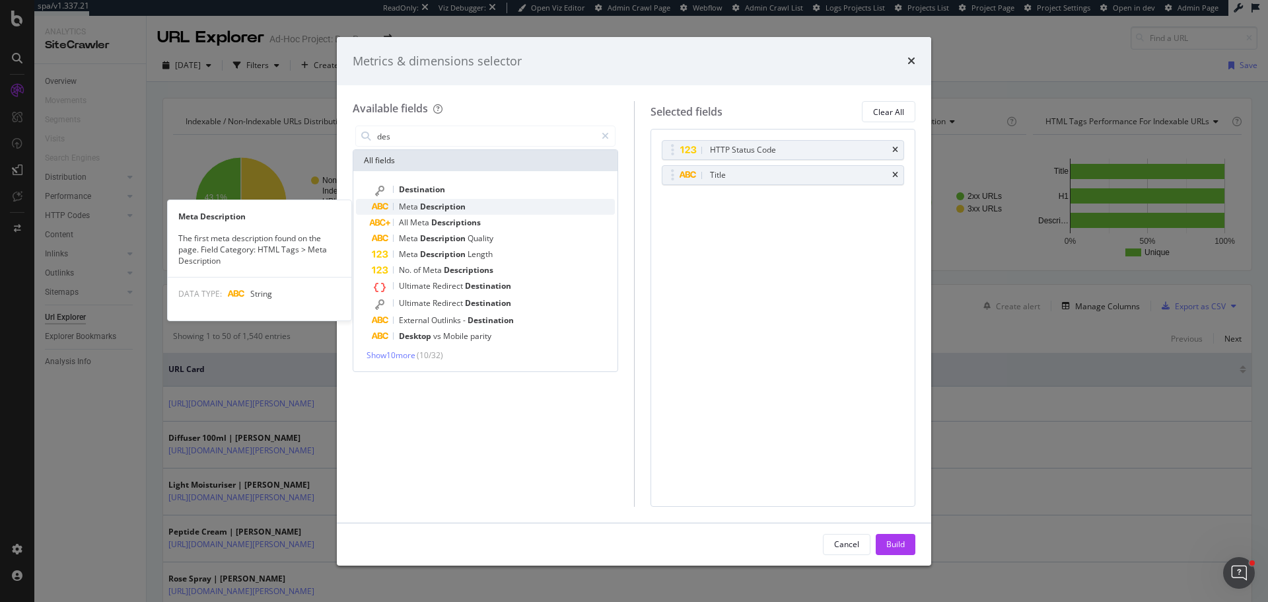
click at [468, 211] on div "Meta Description" at bounding box center [493, 207] width 243 height 16
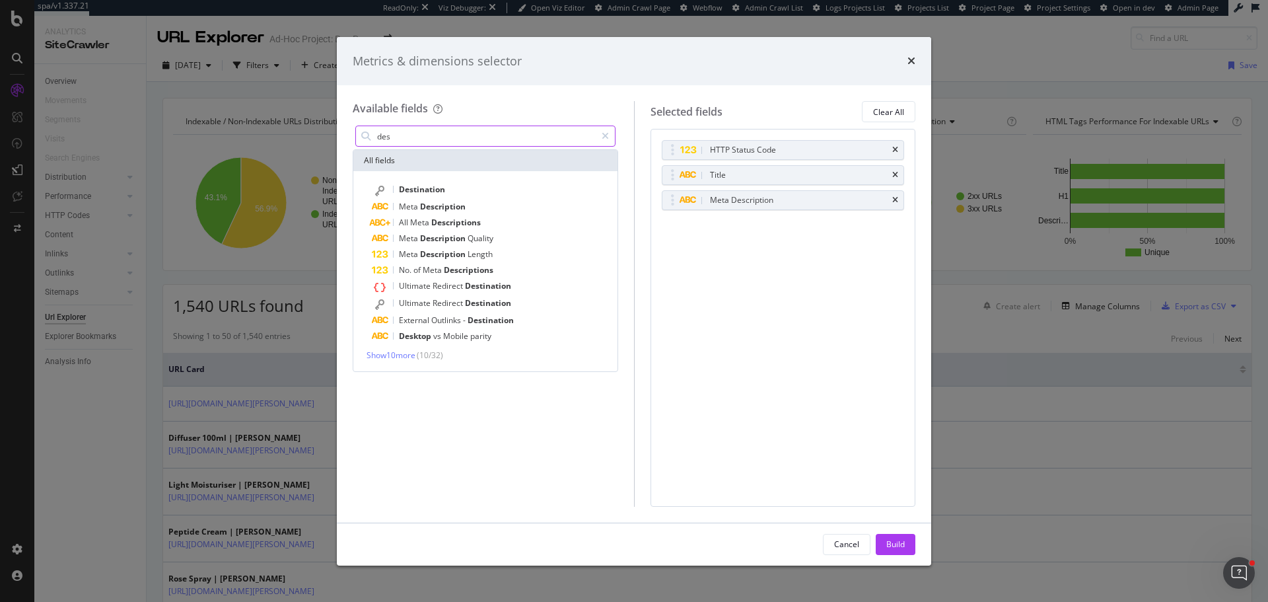
click at [435, 146] on div "des" at bounding box center [485, 136] width 260 height 21
click at [435, 139] on input "des" at bounding box center [486, 136] width 220 height 20
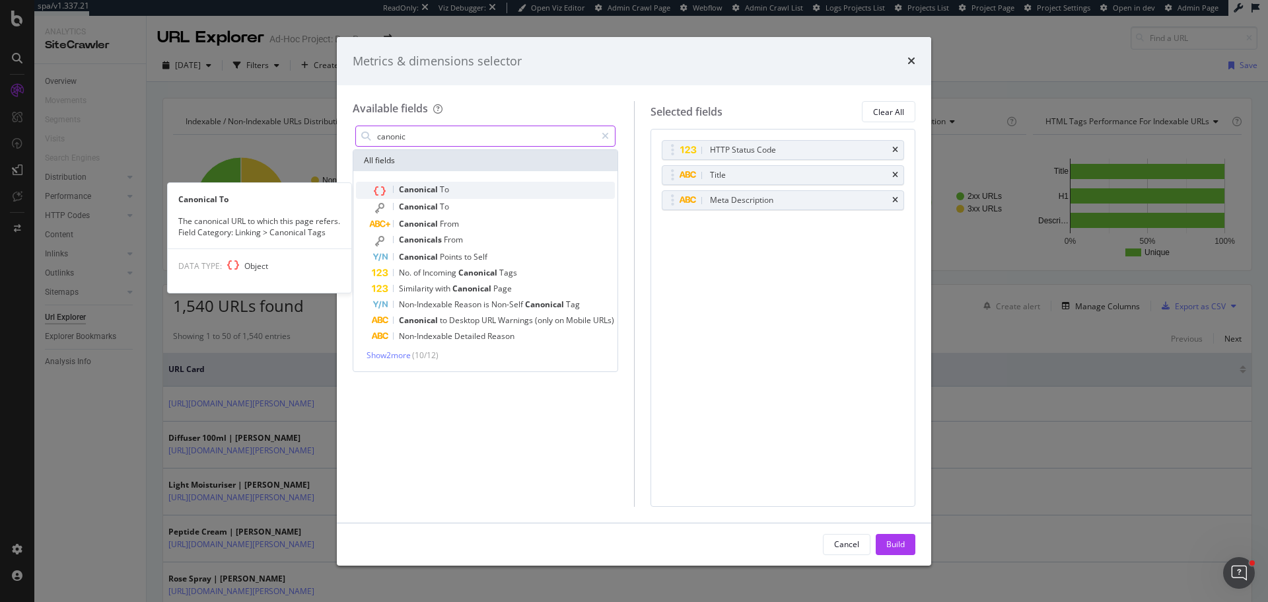
type input "canonic"
click at [443, 186] on span "To" at bounding box center [444, 189] width 9 height 11
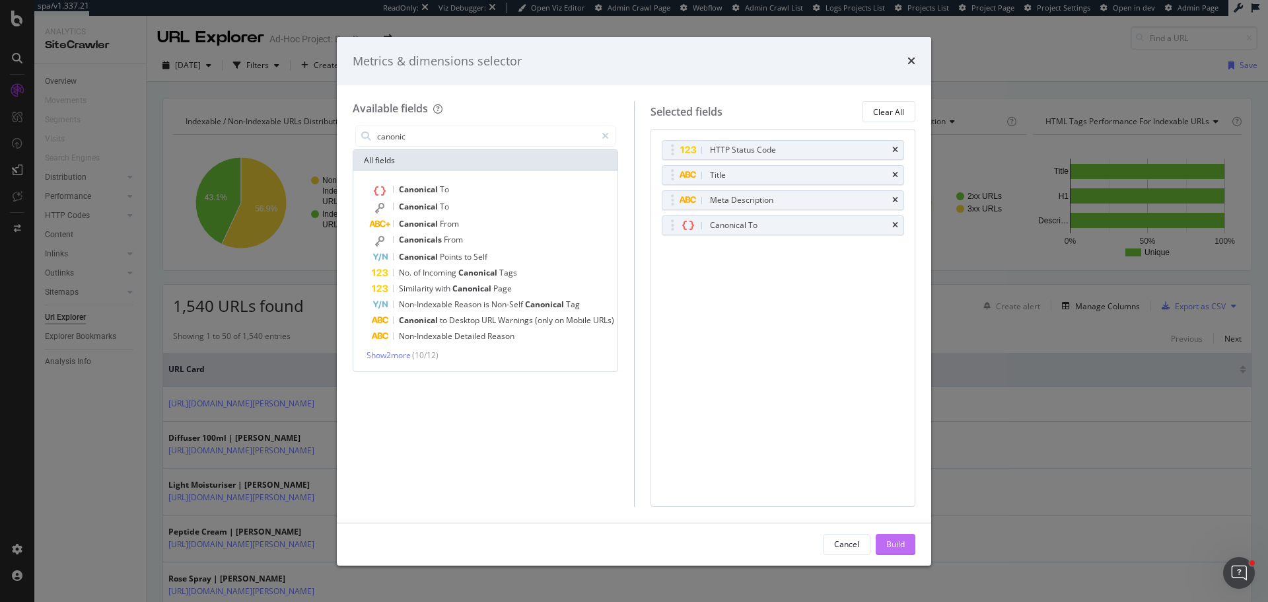
click at [898, 540] on div "Build" at bounding box center [896, 543] width 18 height 11
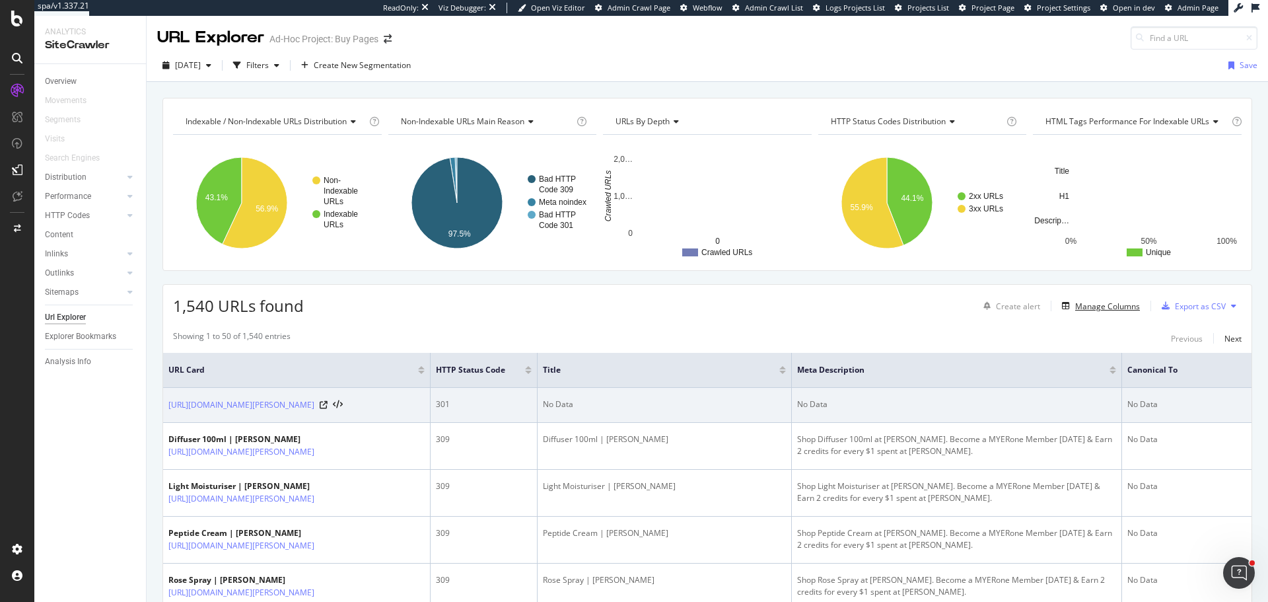
scroll to position [66, 0]
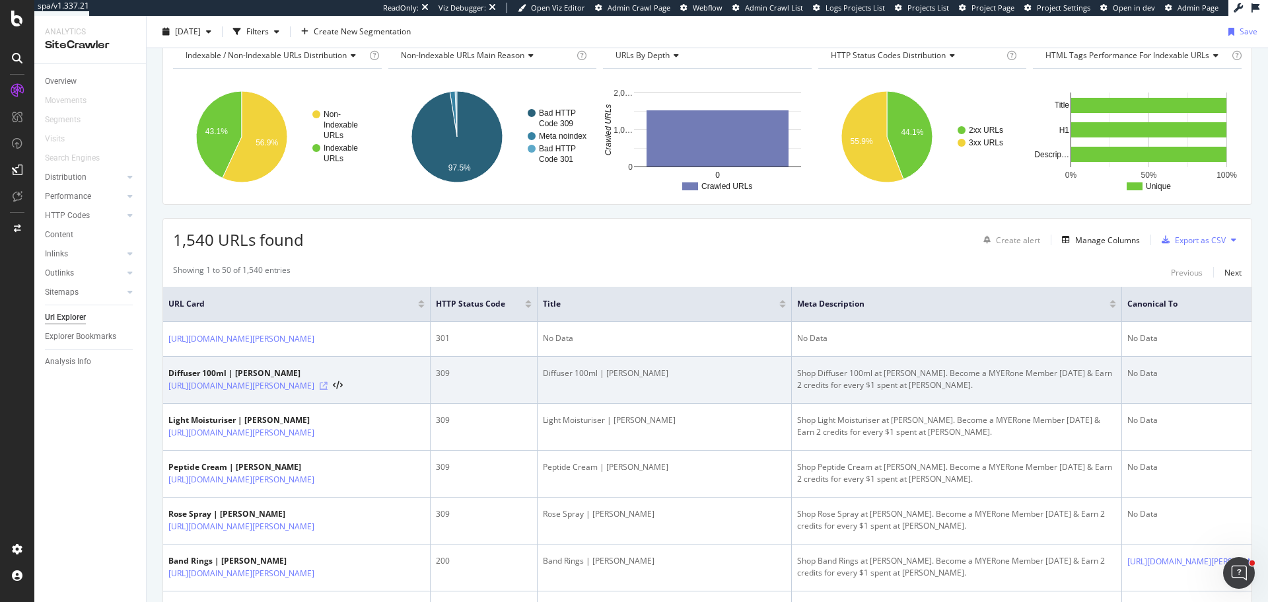
click at [328, 388] on icon at bounding box center [324, 386] width 8 height 8
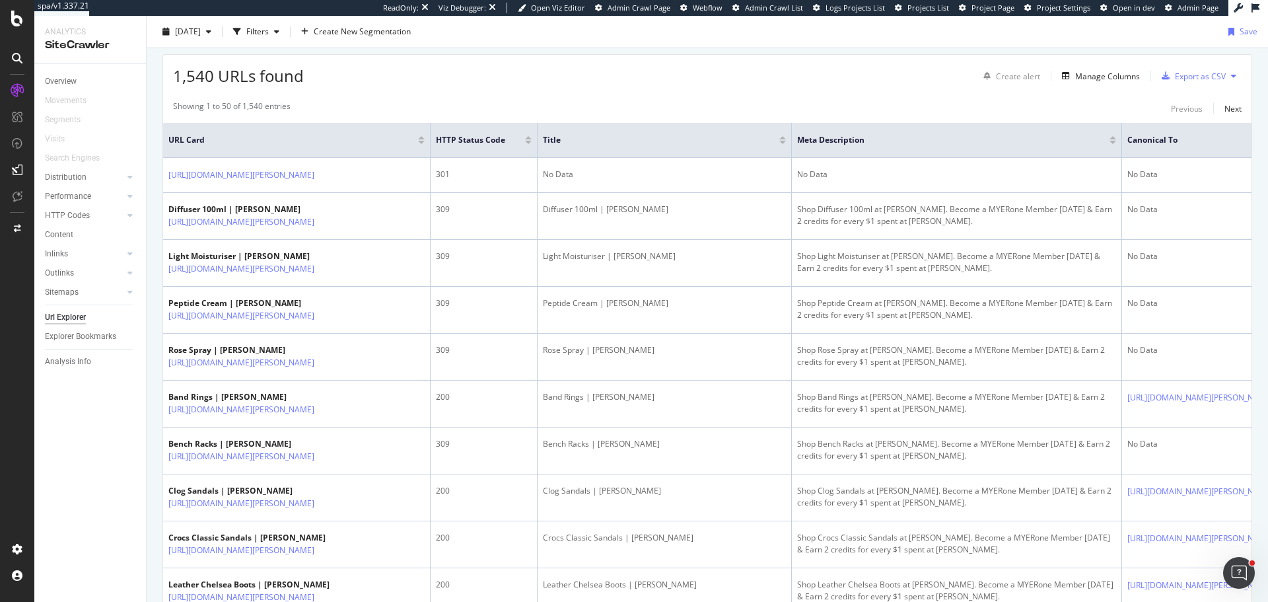
scroll to position [0, 0]
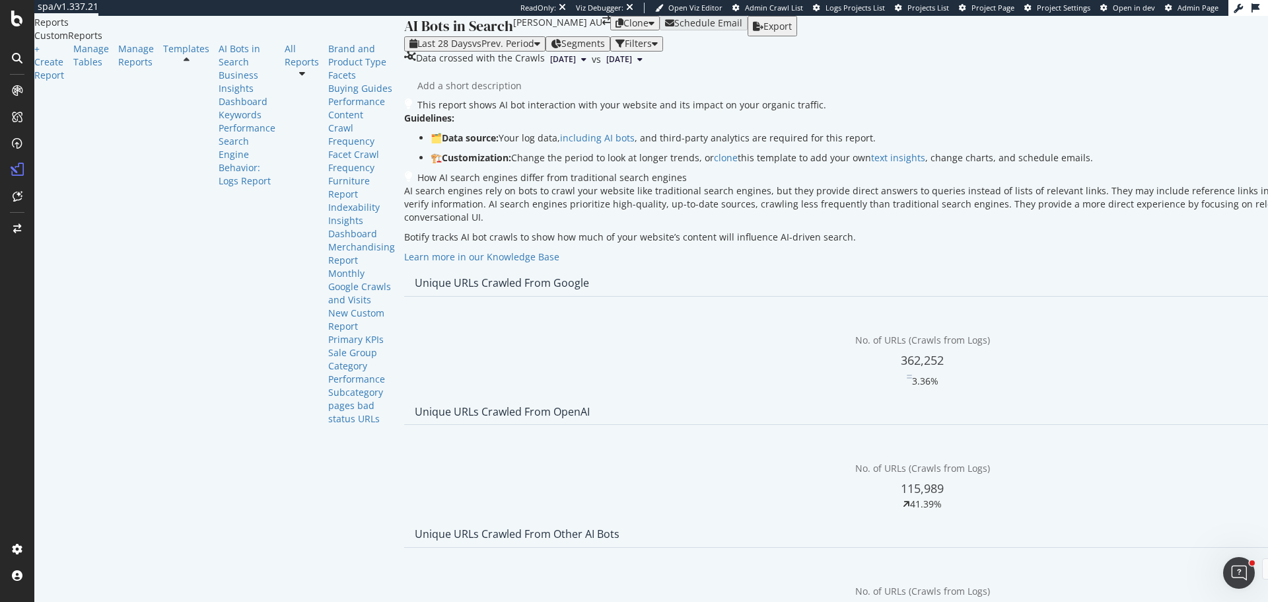
scroll to position [595, 0]
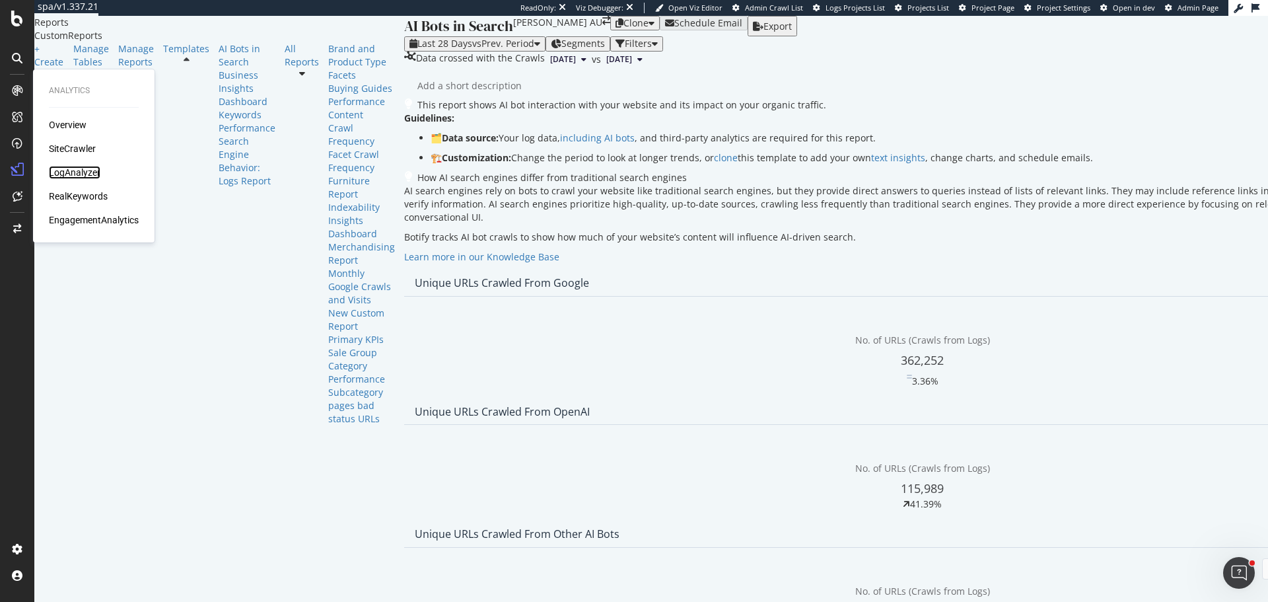
click at [81, 172] on div "LogAnalyzer" at bounding box center [75, 172] width 52 height 13
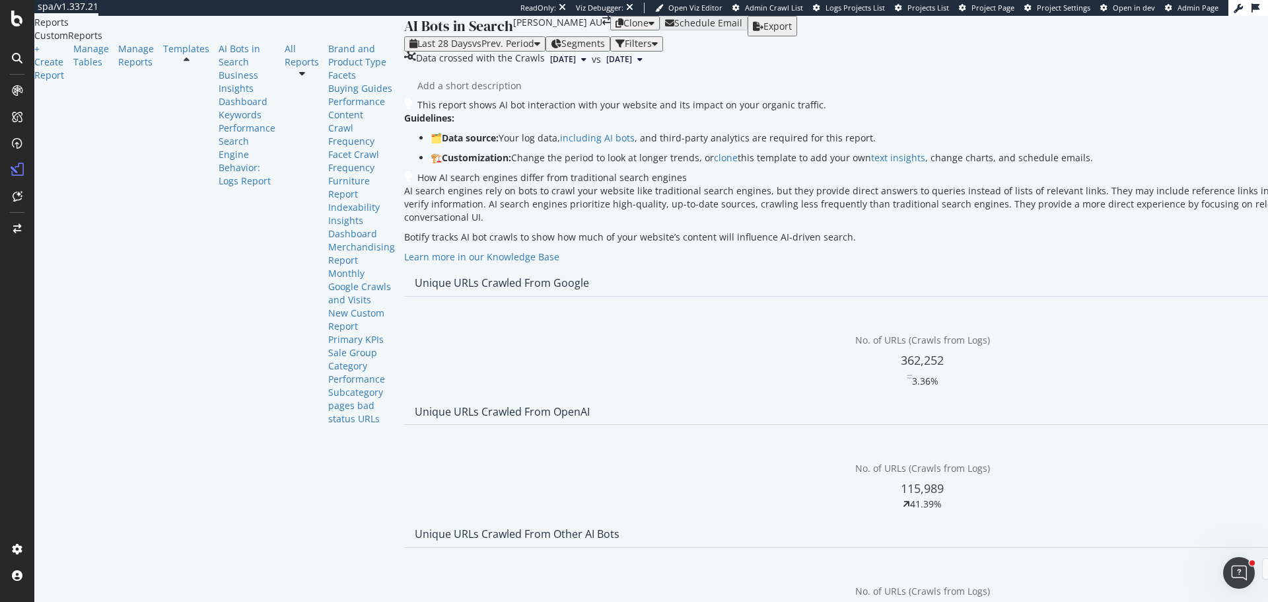
scroll to position [0, 0]
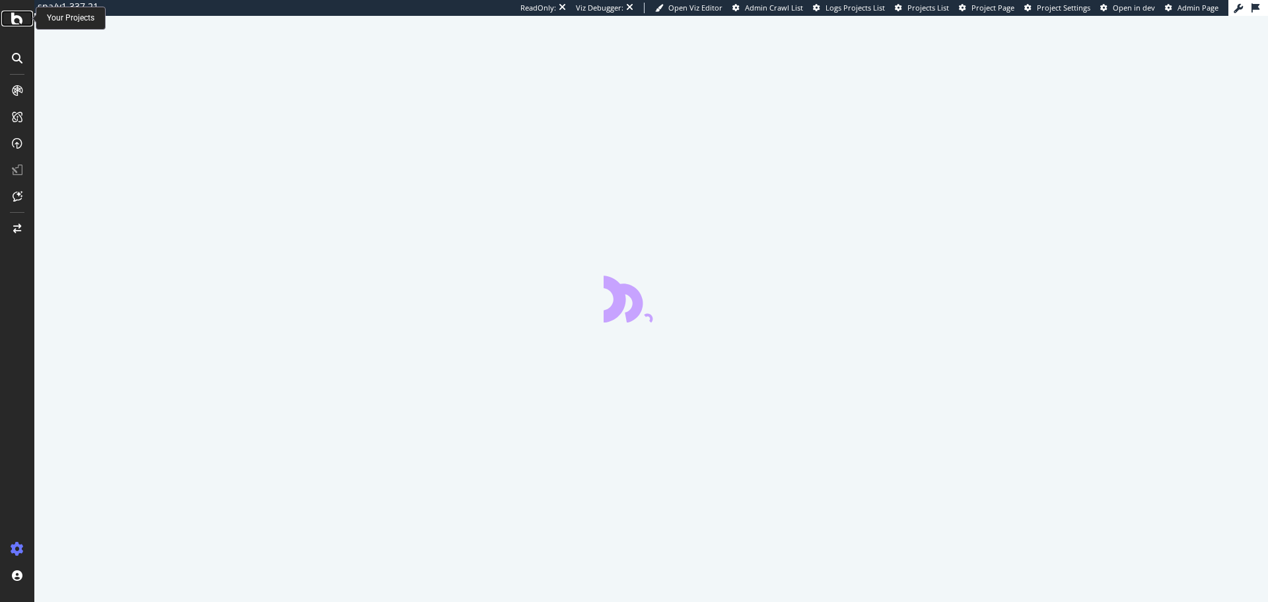
click at [13, 19] on icon at bounding box center [17, 19] width 12 height 16
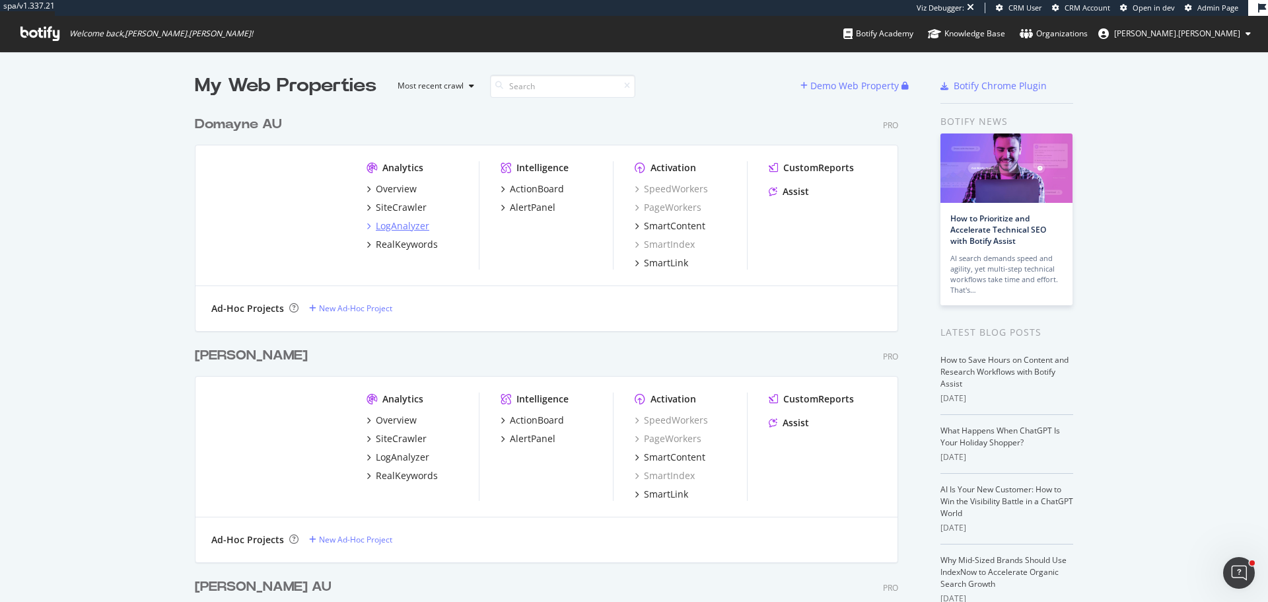
click at [397, 219] on div "LogAnalyzer" at bounding box center [403, 225] width 54 height 13
click at [398, 460] on div "LogAnalyzer" at bounding box center [403, 457] width 54 height 13
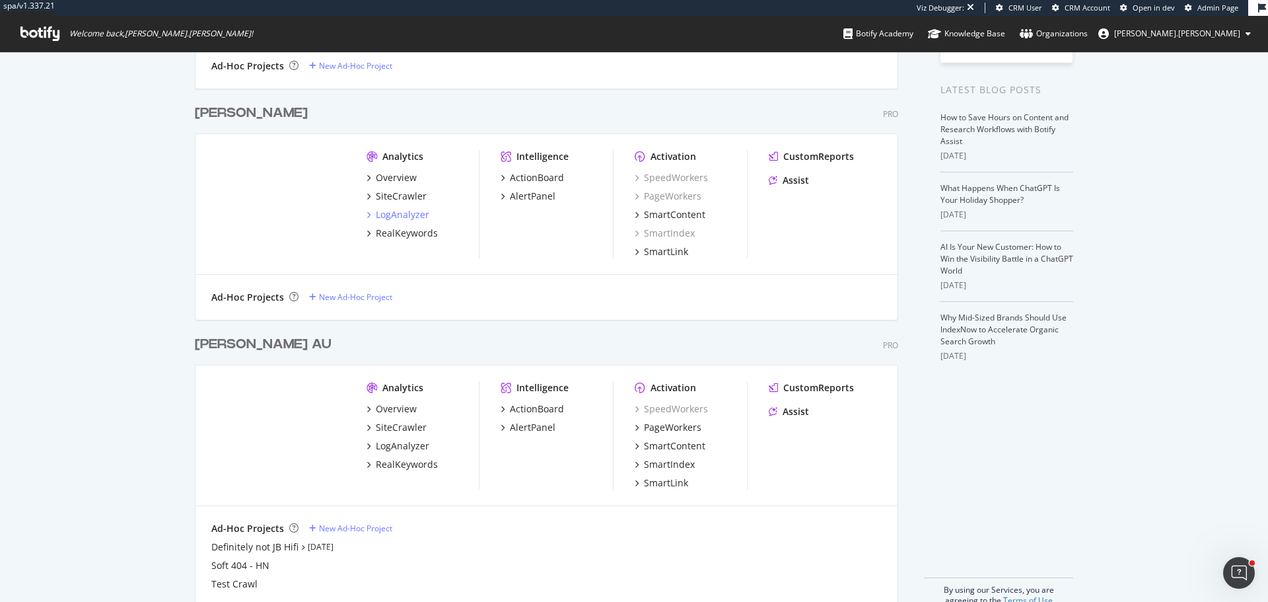
scroll to position [264, 0]
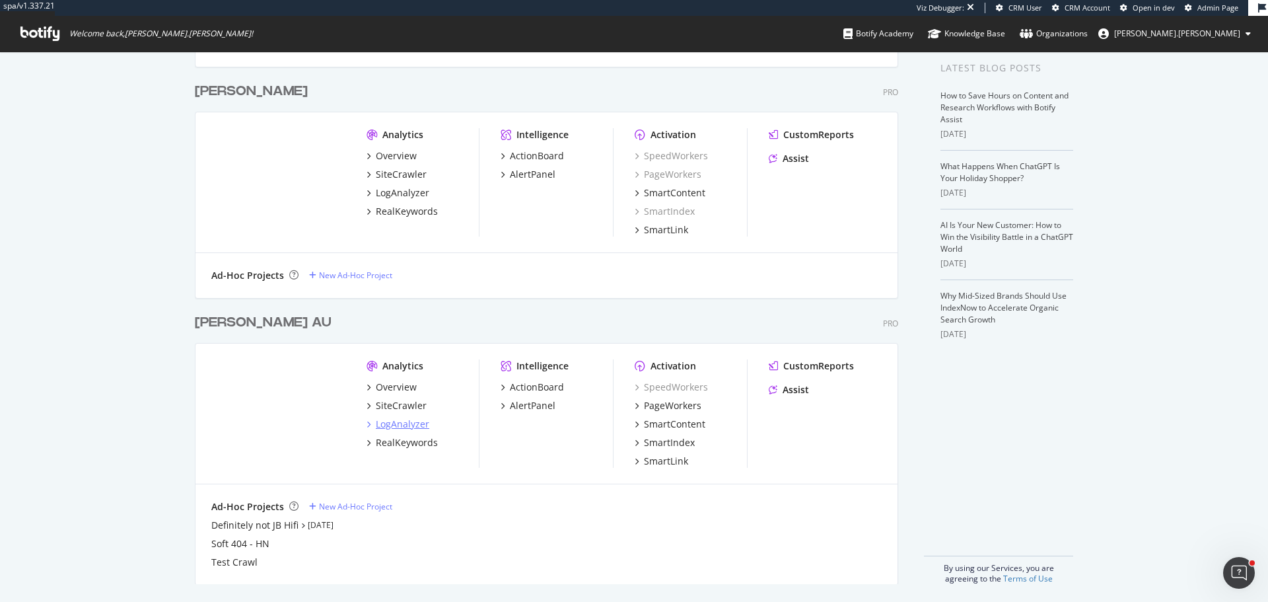
click at [412, 422] on div "LogAnalyzer" at bounding box center [403, 423] width 54 height 13
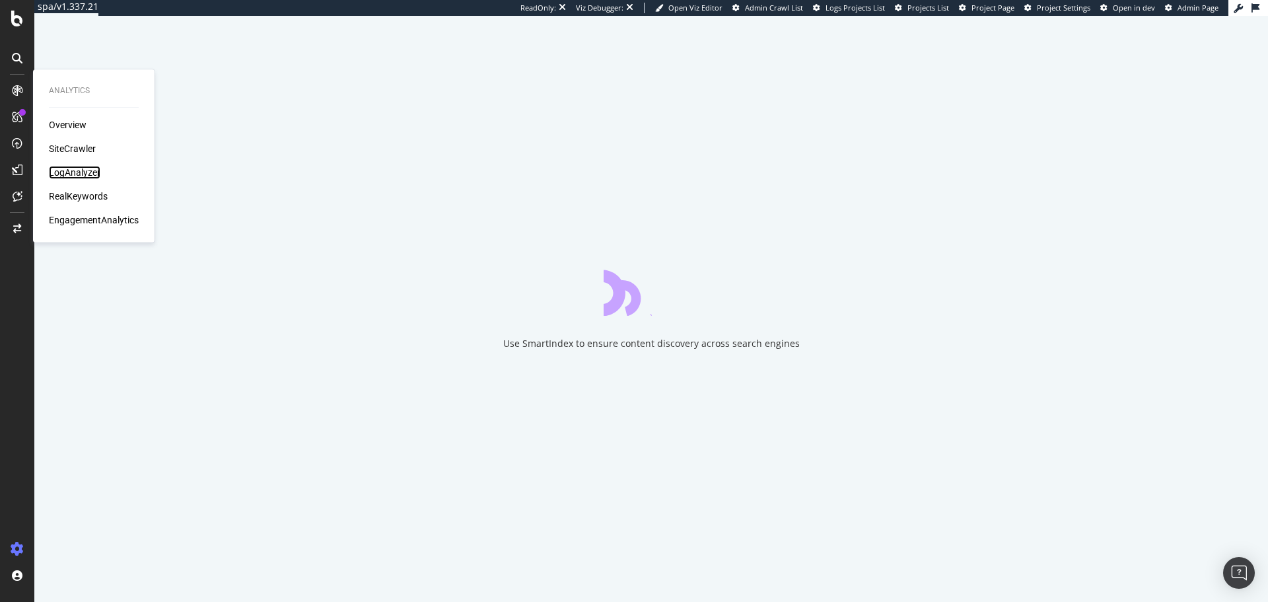
click at [80, 171] on div "LogAnalyzer" at bounding box center [75, 172] width 52 height 13
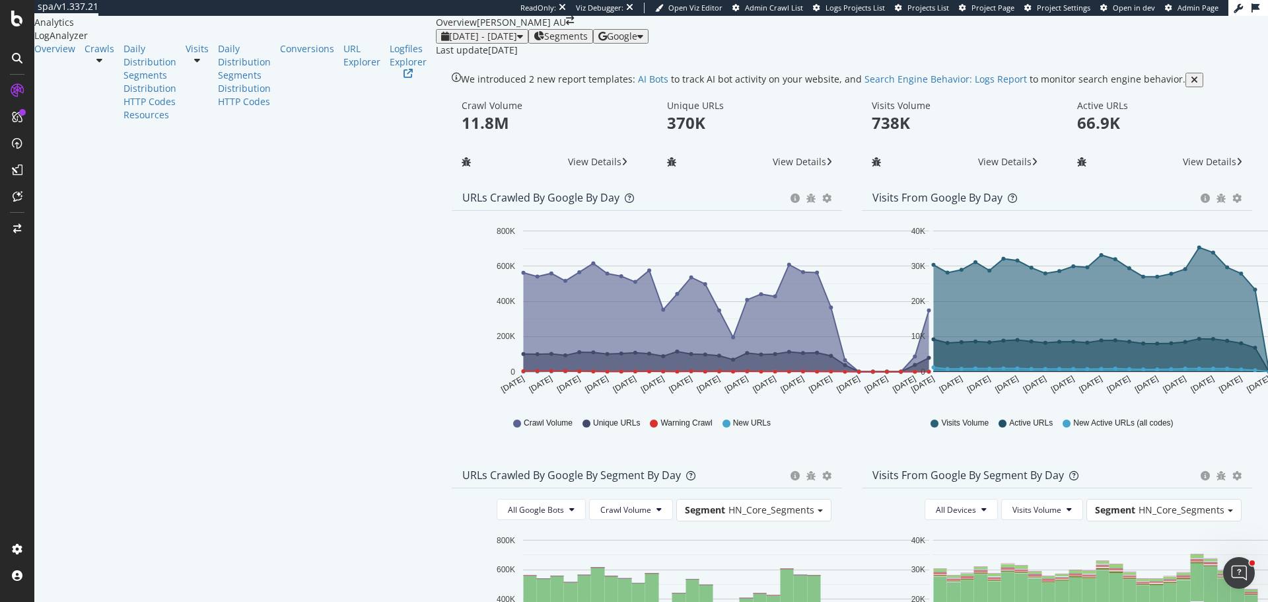
click at [637, 42] on span "Google" at bounding box center [622, 36] width 30 height 13
click at [1130, 77] on span "OpenAI" at bounding box center [1152, 77] width 49 height 12
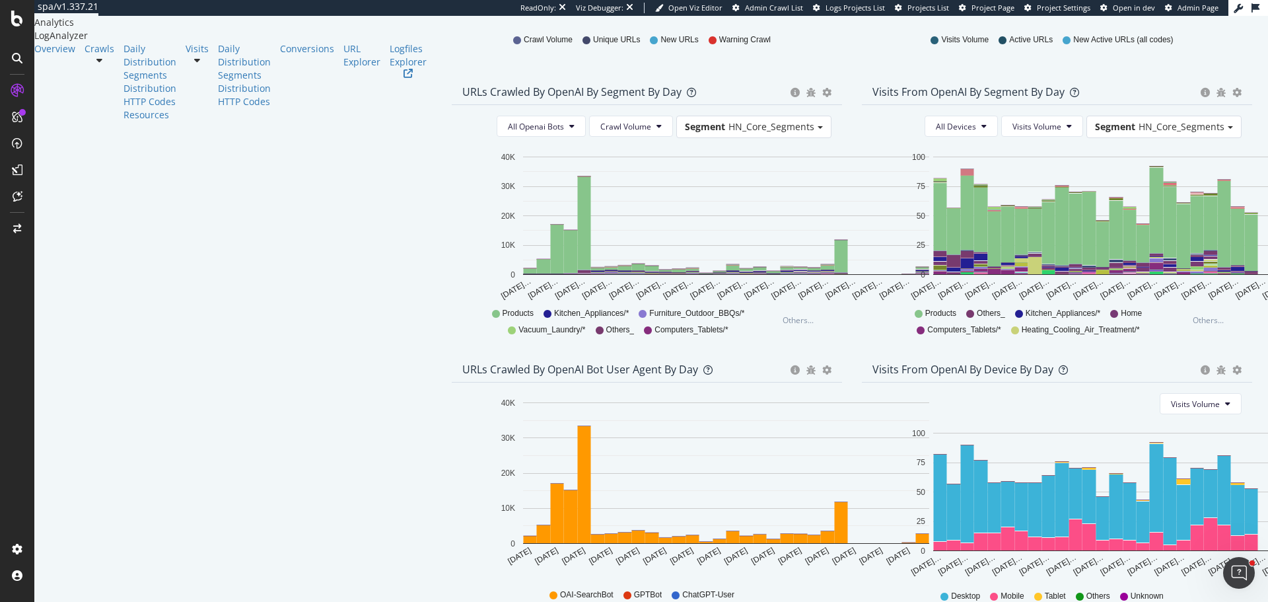
scroll to position [515, 0]
